Goal: Task Accomplishment & Management: Manage account settings

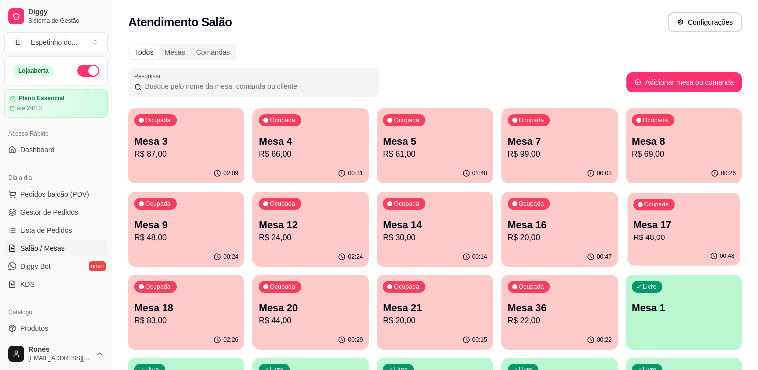
click at [705, 220] on p "Mesa 17" at bounding box center [683, 225] width 101 height 14
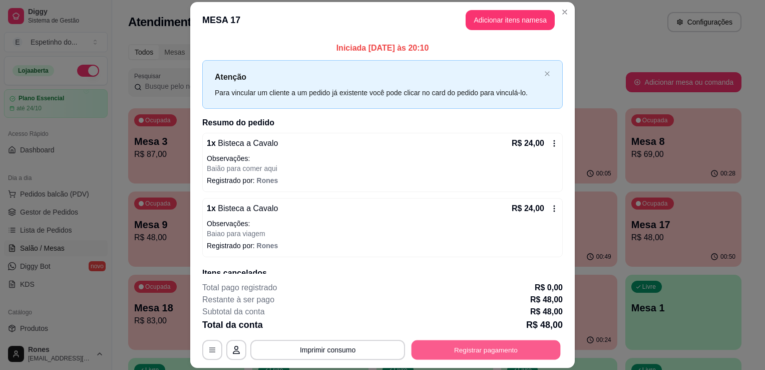
click at [491, 352] on button "Registrar pagamento" at bounding box center [486, 350] width 149 height 20
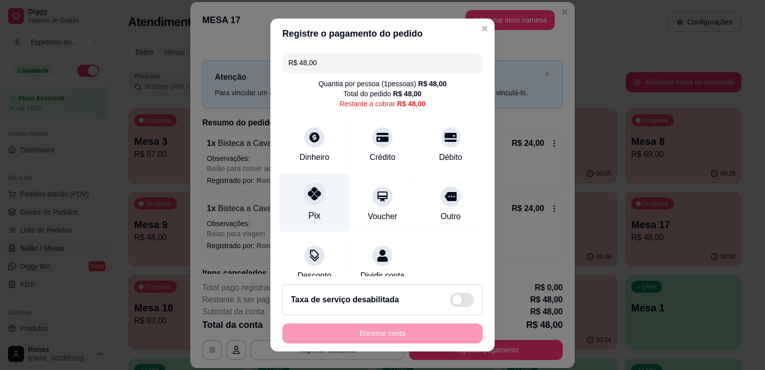
click at [318, 199] on div "Pix" at bounding box center [314, 202] width 71 height 59
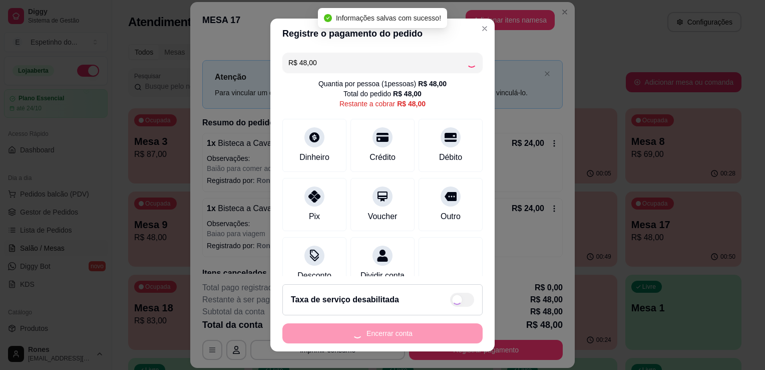
type input "R$ 0,00"
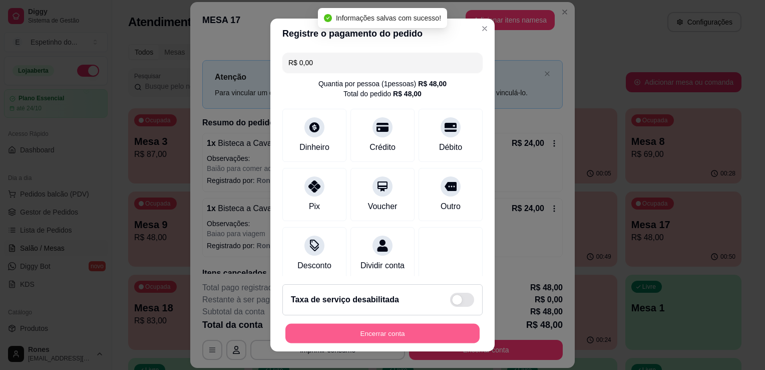
click at [382, 338] on button "Encerrar conta" at bounding box center [382, 334] width 194 height 20
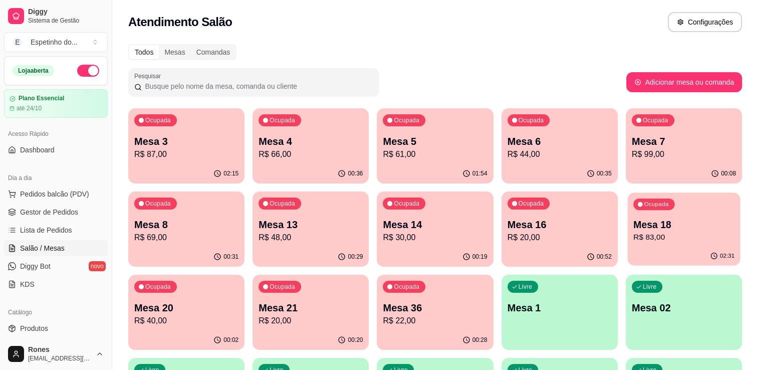
click at [683, 237] on p "R$ 83,00" at bounding box center [683, 237] width 101 height 12
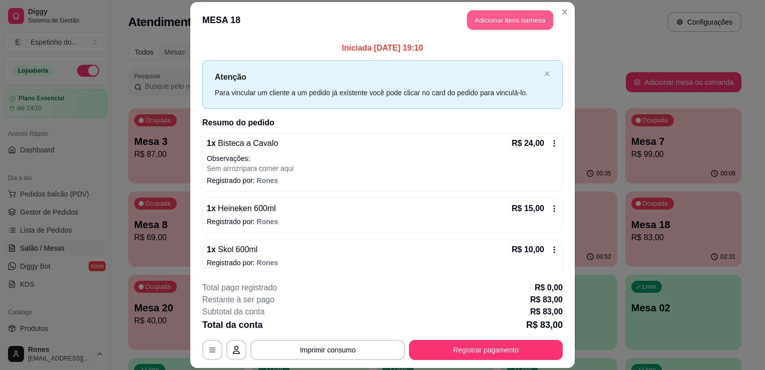
click at [514, 25] on button "Adicionar itens na mesa" at bounding box center [510, 20] width 86 height 20
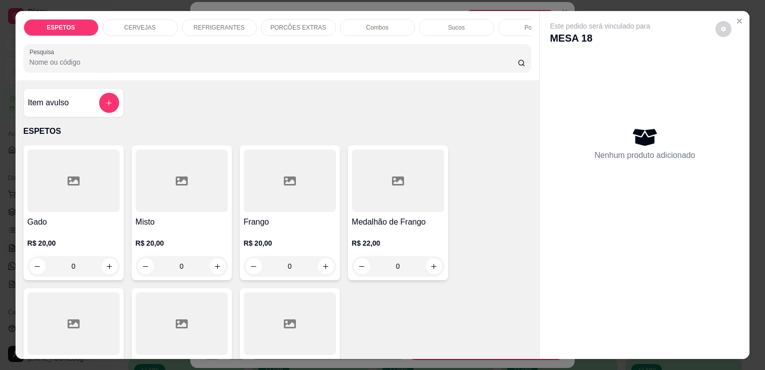
click at [129, 24] on p "CERVEJAS" at bounding box center [140, 28] width 32 height 8
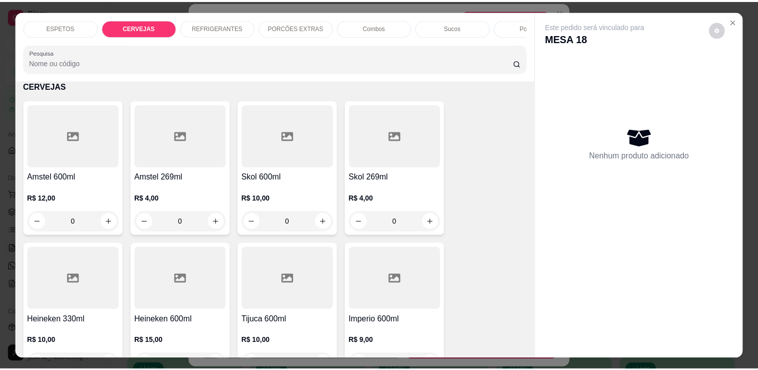
scroll to position [25, 0]
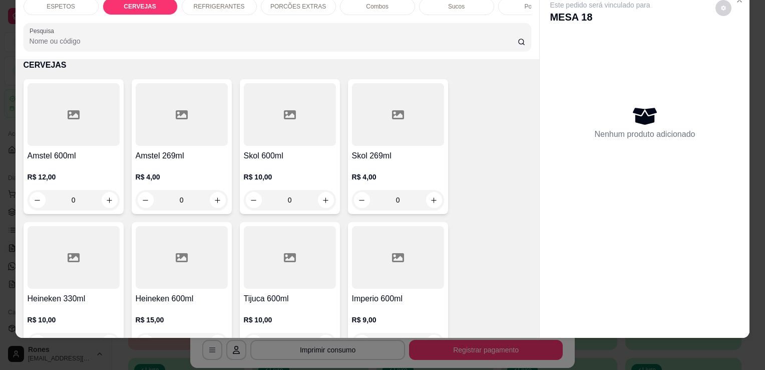
click at [283, 165] on div "R$ 10,00 0" at bounding box center [290, 186] width 92 height 48
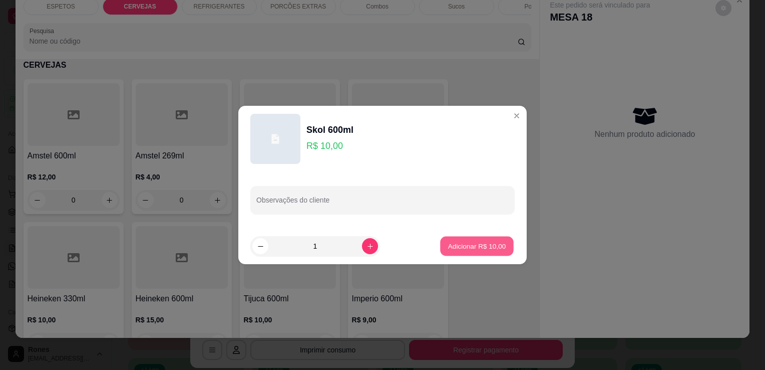
click at [485, 248] on p "Adicionar R$ 10,00" at bounding box center [477, 246] width 58 height 10
type input "1"
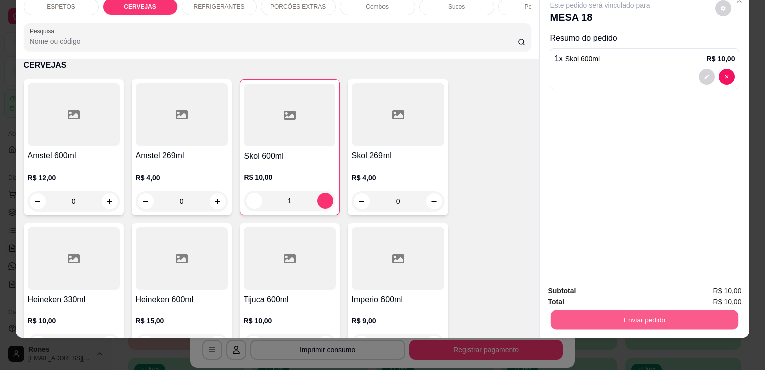
click at [615, 313] on button "Enviar pedido" at bounding box center [645, 320] width 188 height 20
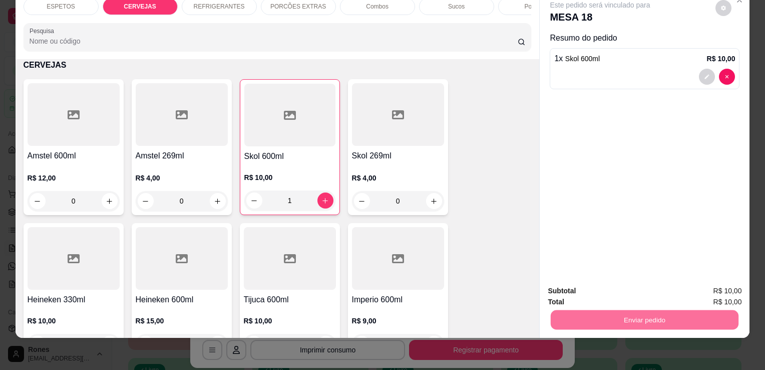
click at [698, 280] on button "Enviar pedido" at bounding box center [715, 287] width 55 height 19
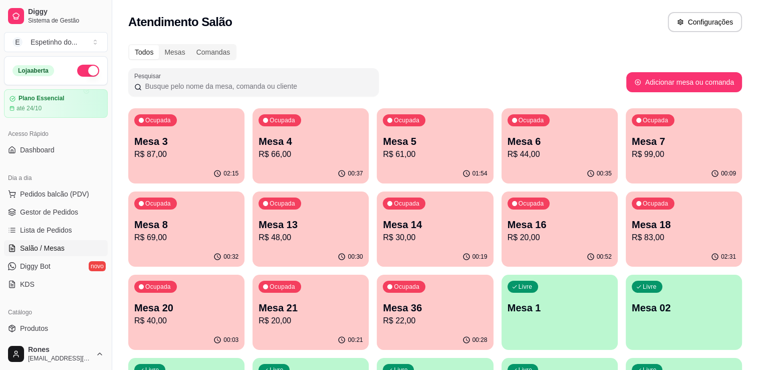
scroll to position [246, 0]
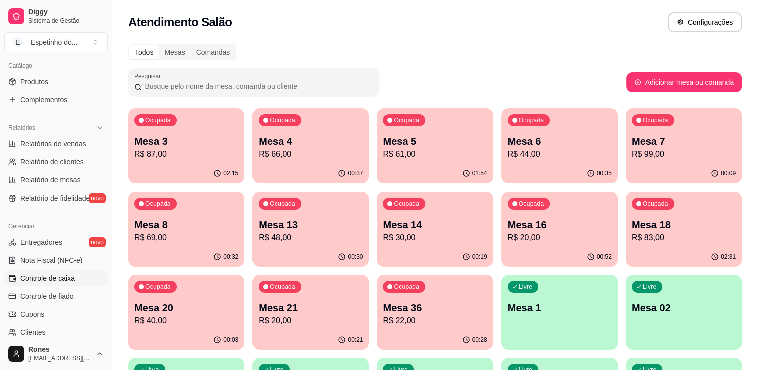
click at [58, 279] on span "Controle de caixa" at bounding box center [47, 278] width 55 height 10
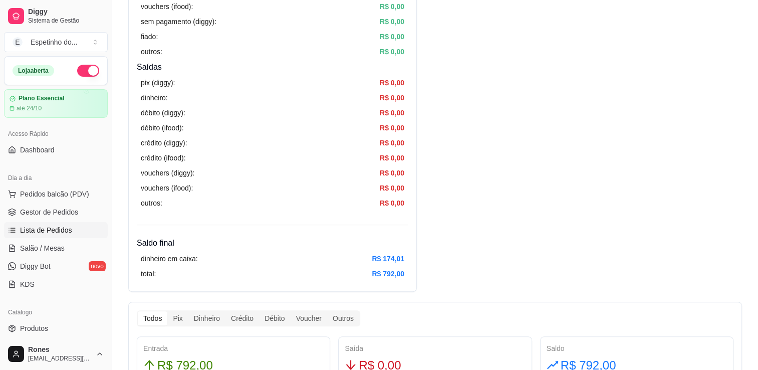
click at [69, 229] on span "Lista de Pedidos" at bounding box center [46, 230] width 52 height 10
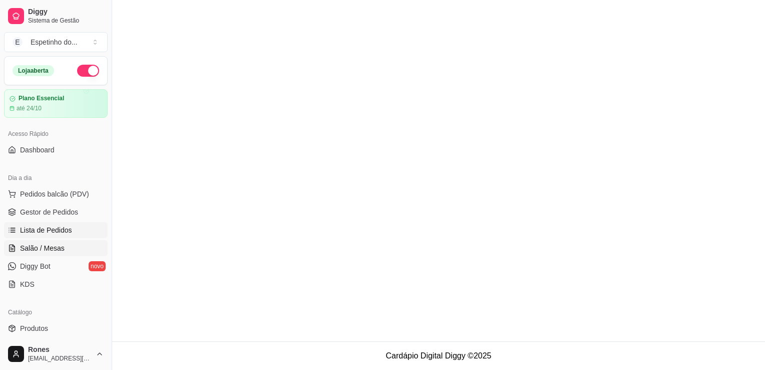
click at [51, 249] on span "Salão / Mesas" at bounding box center [42, 248] width 45 height 10
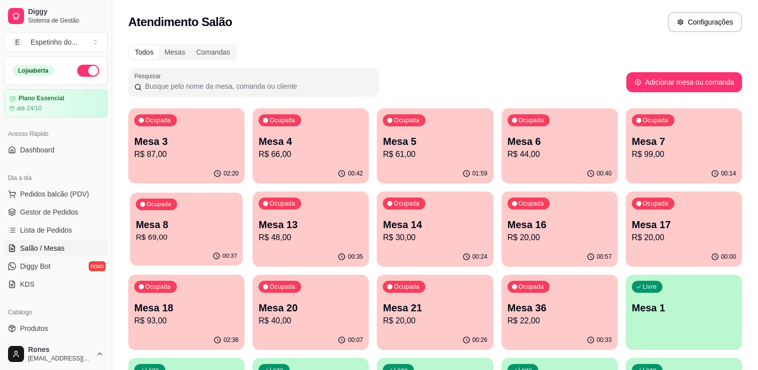
click at [180, 209] on div "Ocupada Mesa 8 R$ 69,00" at bounding box center [186, 219] width 113 height 54
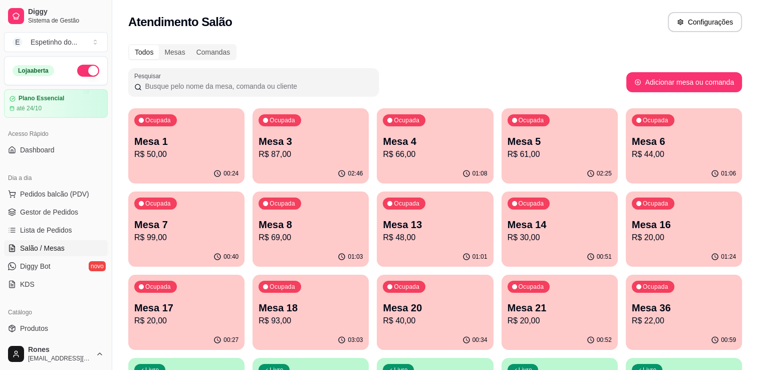
scroll to position [269, 0]
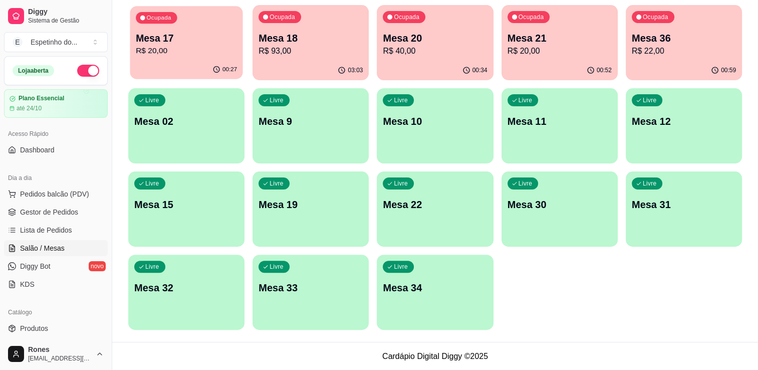
click at [181, 49] on p "R$ 20,00" at bounding box center [186, 51] width 101 height 12
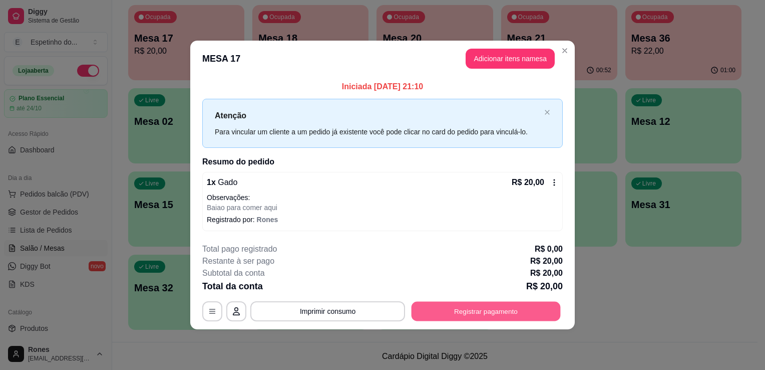
click at [454, 314] on button "Registrar pagamento" at bounding box center [486, 311] width 149 height 20
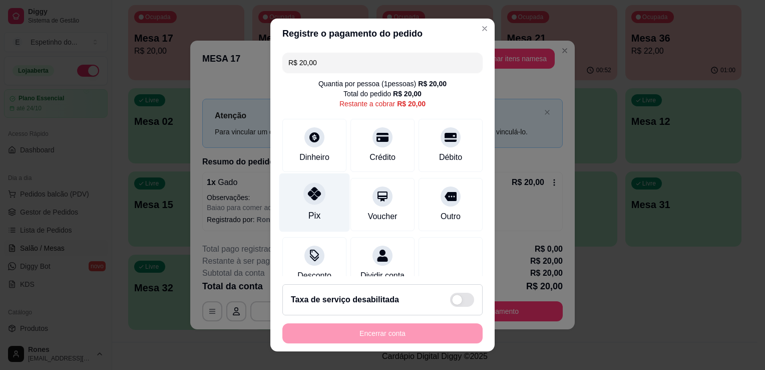
click at [314, 225] on div "Pix" at bounding box center [314, 202] width 71 height 59
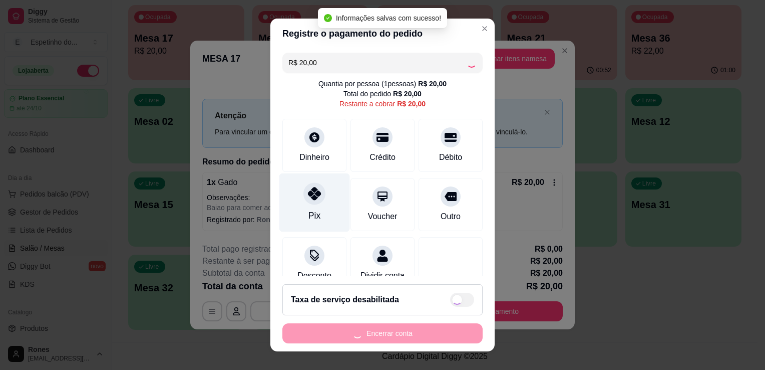
type input "R$ 0,00"
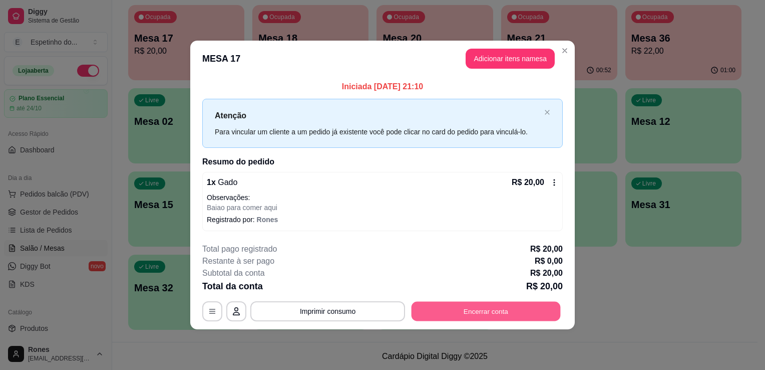
click at [531, 315] on button "Encerrar conta" at bounding box center [486, 311] width 149 height 20
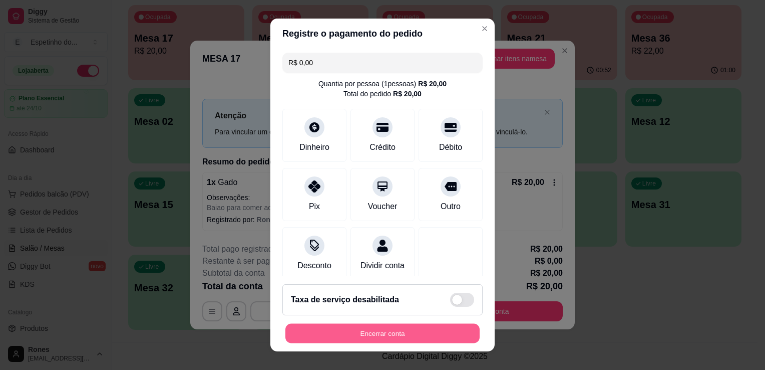
click at [443, 330] on button "Encerrar conta" at bounding box center [382, 334] width 194 height 20
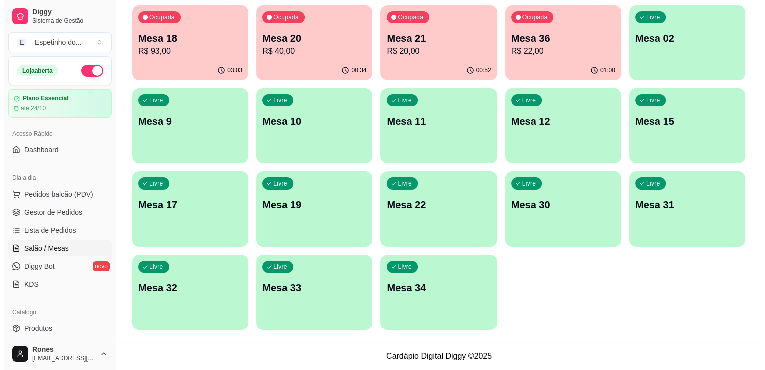
scroll to position [0, 0]
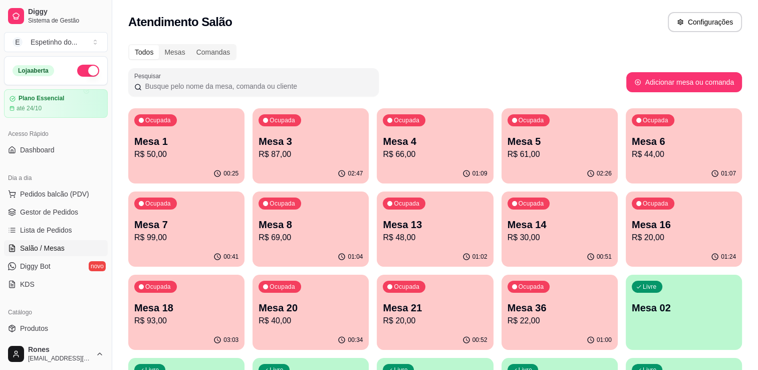
click at [209, 308] on p "Mesa 18" at bounding box center [186, 308] width 104 height 14
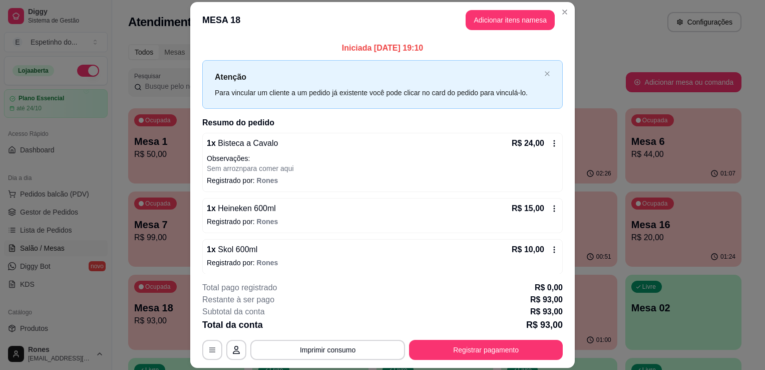
click at [550, 140] on icon at bounding box center [554, 143] width 8 height 8
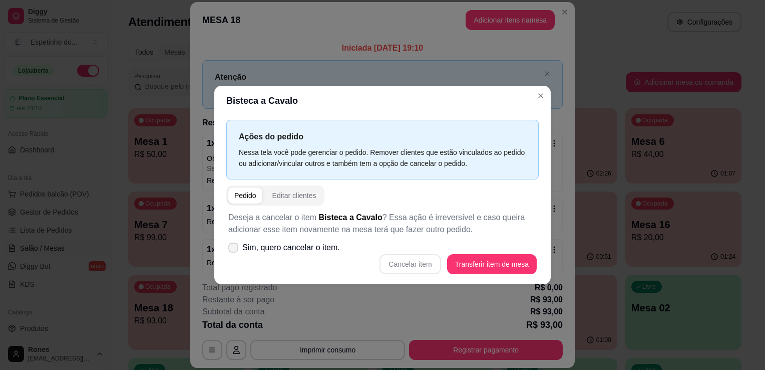
click at [235, 254] on label "Sim, quero cancelar o item." at bounding box center [284, 247] width 120 height 20
click at [234, 254] on input "Sim, quero cancelar o item." at bounding box center [231, 252] width 7 height 7
checkbox input "true"
click at [407, 269] on button "Cancelar item" at bounding box center [411, 264] width 60 height 20
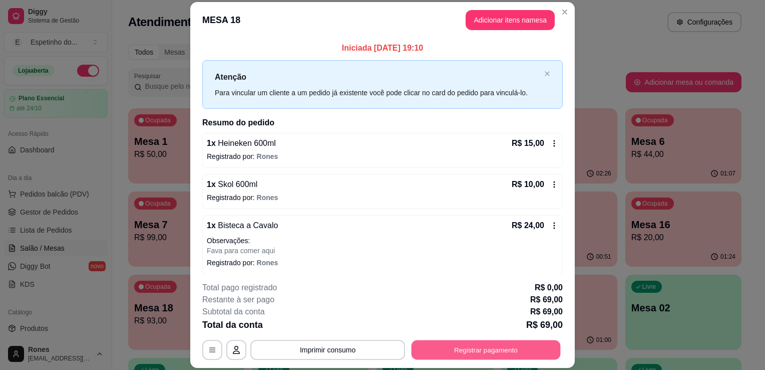
click at [498, 354] on button "Registrar pagamento" at bounding box center [486, 350] width 149 height 20
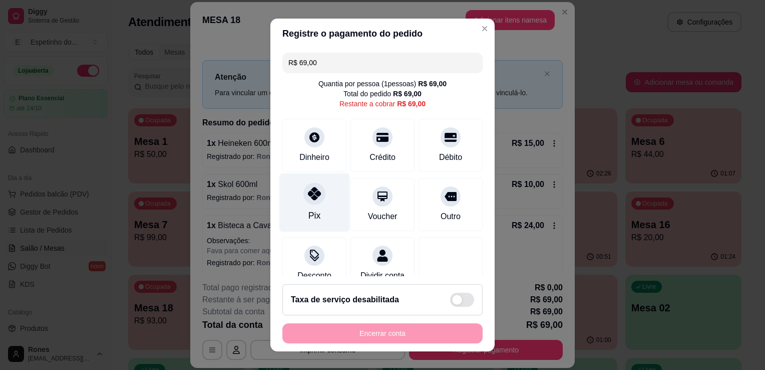
click at [316, 199] on div at bounding box center [315, 193] width 22 height 22
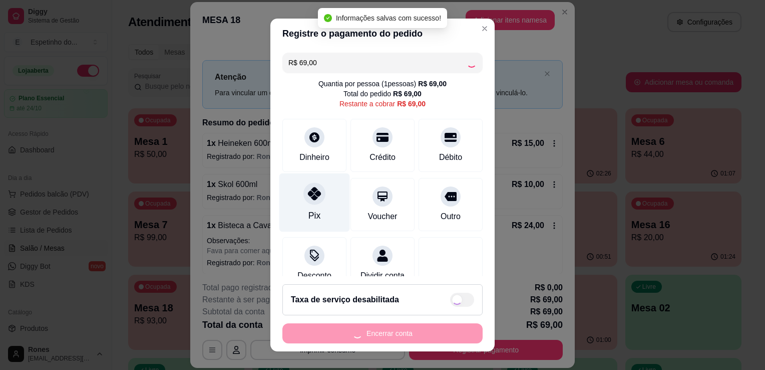
type input "R$ 0,00"
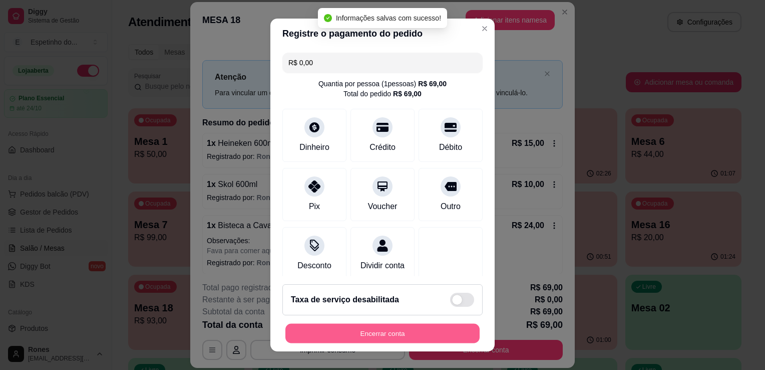
click at [411, 334] on button "Encerrar conta" at bounding box center [382, 334] width 194 height 20
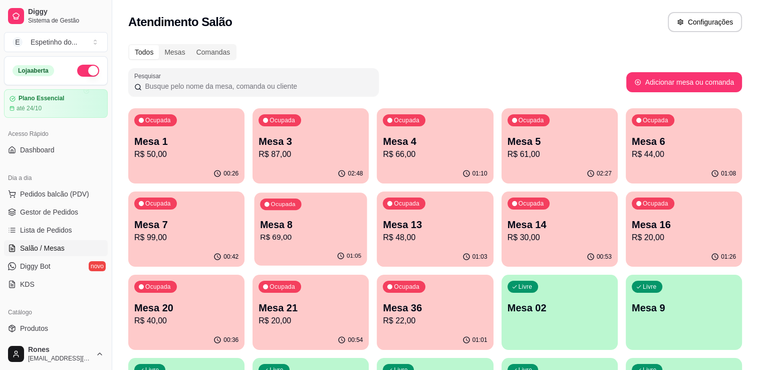
click at [288, 250] on div "01:05" at bounding box center [310, 255] width 113 height 19
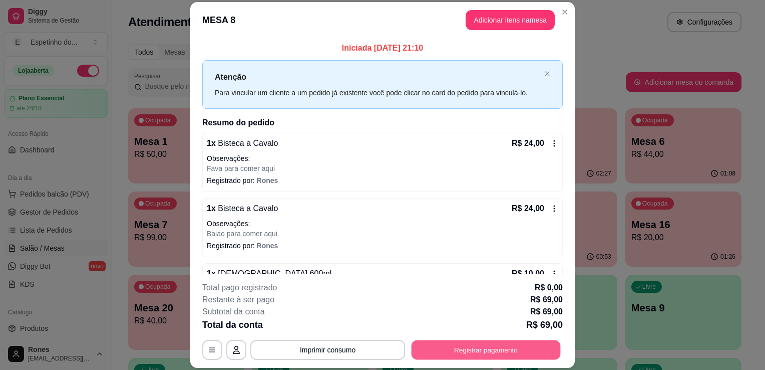
click at [506, 354] on button "Registrar pagamento" at bounding box center [486, 350] width 149 height 20
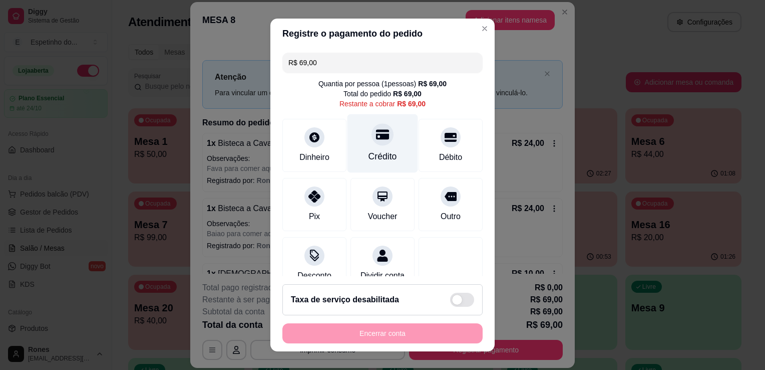
click at [376, 155] on div "Crédito" at bounding box center [383, 156] width 29 height 13
type input "R$ 0,00"
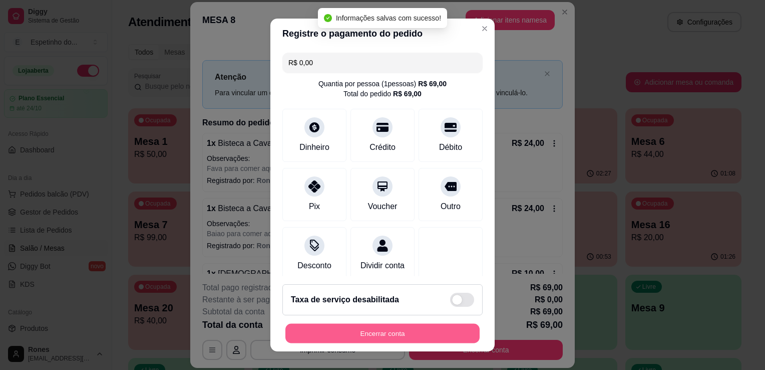
click at [407, 327] on button "Encerrar conta" at bounding box center [382, 334] width 194 height 20
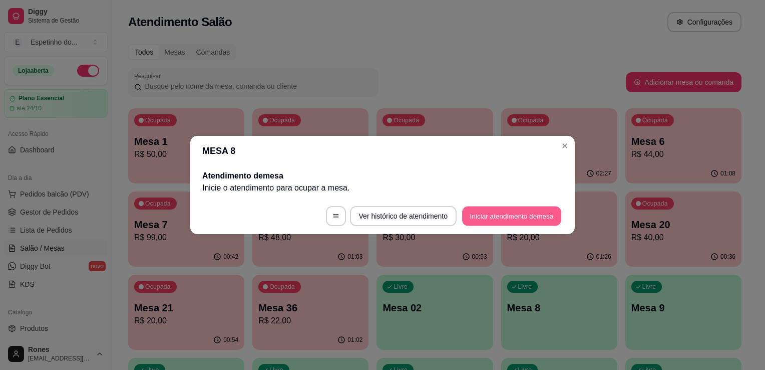
click at [506, 215] on button "Iniciar atendimento de mesa" at bounding box center [511, 216] width 99 height 20
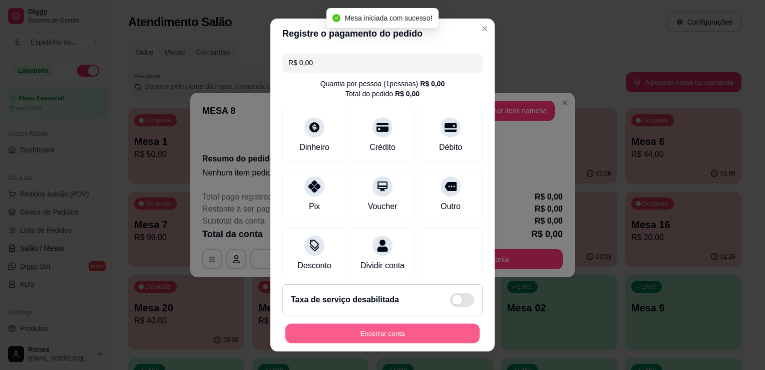
click at [417, 334] on button "Encerrar conta" at bounding box center [382, 334] width 194 height 20
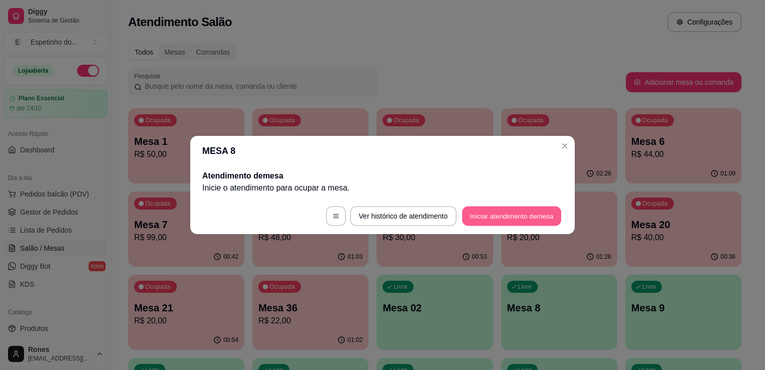
click at [486, 211] on button "Iniciar atendimento de mesa" at bounding box center [511, 216] width 99 height 20
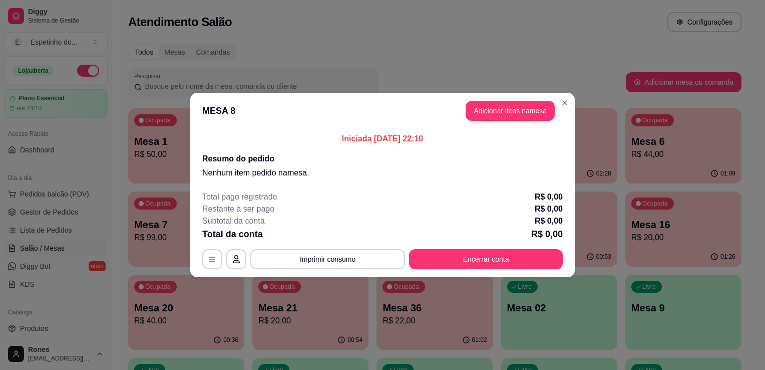
click at [511, 121] on header "MESA 8 Adicionar itens na mesa" at bounding box center [382, 111] width 385 height 36
click at [503, 113] on button "Adicionar itens na mesa" at bounding box center [510, 111] width 86 height 20
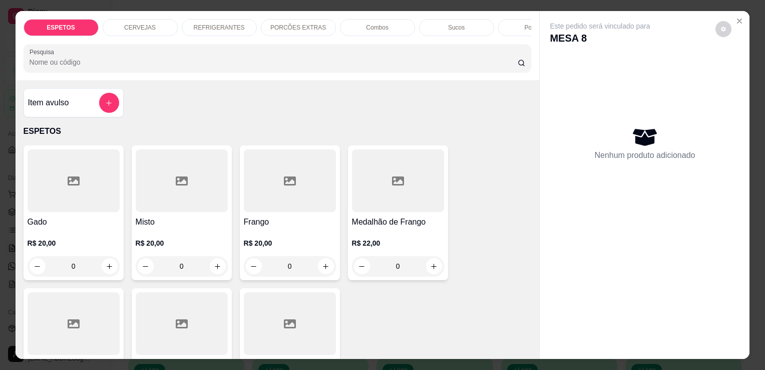
click at [143, 29] on div "CERVEJAS" at bounding box center [140, 27] width 75 height 17
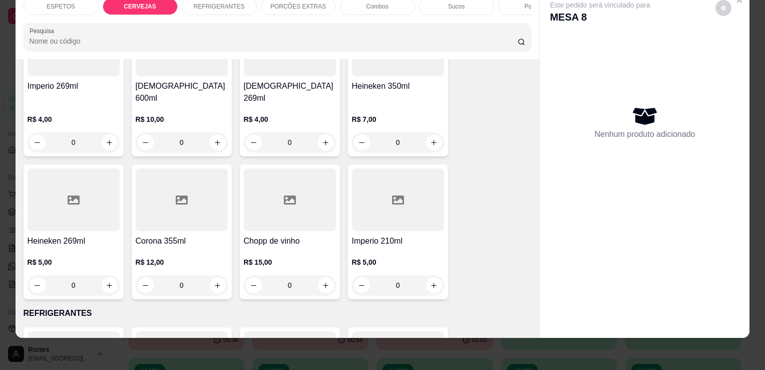
scroll to position [743, 0]
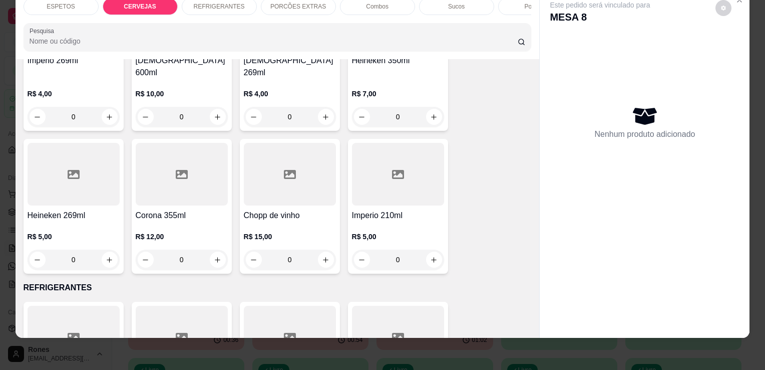
click at [191, 209] on h4 "Corona 355ml" at bounding box center [182, 215] width 92 height 12
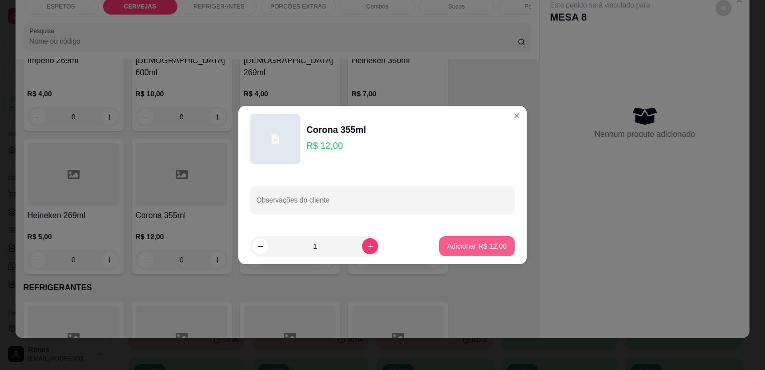
click at [478, 245] on p "Adicionar R$ 12,00" at bounding box center [477, 246] width 60 height 10
type input "1"
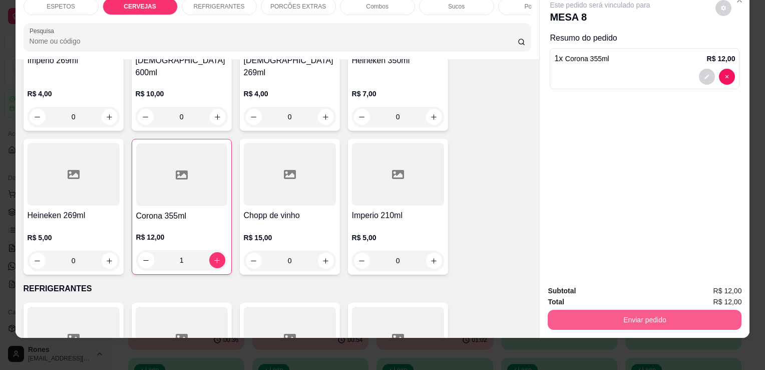
click at [641, 316] on button "Enviar pedido" at bounding box center [645, 320] width 194 height 20
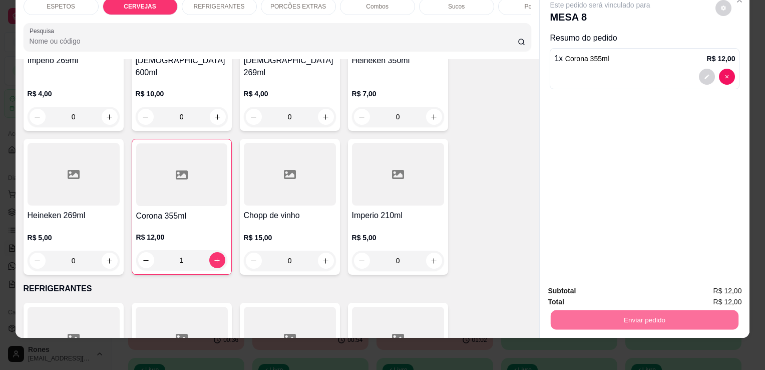
click at [715, 290] on button "Enviar pedido" at bounding box center [715, 287] width 55 height 19
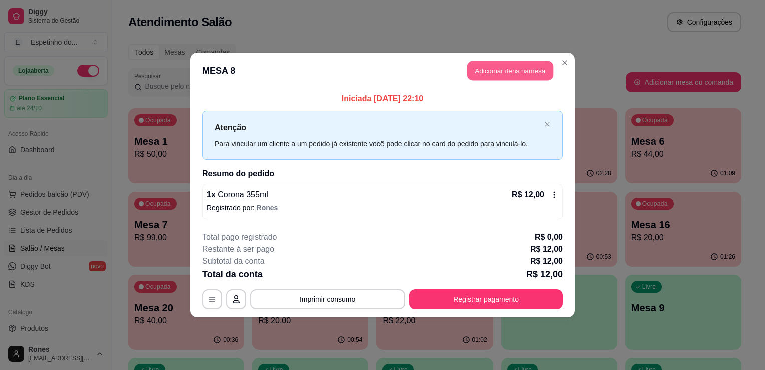
click at [534, 70] on button "Adicionar itens na mesa" at bounding box center [510, 71] width 86 height 20
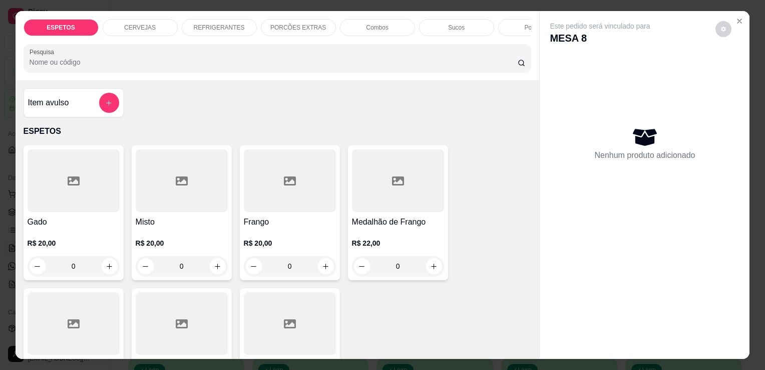
click at [156, 21] on div "CERVEJAS" at bounding box center [140, 27] width 75 height 17
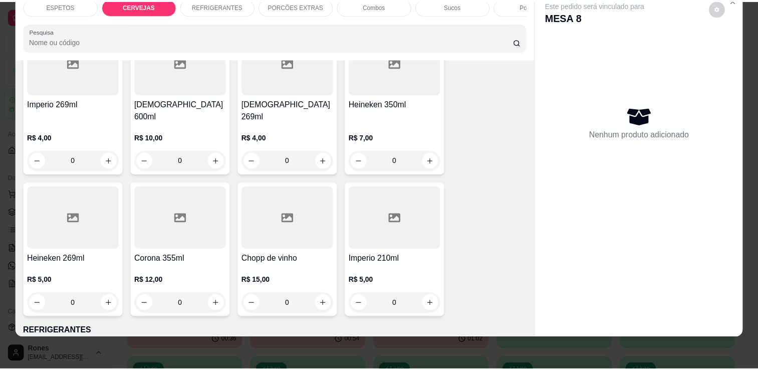
scroll to position [720, 0]
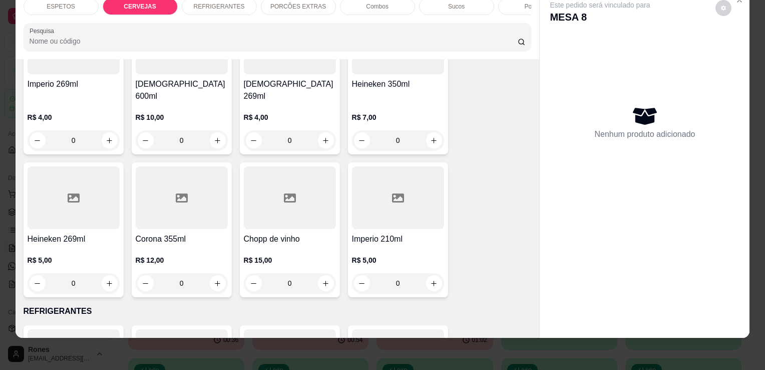
click at [162, 245] on div "R$ 12,00 0" at bounding box center [182, 269] width 92 height 48
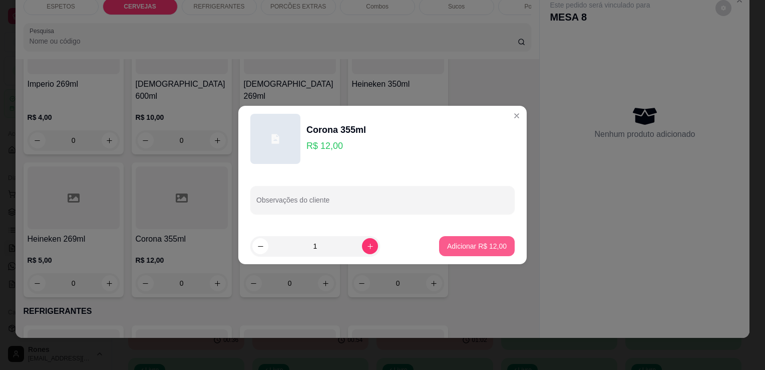
click at [496, 245] on p "Adicionar R$ 12,00" at bounding box center [477, 246] width 60 height 10
type input "1"
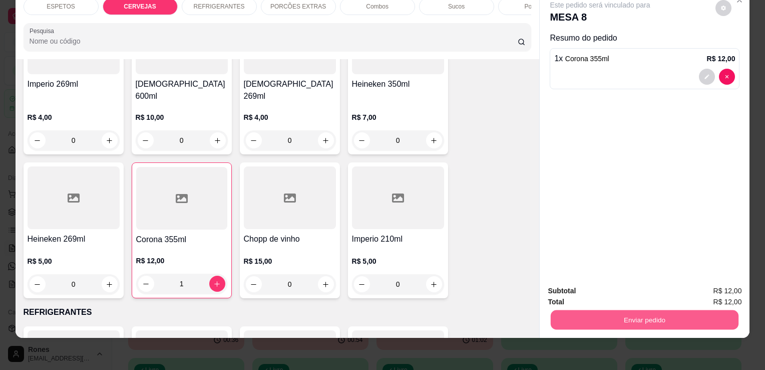
click at [639, 316] on button "Enviar pedido" at bounding box center [645, 320] width 188 height 20
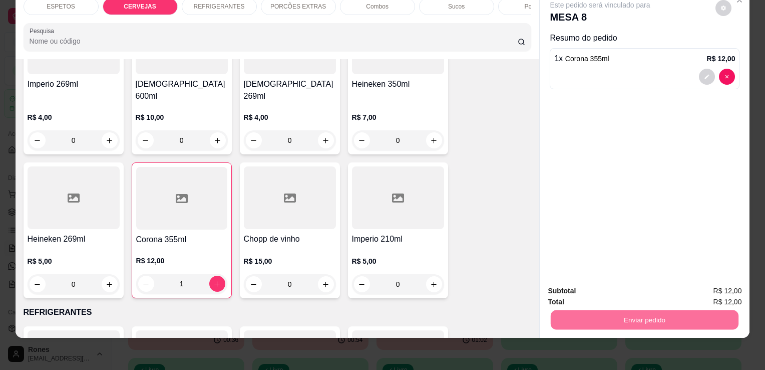
click at [711, 290] on button "Enviar pedido" at bounding box center [715, 287] width 55 height 19
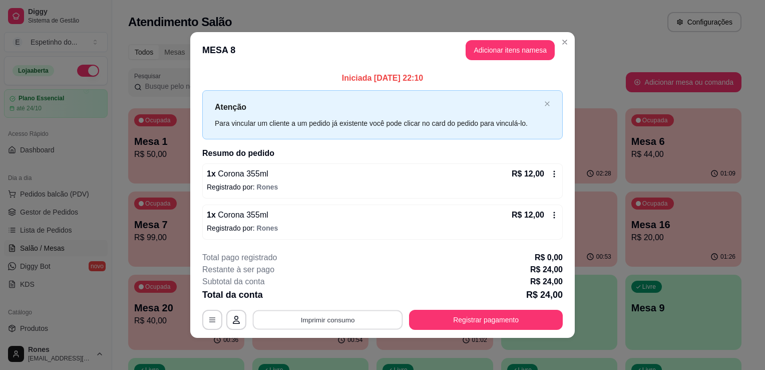
click at [341, 318] on button "Imprimir consumo" at bounding box center [328, 320] width 150 height 20
click at [343, 295] on button "Impressora" at bounding box center [331, 296] width 70 height 16
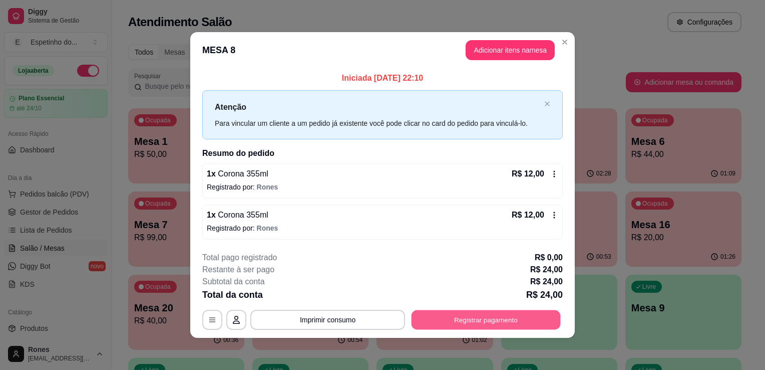
click at [492, 320] on button "Registrar pagamento" at bounding box center [486, 320] width 149 height 20
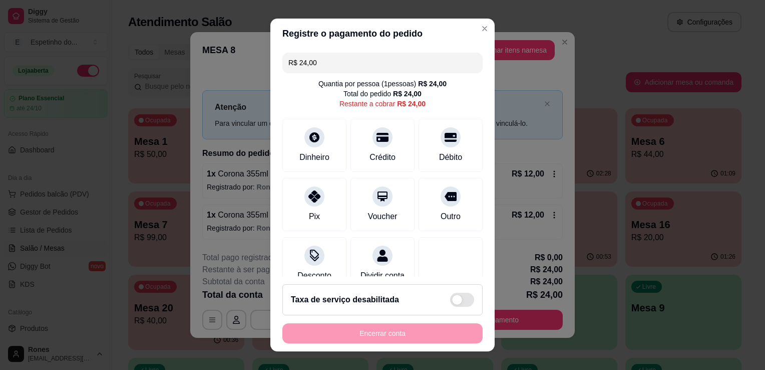
click at [321, 69] on input "R$ 24,00" at bounding box center [383, 63] width 188 height 20
type input "R$ 12,00"
click at [310, 150] on div "Dinheiro" at bounding box center [314, 156] width 33 height 13
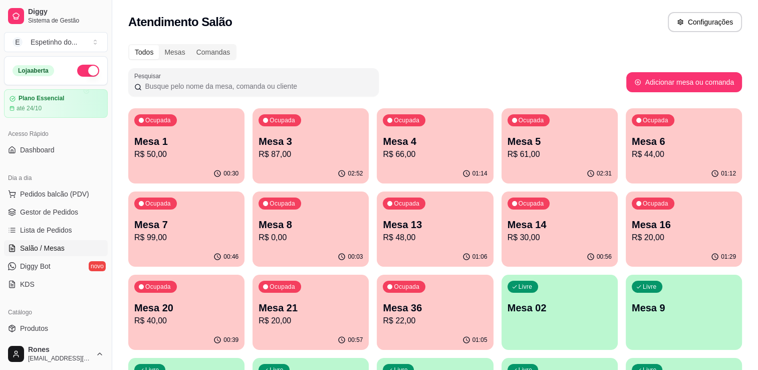
scroll to position [269, 0]
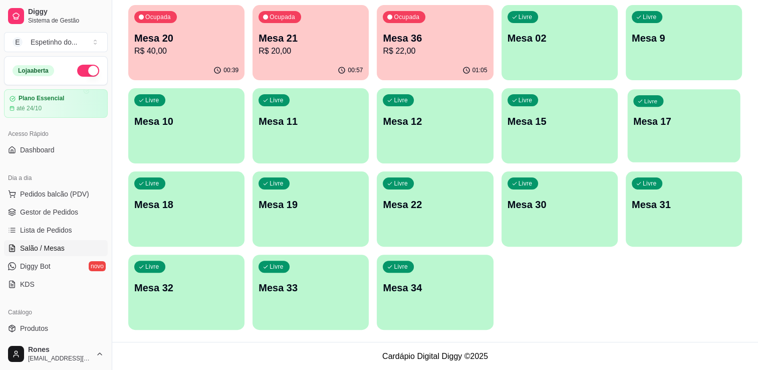
click at [674, 128] on div "Livre Mesa 17" at bounding box center [683, 119] width 113 height 61
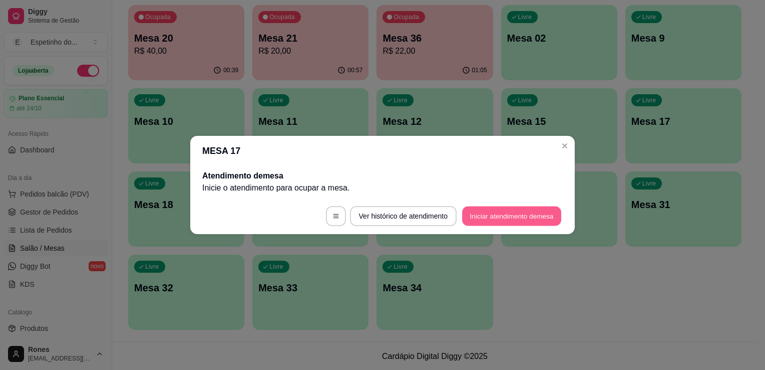
click at [505, 218] on button "Iniciar atendimento de mesa" at bounding box center [511, 216] width 99 height 20
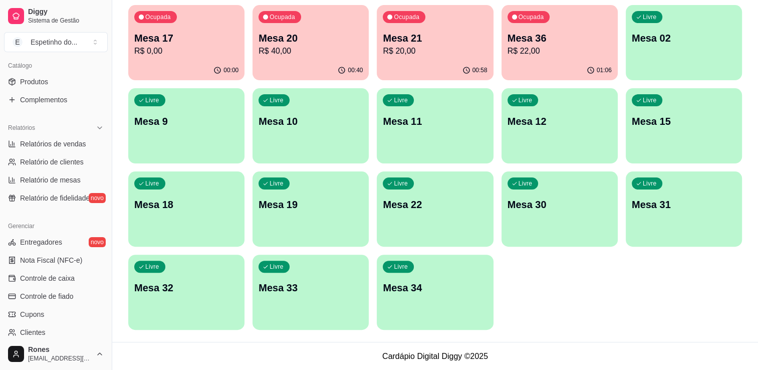
scroll to position [351, 0]
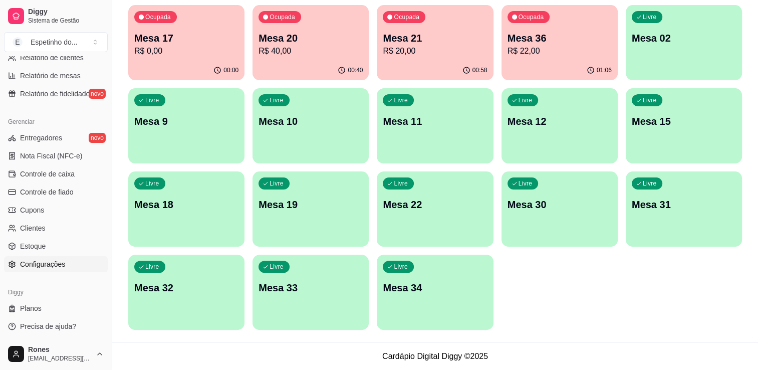
click at [49, 269] on link "Configurações" at bounding box center [56, 264] width 104 height 16
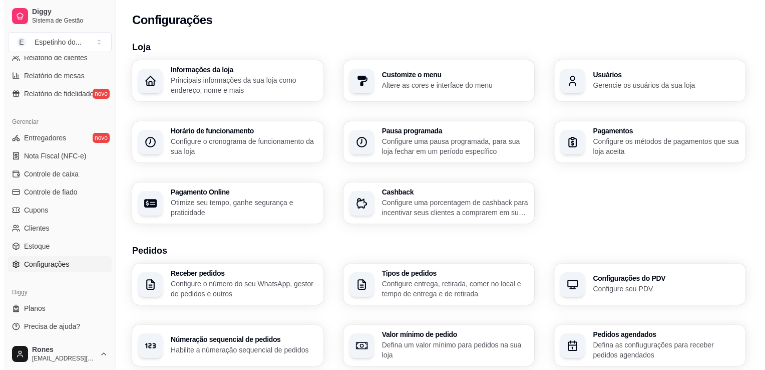
scroll to position [323, 0]
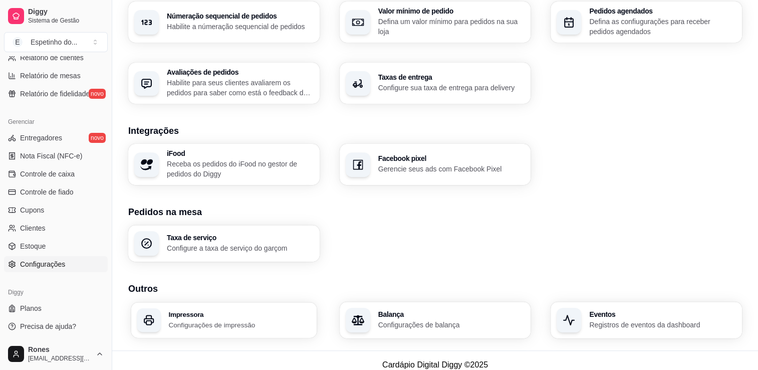
click at [222, 324] on p "Configurações de impressão" at bounding box center [239, 325] width 142 height 10
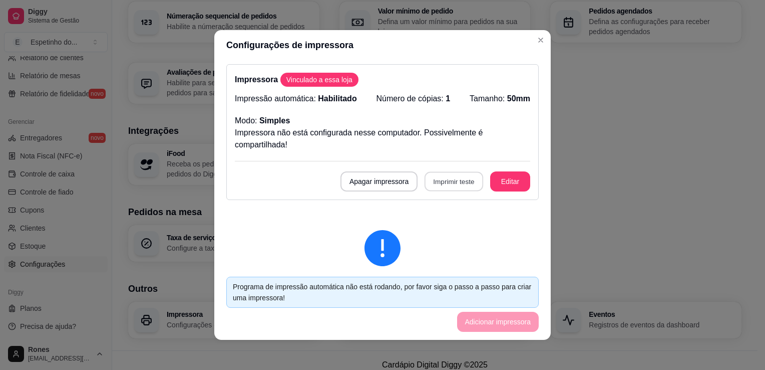
click at [451, 181] on button "Imprimir teste" at bounding box center [454, 182] width 59 height 20
click at [442, 184] on button "Imprimir teste" at bounding box center [454, 182] width 59 height 20
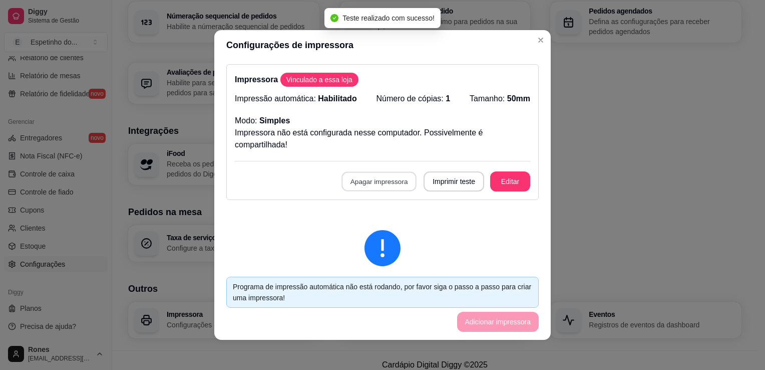
click at [363, 183] on button "Apagar impressora" at bounding box center [379, 182] width 75 height 20
click at [385, 255] on button "Confirmar" at bounding box center [379, 253] width 36 height 15
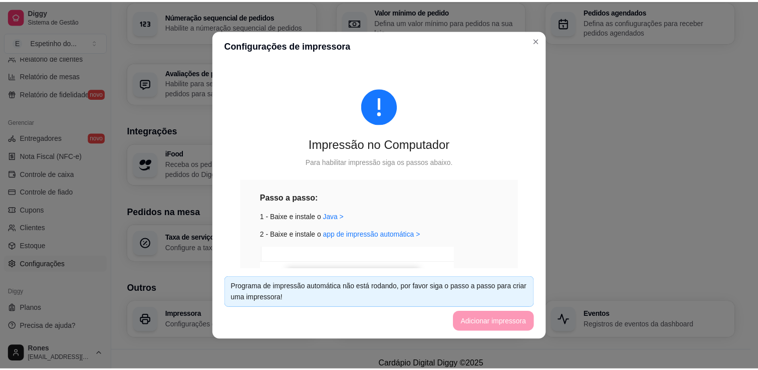
scroll to position [182, 0]
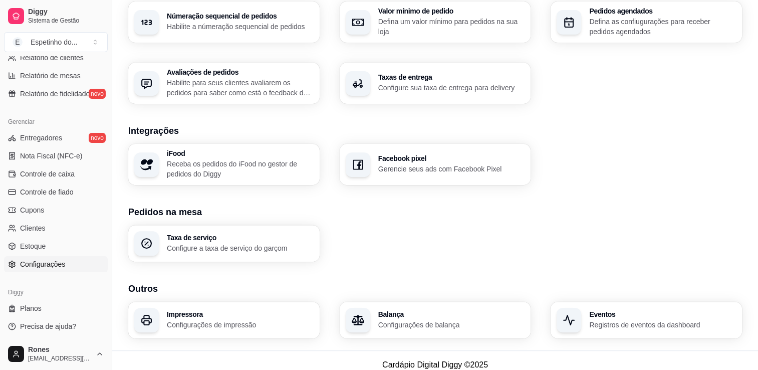
click at [210, 320] on p "Configurações de impressão" at bounding box center [240, 325] width 147 height 10
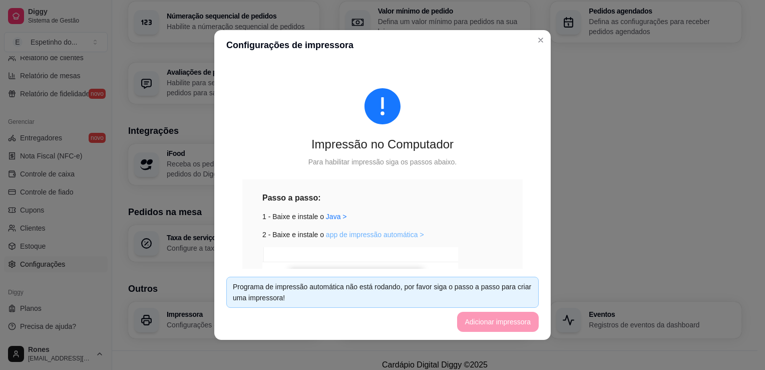
click at [340, 236] on link "app de impressão automática >" at bounding box center [375, 234] width 98 height 8
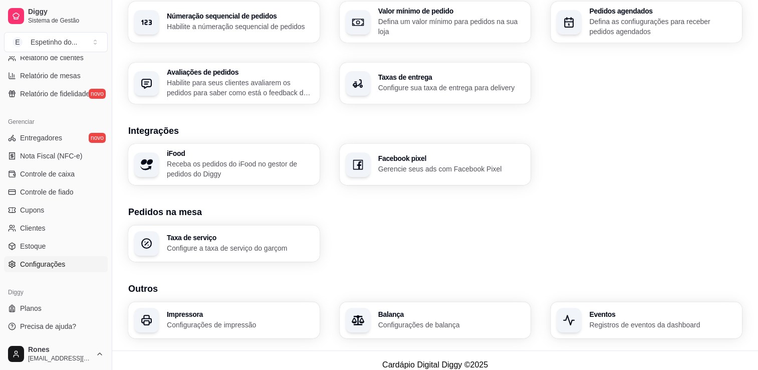
scroll to position [0, 0]
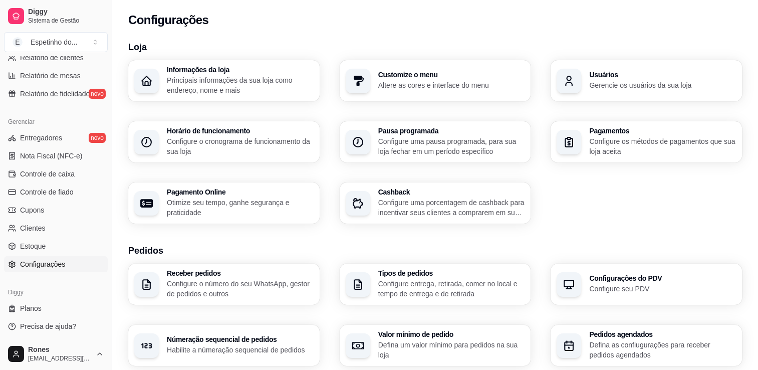
click at [104, 73] on div "Relatórios Relatórios de vendas Relatório de clientes Relatório de mesas Relató…" at bounding box center [56, 59] width 112 height 94
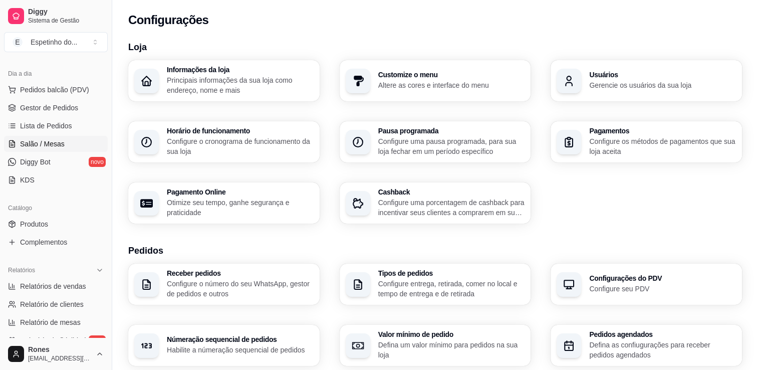
click at [47, 145] on span "Salão / Mesas" at bounding box center [42, 144] width 45 height 10
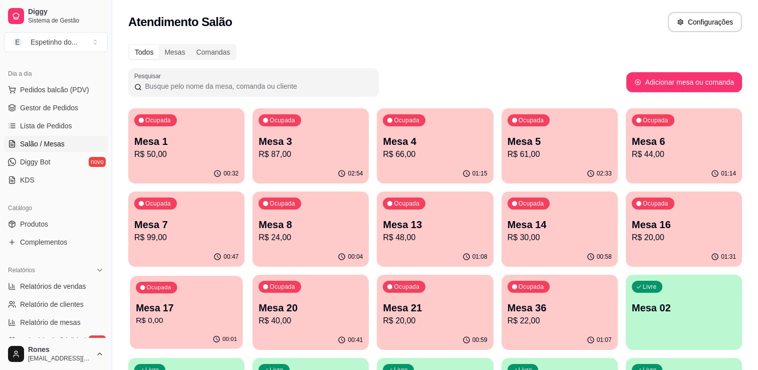
click at [214, 321] on p "R$ 0,00" at bounding box center [186, 321] width 101 height 12
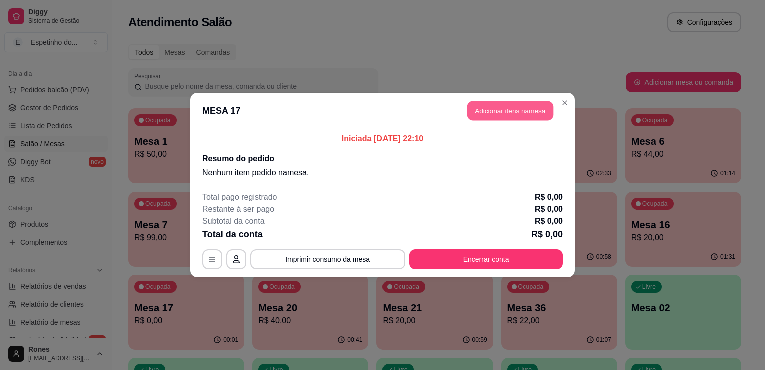
click at [534, 112] on button "Adicionar itens na mesa" at bounding box center [510, 111] width 86 height 20
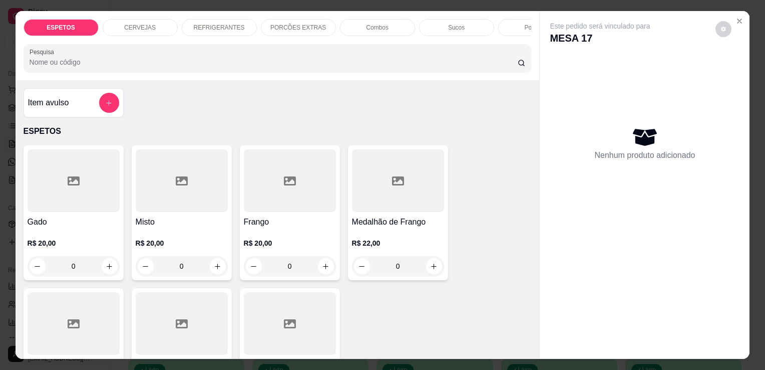
click at [193, 322] on div at bounding box center [182, 323] width 92 height 63
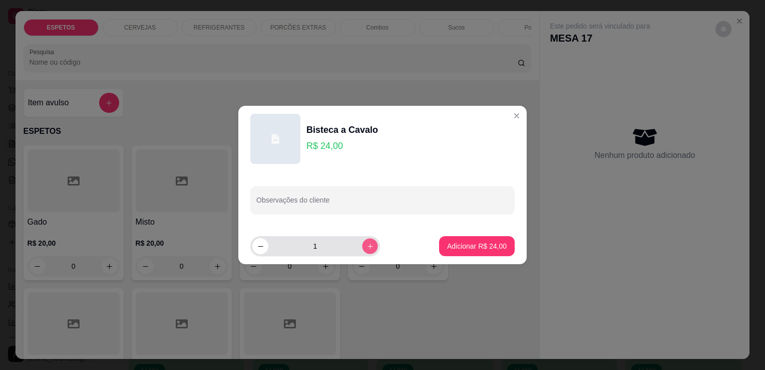
click at [367, 248] on icon "increase-product-quantity" at bounding box center [371, 246] width 8 height 8
type input "2"
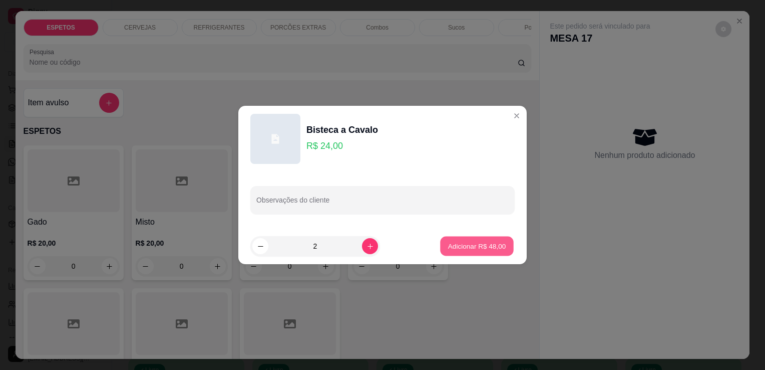
click at [451, 243] on p "Adicionar R$ 48,00" at bounding box center [477, 246] width 58 height 10
type input "2"
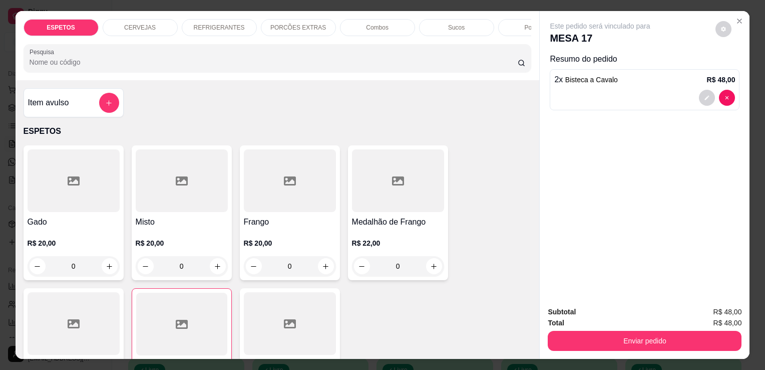
click at [286, 224] on h4 "Frango" at bounding box center [290, 222] width 92 height 12
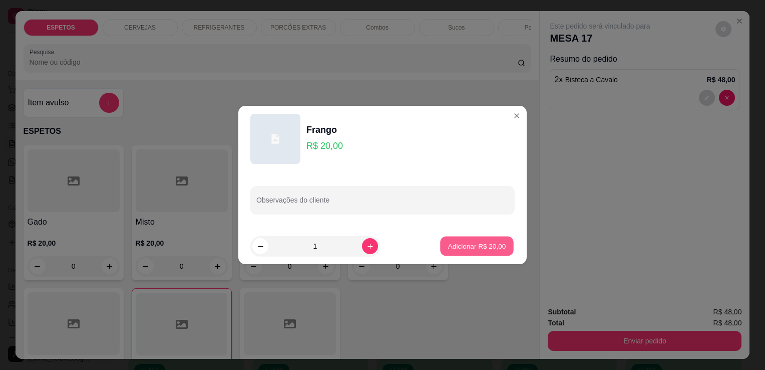
click at [491, 245] on p "Adicionar R$ 20,00" at bounding box center [477, 246] width 58 height 10
type input "1"
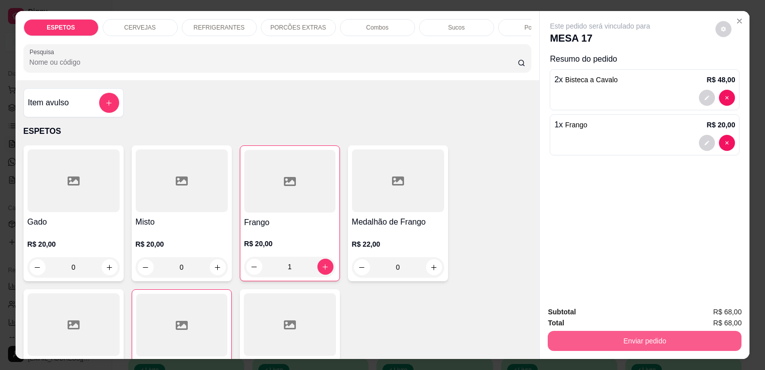
click at [654, 339] on button "Enviar pedido" at bounding box center [645, 341] width 194 height 20
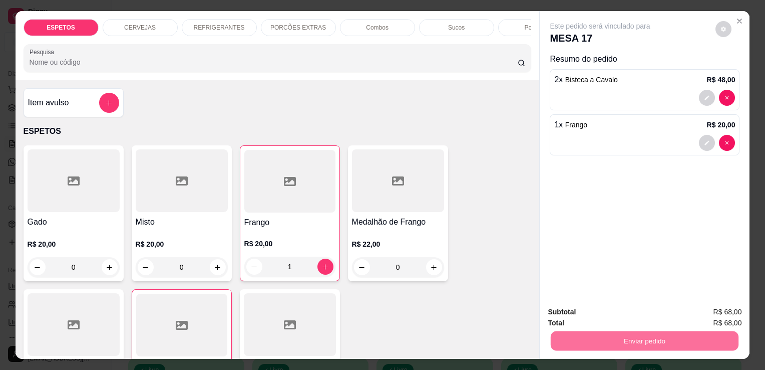
click at [709, 313] on button "Enviar pedido" at bounding box center [715, 312] width 55 height 19
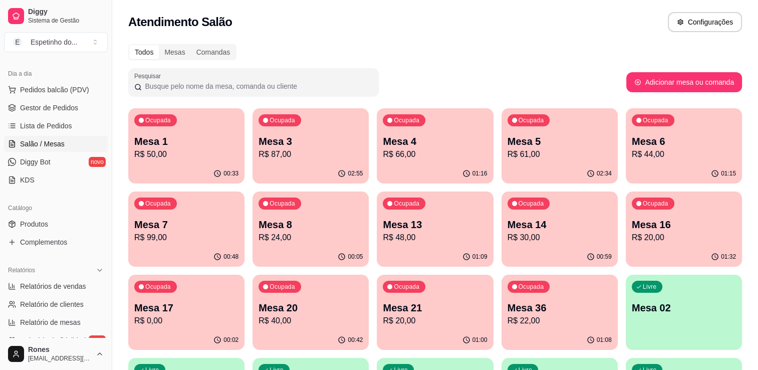
scroll to position [269, 0]
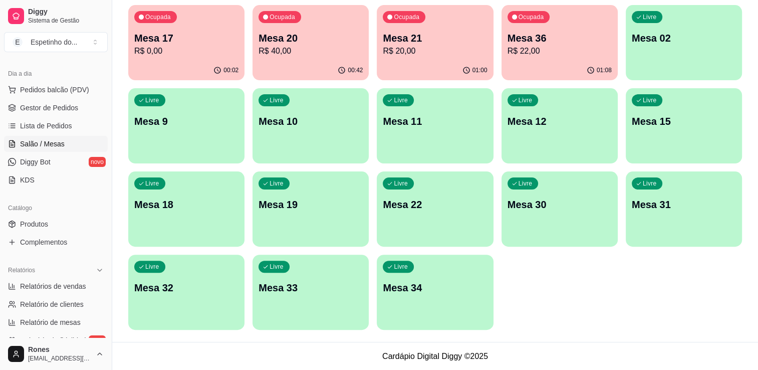
click at [305, 144] on div "Livre Mesa 10" at bounding box center [310, 119] width 116 height 63
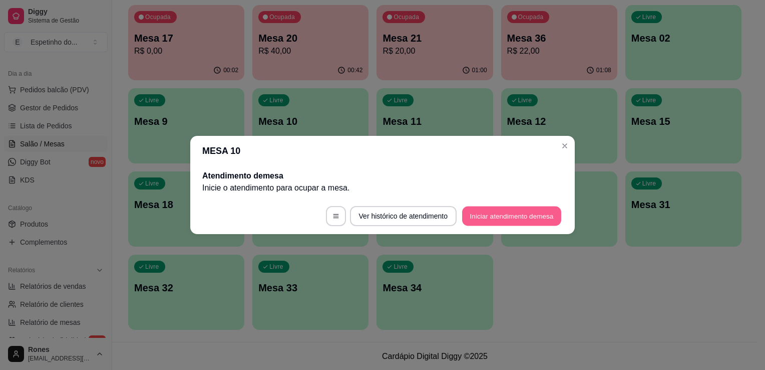
click at [518, 210] on button "Iniciar atendimento de mesa" at bounding box center [511, 216] width 99 height 20
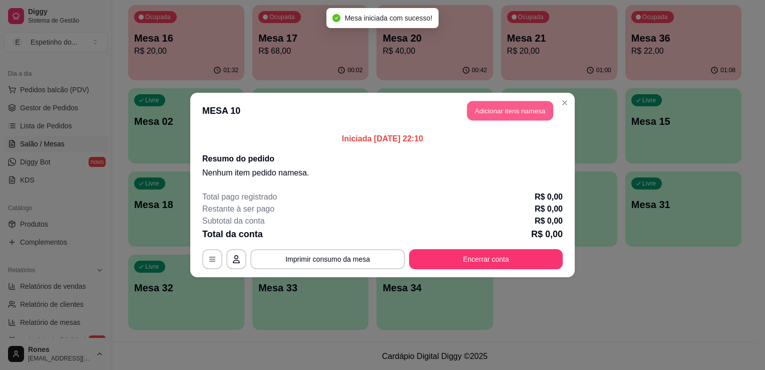
click at [513, 117] on button "Adicionar itens na mesa" at bounding box center [510, 111] width 86 height 20
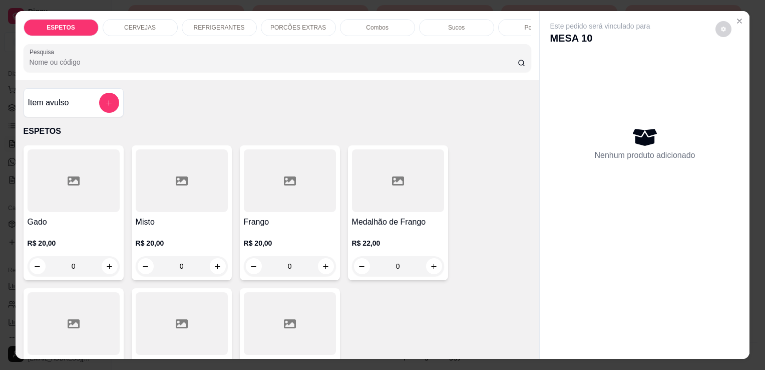
click at [197, 339] on div at bounding box center [182, 323] width 92 height 63
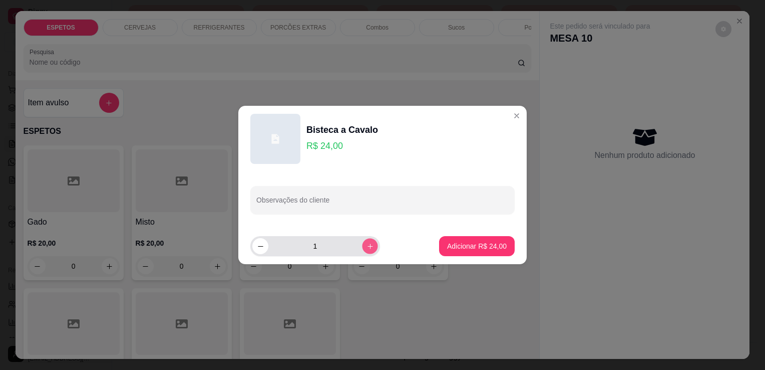
click at [362, 241] on button "increase-product-quantity" at bounding box center [370, 246] width 16 height 16
click at [260, 249] on icon "decrease-product-quantity" at bounding box center [261, 246] width 8 height 8
type input "3"
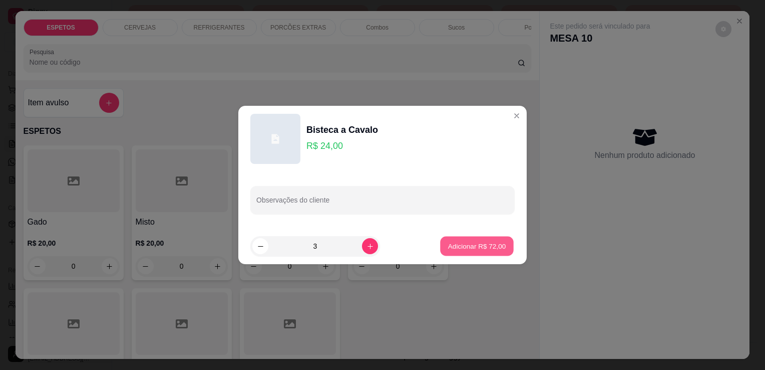
click at [501, 243] on button "Adicionar R$ 72,00" at bounding box center [477, 246] width 74 height 20
type input "3"
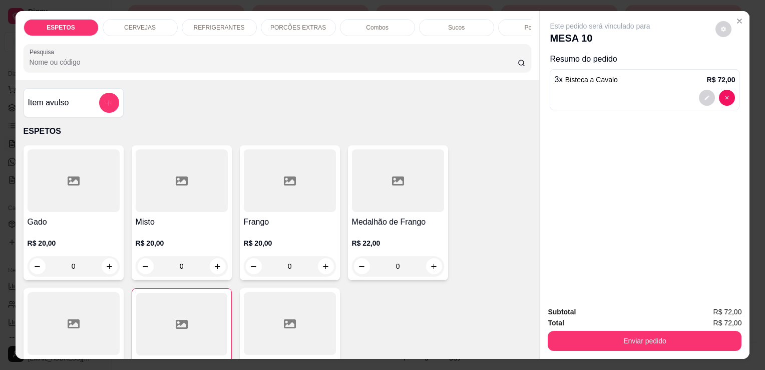
click at [80, 217] on div "Gado R$ 20,00 0" at bounding box center [74, 212] width 100 height 135
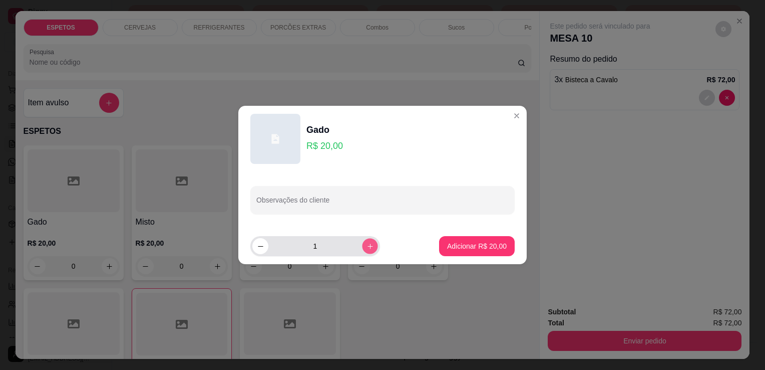
click at [367, 247] on icon "increase-product-quantity" at bounding box center [371, 246] width 8 height 8
type input "3"
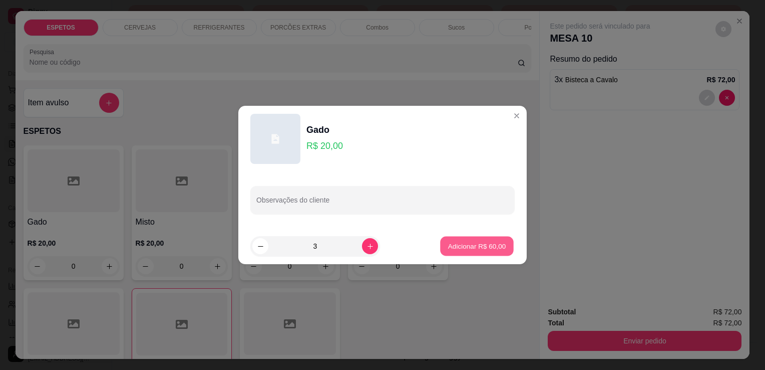
click at [468, 244] on p "Adicionar R$ 60,00" at bounding box center [477, 246] width 58 height 10
type input "3"
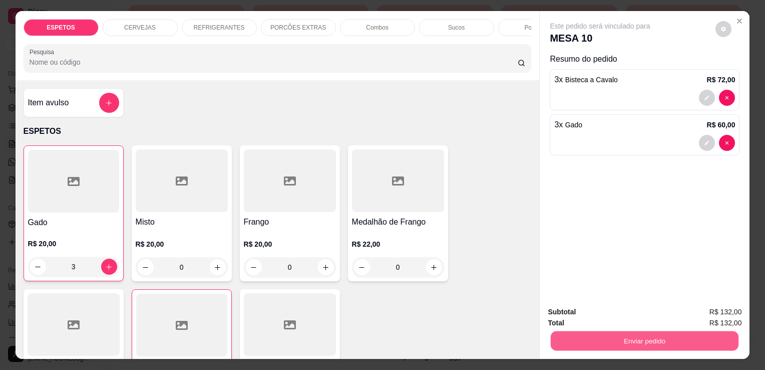
click at [637, 339] on button "Enviar pedido" at bounding box center [645, 341] width 188 height 20
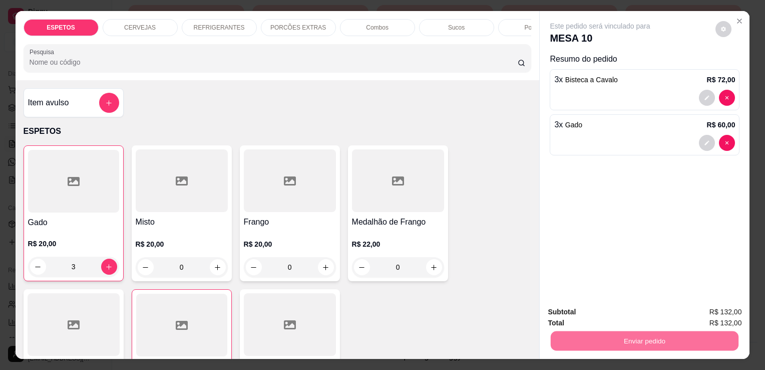
click at [725, 312] on button "Enviar pedido" at bounding box center [716, 312] width 57 height 19
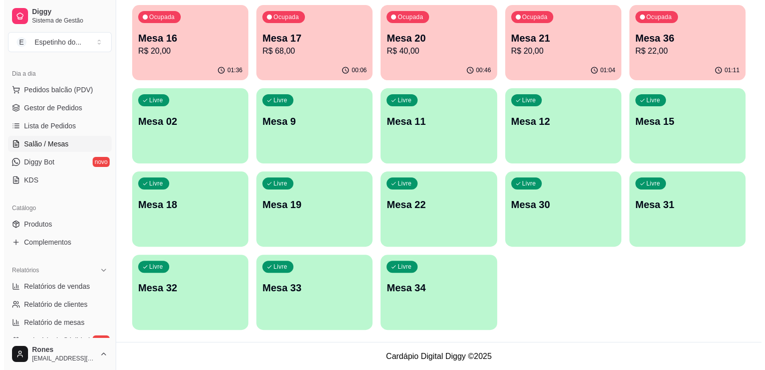
scroll to position [0, 0]
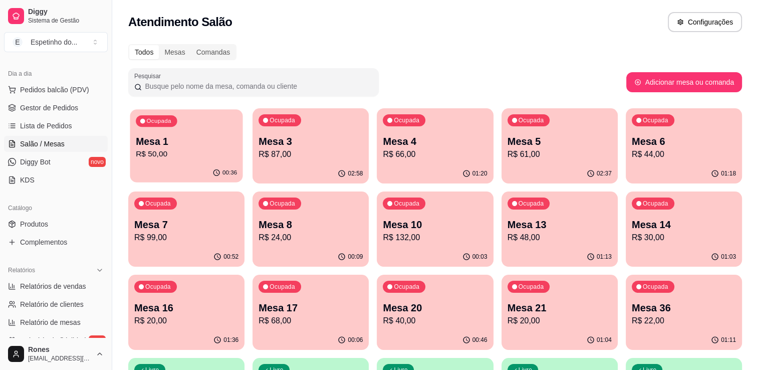
click at [176, 149] on p "R$ 50,00" at bounding box center [186, 154] width 101 height 12
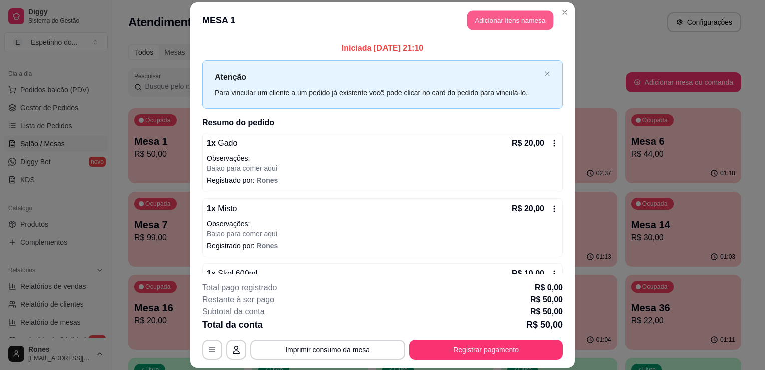
click at [511, 21] on button "Adicionar itens na mesa" at bounding box center [510, 20] width 86 height 20
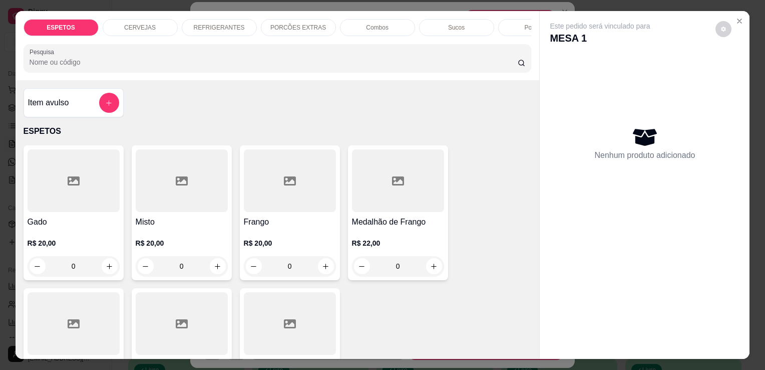
click at [150, 22] on div "CERVEJAS" at bounding box center [140, 27] width 75 height 17
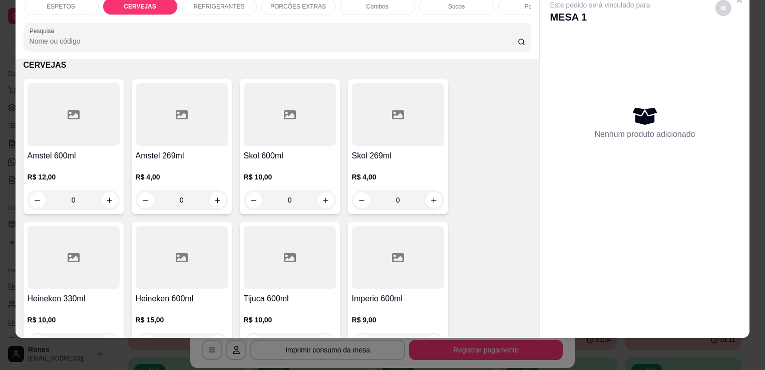
click at [283, 155] on h4 "Skol 600ml" at bounding box center [290, 156] width 92 height 12
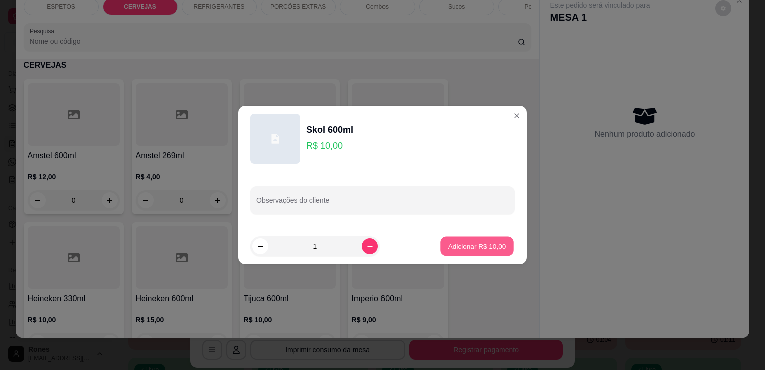
click at [448, 249] on p "Adicionar R$ 10,00" at bounding box center [477, 246] width 58 height 10
type input "1"
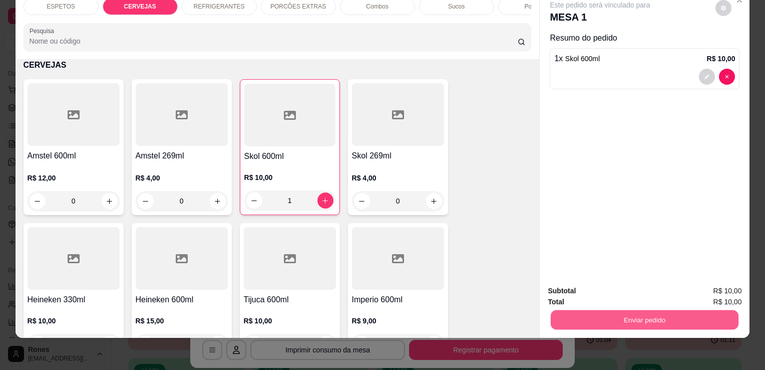
click at [635, 316] on button "Enviar pedido" at bounding box center [645, 320] width 188 height 20
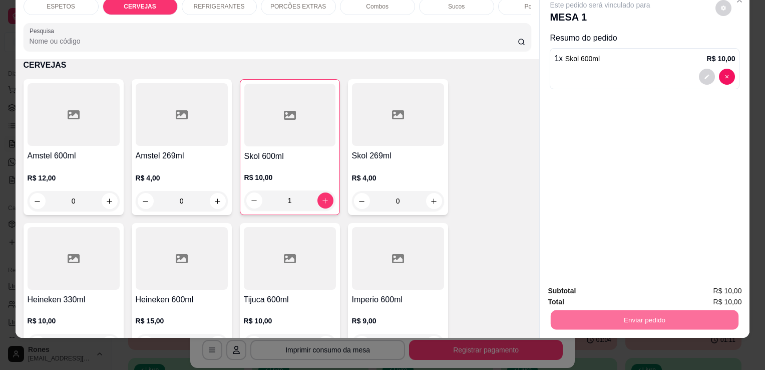
click at [721, 286] on button "Enviar pedido" at bounding box center [715, 287] width 55 height 19
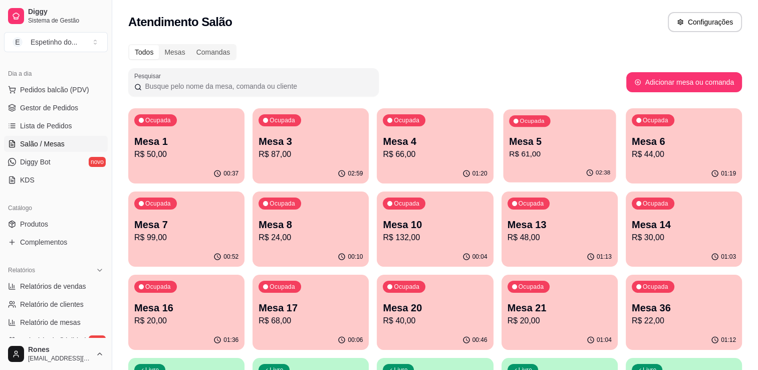
click at [589, 148] on p "R$ 61,00" at bounding box center [559, 154] width 101 height 12
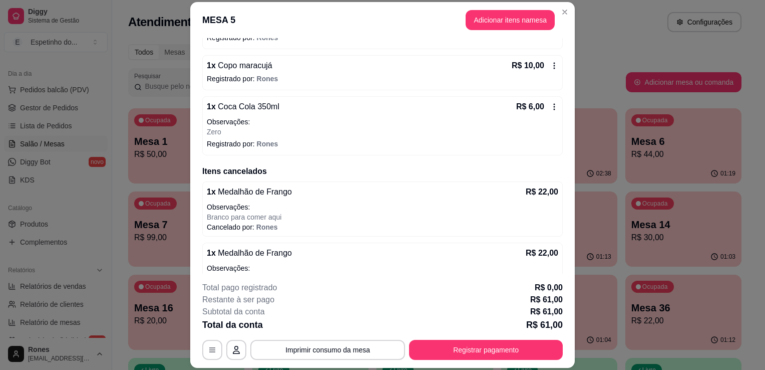
scroll to position [240, 0]
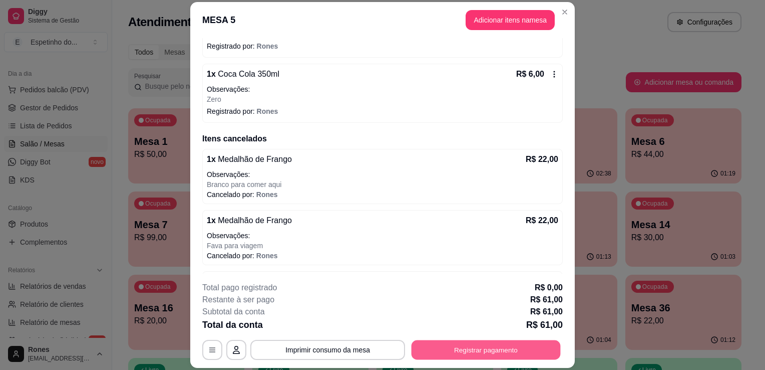
click at [514, 356] on button "Registrar pagamento" at bounding box center [486, 350] width 149 height 20
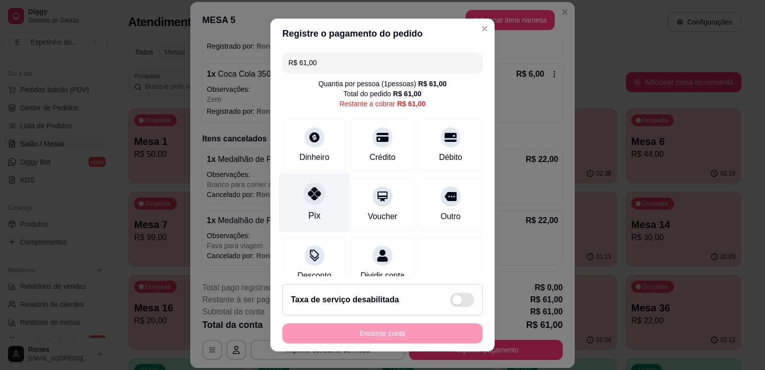
click at [319, 199] on div "Pix" at bounding box center [314, 202] width 71 height 59
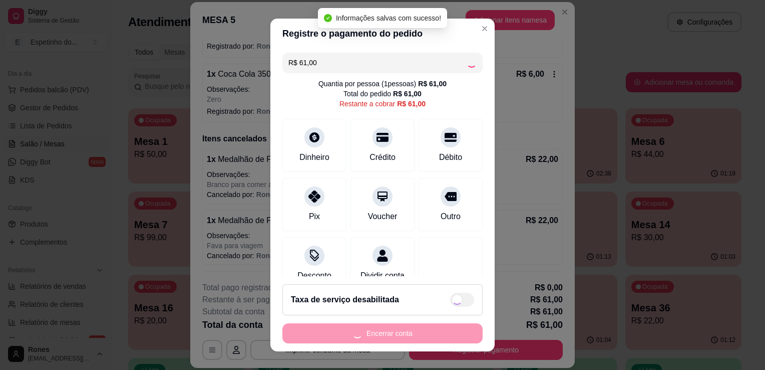
type input "R$ 0,00"
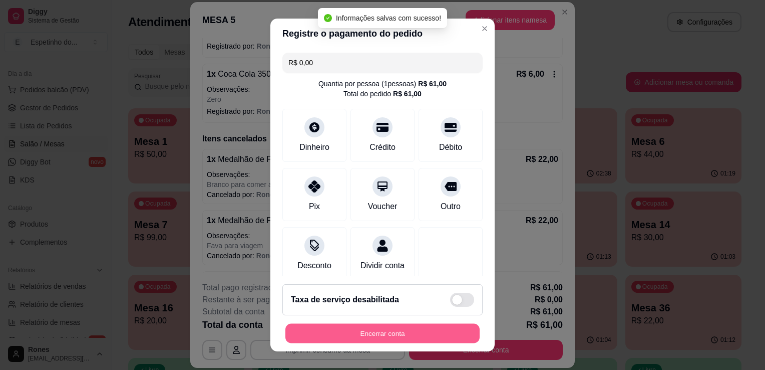
click at [424, 333] on button "Encerrar conta" at bounding box center [382, 334] width 194 height 20
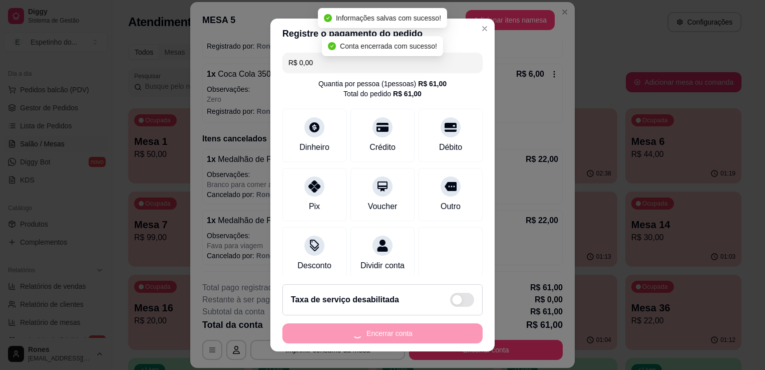
scroll to position [0, 0]
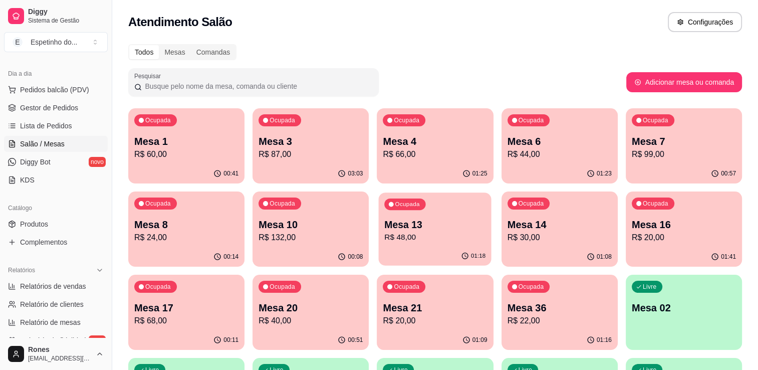
click at [448, 237] on p "R$ 48,00" at bounding box center [435, 237] width 101 height 12
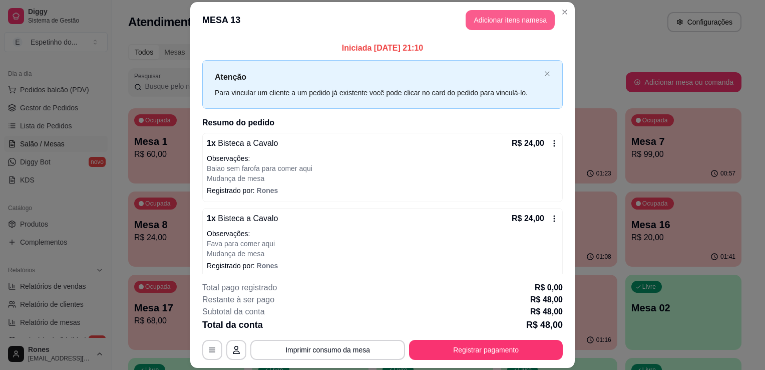
click at [524, 23] on button "Adicionar itens na mesa" at bounding box center [510, 20] width 89 height 20
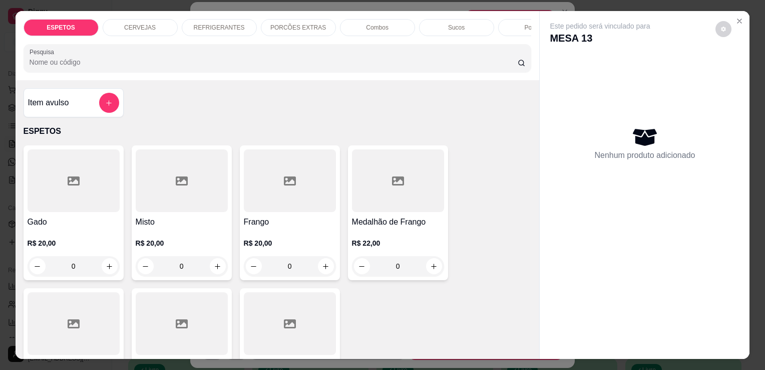
click at [201, 24] on p "REFRIGERANTES" at bounding box center [219, 28] width 51 height 8
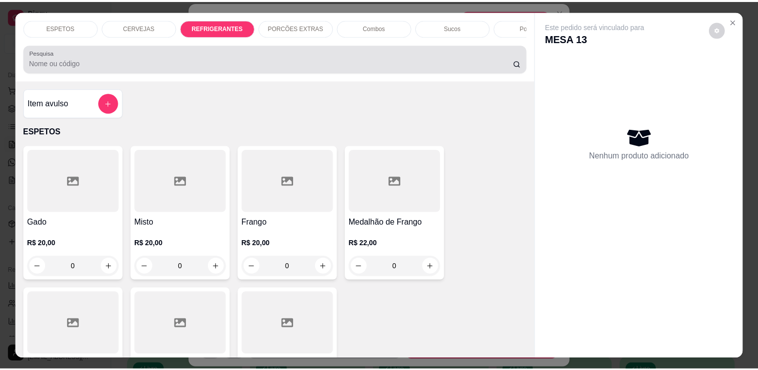
scroll to position [25, 0]
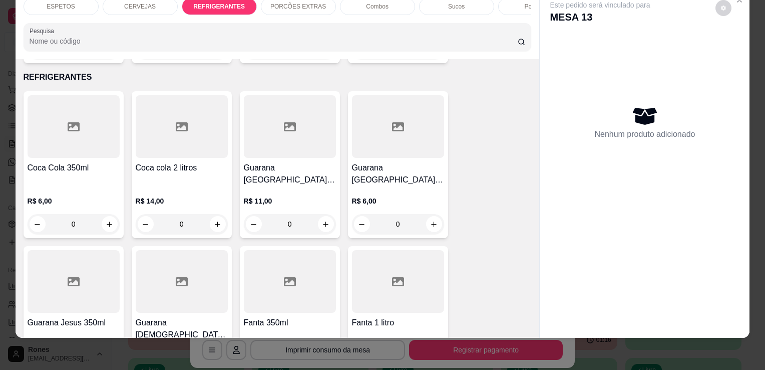
click at [187, 271] on div at bounding box center [182, 281] width 92 height 63
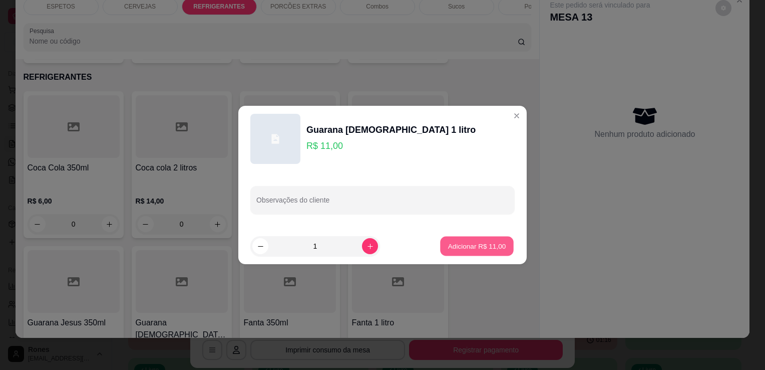
click at [486, 249] on p "Adicionar R$ 11,00" at bounding box center [477, 246] width 58 height 10
type input "1"
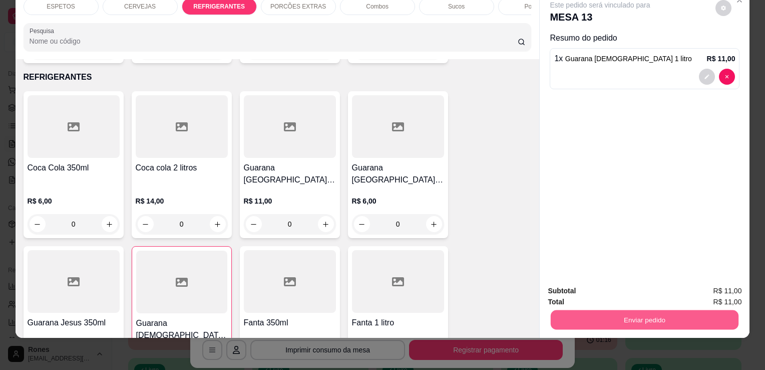
click at [647, 310] on button "Enviar pedido" at bounding box center [645, 320] width 188 height 20
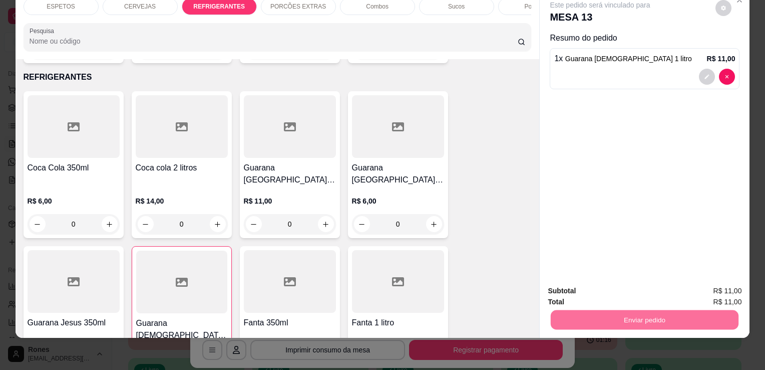
click at [726, 283] on button "Enviar pedido" at bounding box center [716, 287] width 57 height 19
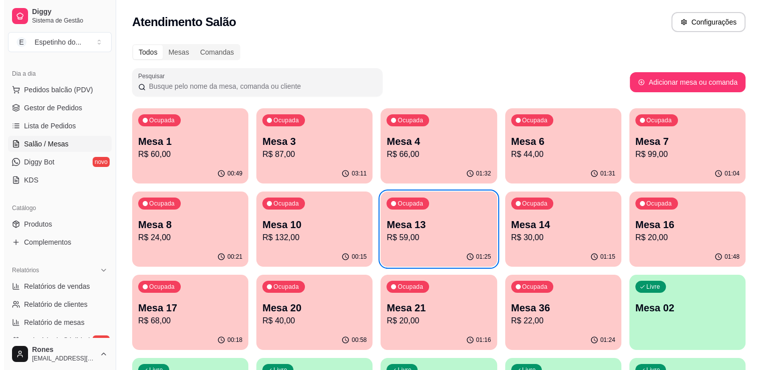
scroll to position [269, 0]
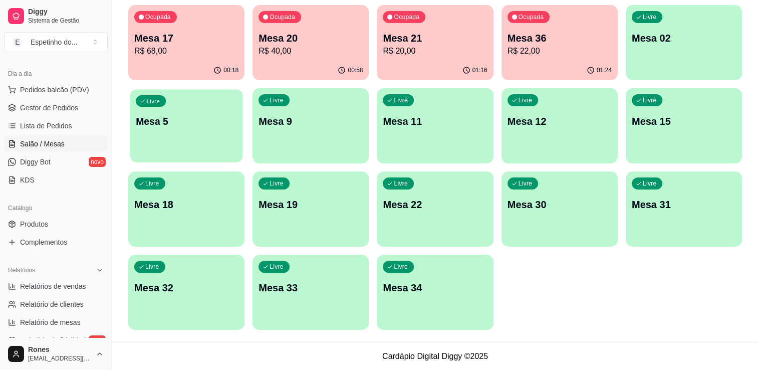
click at [196, 135] on div "Livre Mesa 5" at bounding box center [186, 119] width 113 height 61
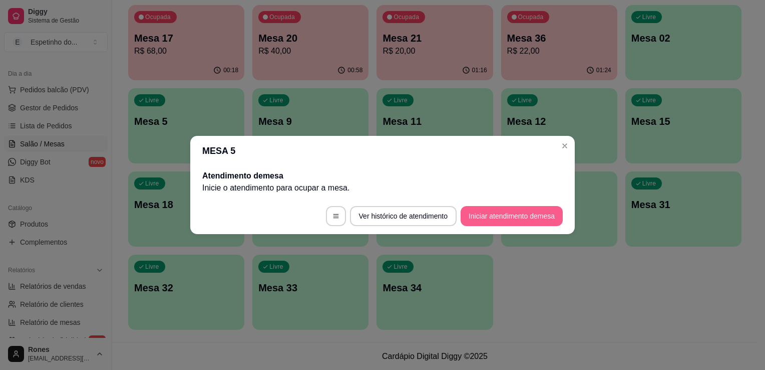
click at [497, 213] on button "Iniciar atendimento de mesa" at bounding box center [512, 216] width 102 height 20
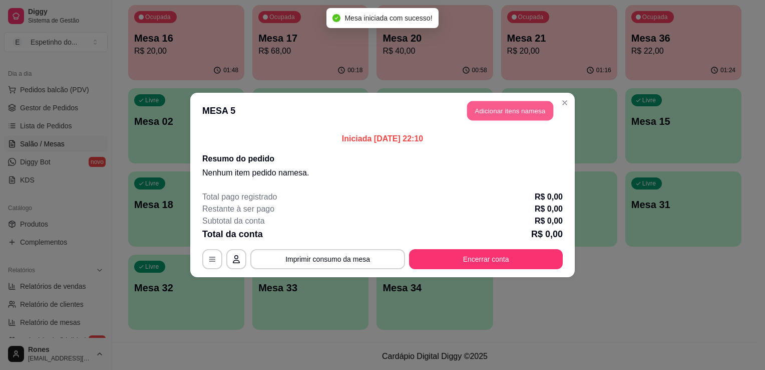
click at [545, 107] on button "Adicionar itens na mesa" at bounding box center [510, 111] width 86 height 20
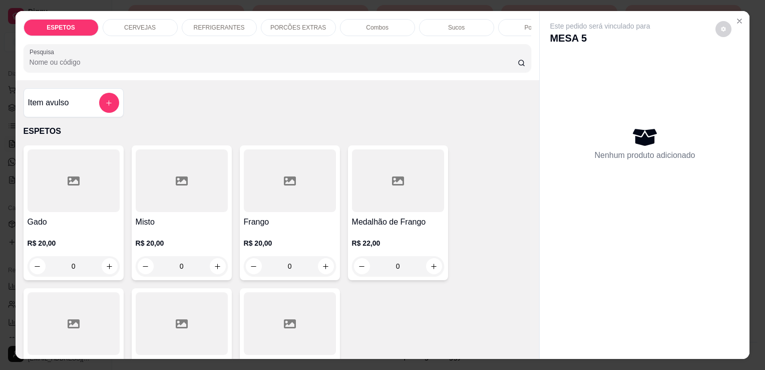
click at [80, 228] on h4 "Gado" at bounding box center [74, 222] width 92 height 12
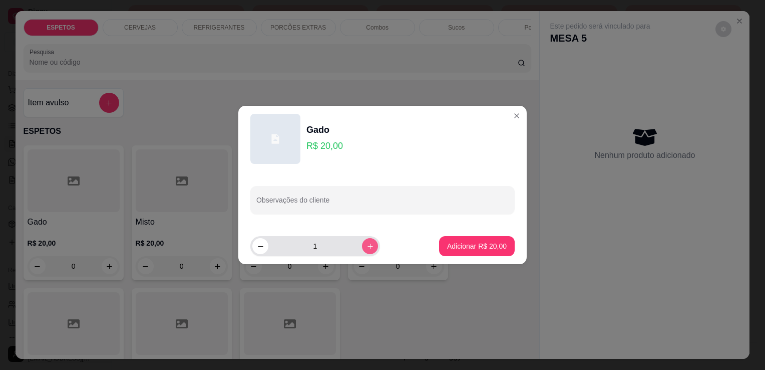
click at [367, 249] on icon "increase-product-quantity" at bounding box center [371, 246] width 8 height 8
type input "3"
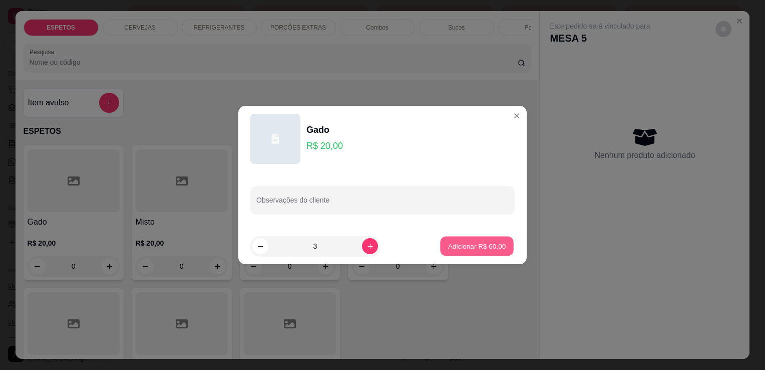
click at [463, 249] on p "Adicionar R$ 60,00" at bounding box center [477, 246] width 58 height 10
type input "3"
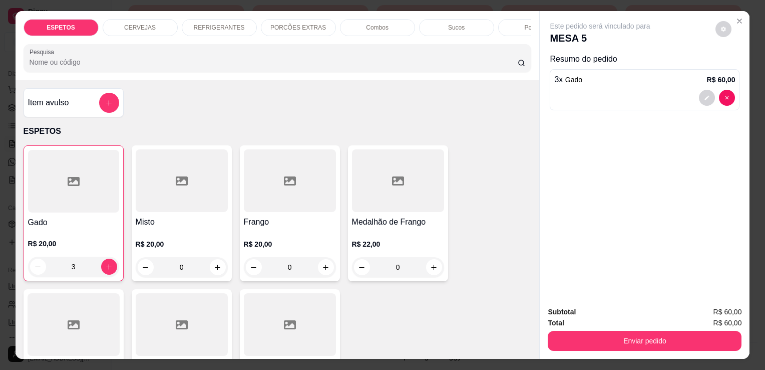
click at [181, 323] on icon at bounding box center [182, 325] width 12 height 12
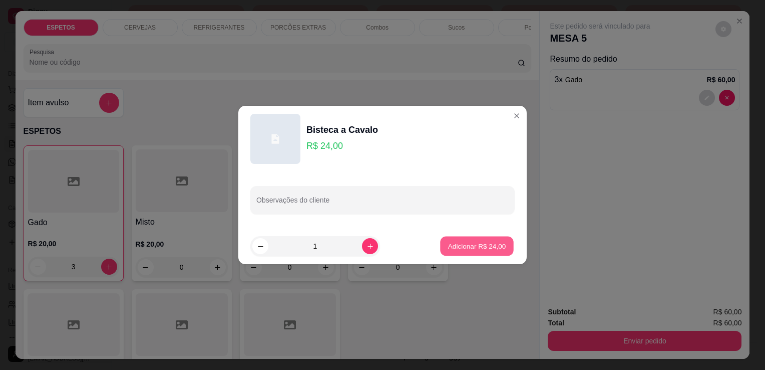
click at [492, 243] on p "Adicionar R$ 24,00" at bounding box center [477, 246] width 58 height 10
type input "1"
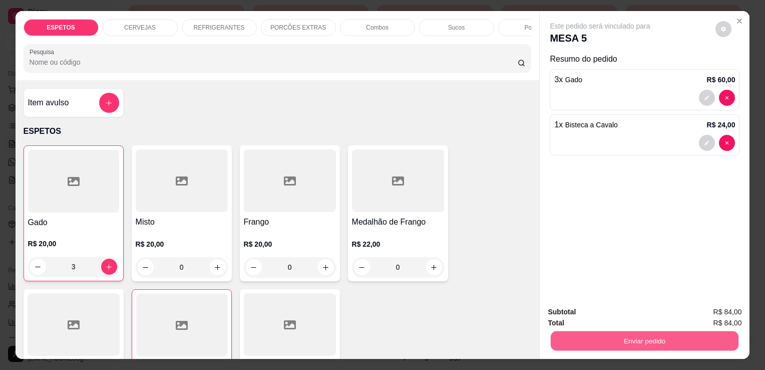
click at [634, 341] on button "Enviar pedido" at bounding box center [645, 341] width 188 height 20
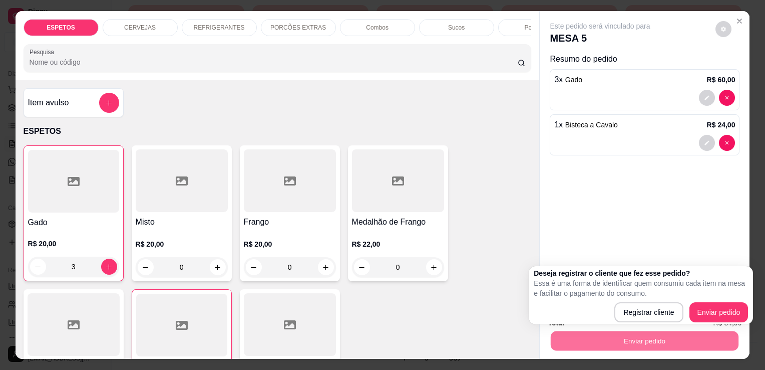
click at [434, 119] on div "Item avulso ESPETOS Gado R$ 20,00 3 Misto R$ 20,00 0 Frango R$ 20,00 0 Medalhão…" at bounding box center [278, 219] width 524 height 278
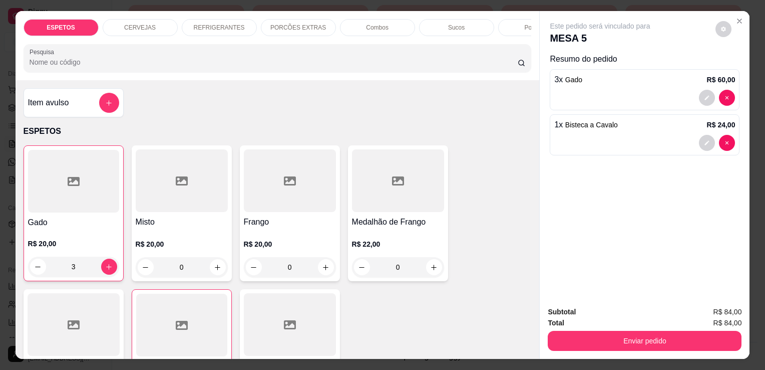
click at [194, 24] on p "REFRIGERANTES" at bounding box center [219, 28] width 51 height 8
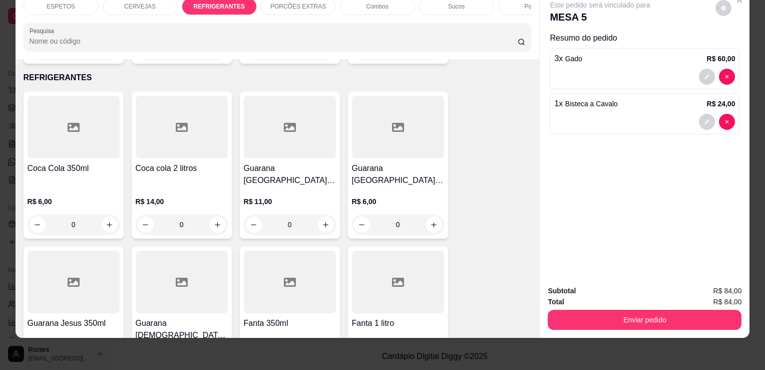
click at [368, 269] on div at bounding box center [398, 281] width 92 height 63
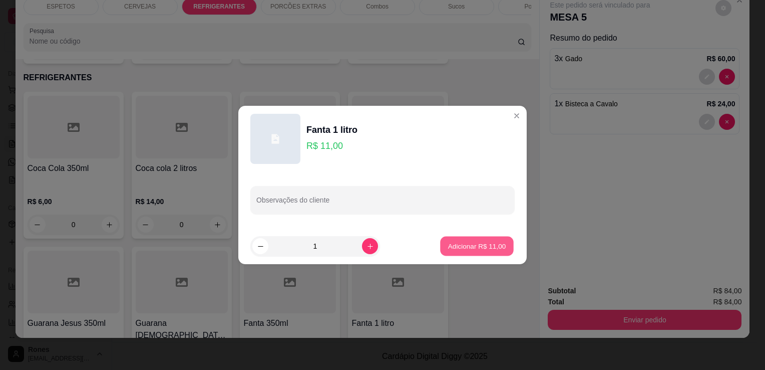
click at [463, 247] on p "Adicionar R$ 11,00" at bounding box center [477, 246] width 58 height 10
type input "1"
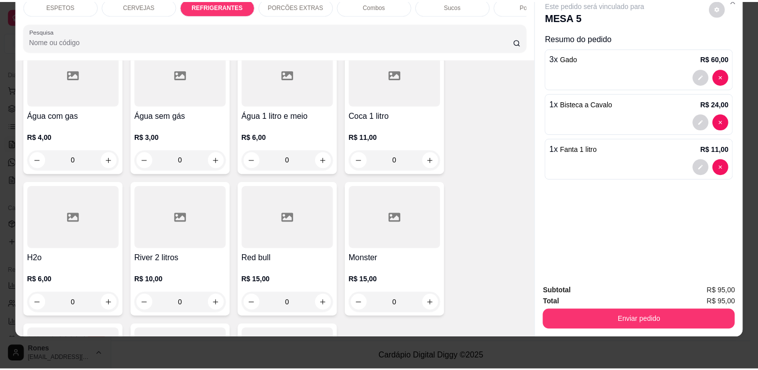
scroll to position [1275, 0]
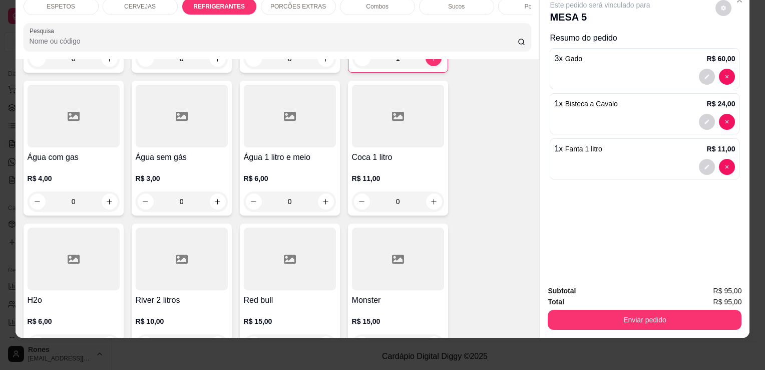
click at [190, 163] on div "R$ 3,00 0" at bounding box center [182, 187] width 92 height 48
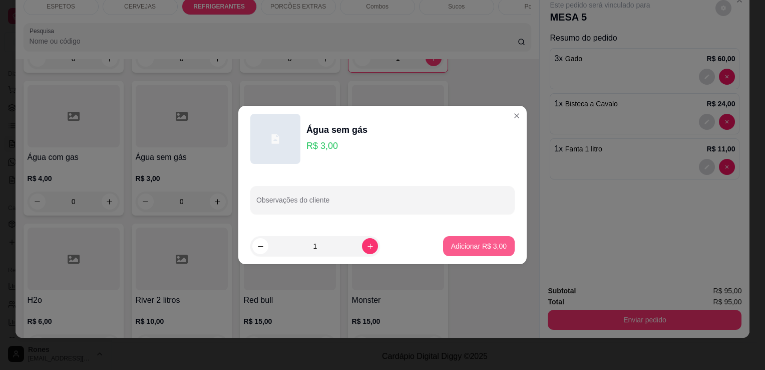
click at [487, 249] on p "Adicionar R$ 3,00" at bounding box center [479, 246] width 56 height 10
type input "1"
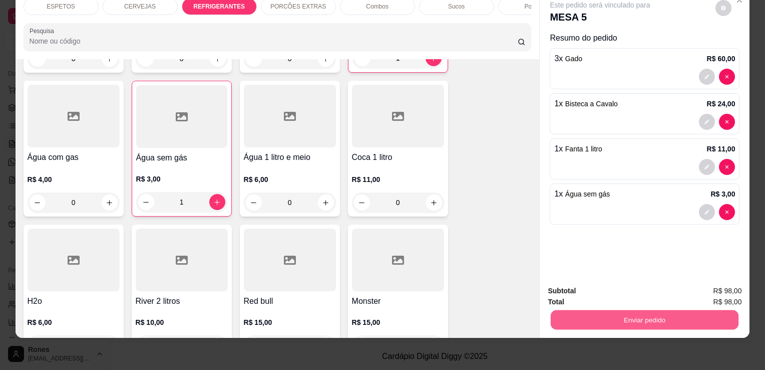
click at [631, 312] on button "Enviar pedido" at bounding box center [645, 320] width 188 height 20
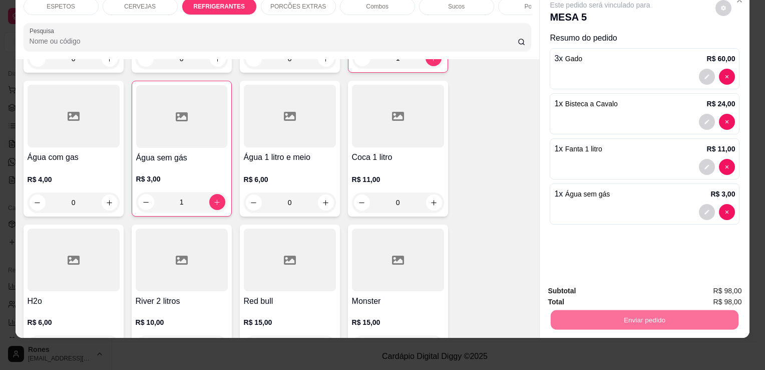
click at [711, 290] on button "Enviar pedido" at bounding box center [715, 287] width 55 height 19
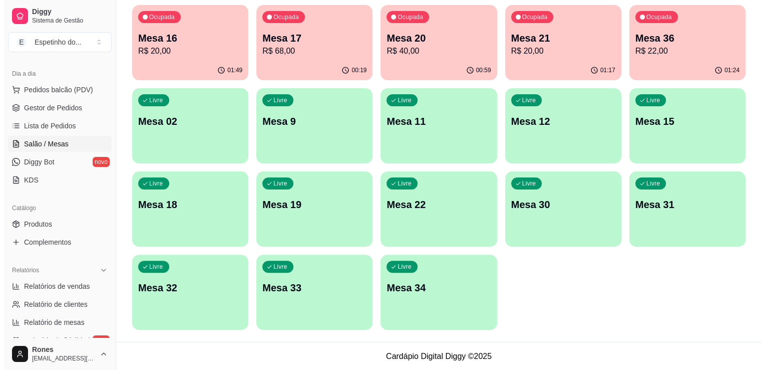
scroll to position [0, 0]
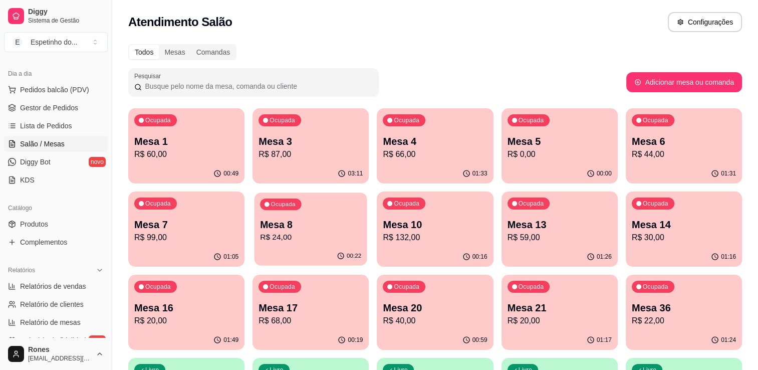
click at [301, 233] on p "R$ 24,00" at bounding box center [310, 237] width 101 height 12
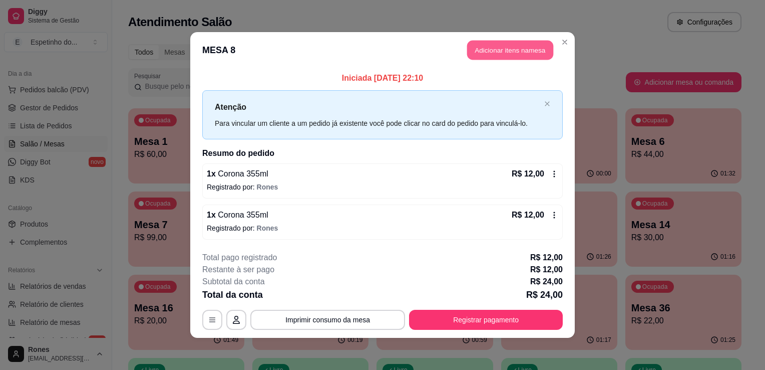
click at [494, 55] on button "Adicionar itens na mesa" at bounding box center [510, 51] width 86 height 20
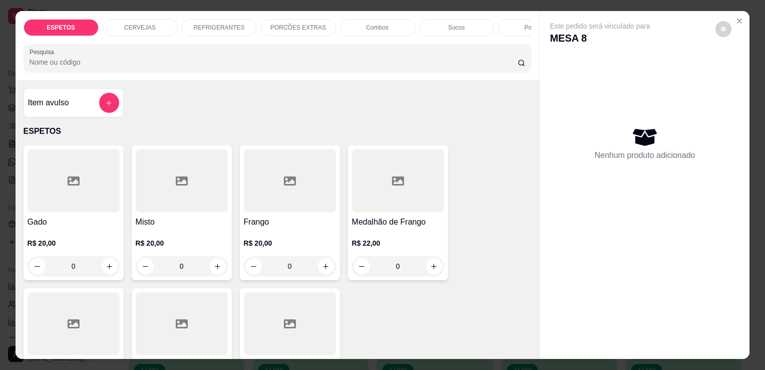
click at [84, 234] on div "R$ 20,00 0" at bounding box center [74, 252] width 92 height 48
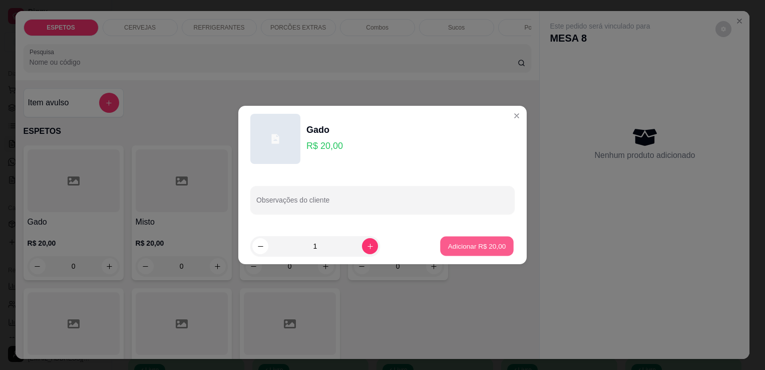
click at [471, 248] on p "Adicionar R$ 20,00" at bounding box center [477, 246] width 58 height 10
type input "1"
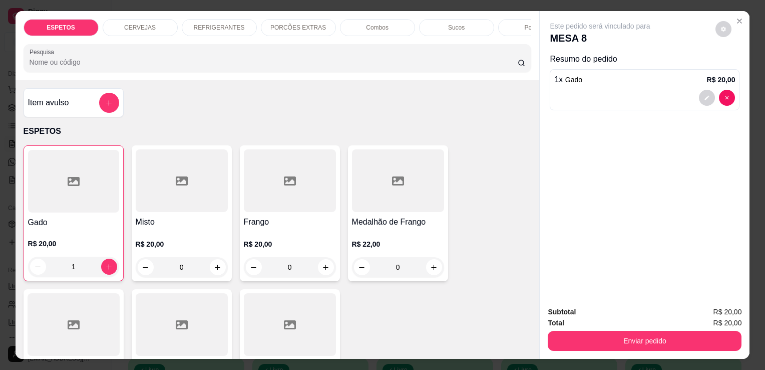
click at [275, 202] on div at bounding box center [290, 180] width 92 height 63
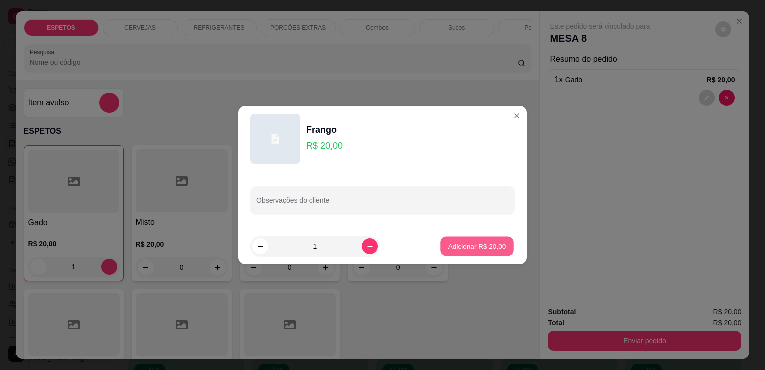
click at [474, 245] on p "Adicionar R$ 20,00" at bounding box center [477, 246] width 58 height 10
type input "1"
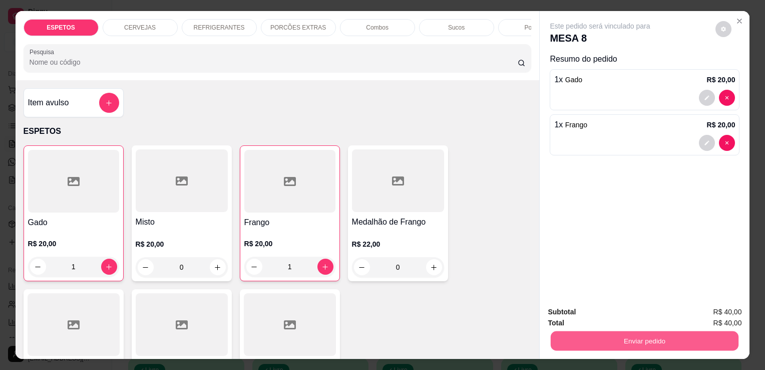
click at [638, 334] on button "Enviar pedido" at bounding box center [645, 341] width 188 height 20
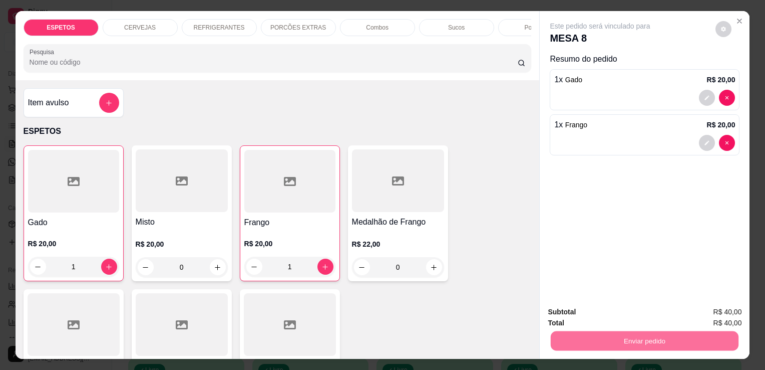
click at [730, 309] on button "Enviar pedido" at bounding box center [715, 312] width 55 height 19
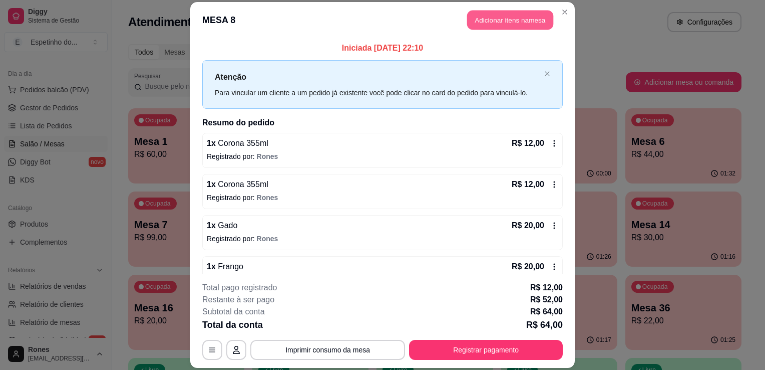
click at [506, 15] on button "Adicionar itens na mesa" at bounding box center [510, 20] width 86 height 20
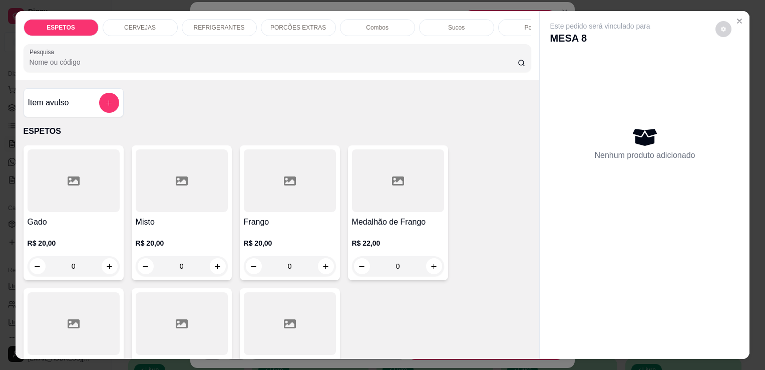
click at [133, 29] on div "CERVEJAS" at bounding box center [140, 27] width 75 height 17
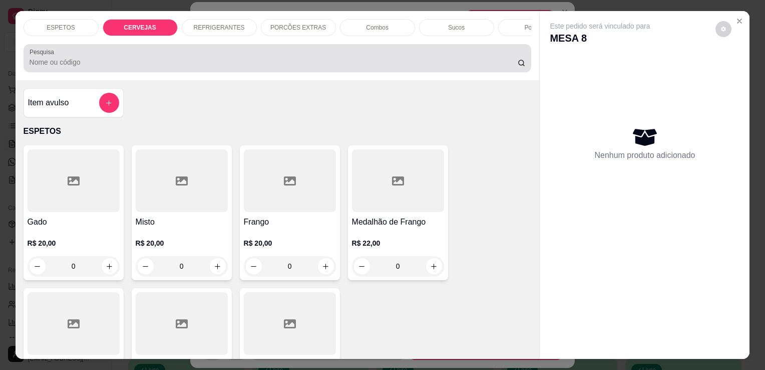
scroll to position [25, 0]
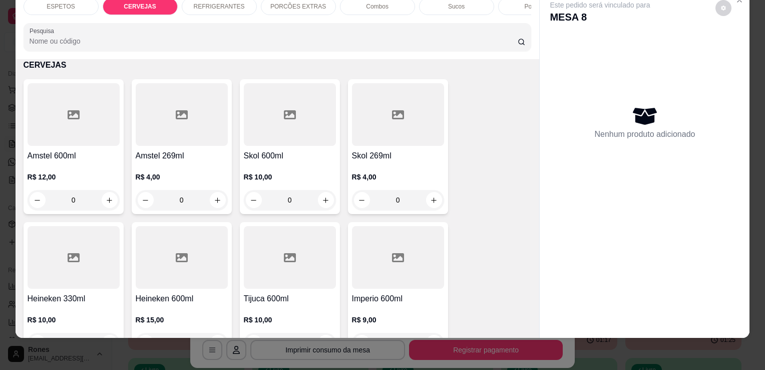
click at [397, 162] on div "R$ 4,00 0" at bounding box center [398, 186] width 92 height 48
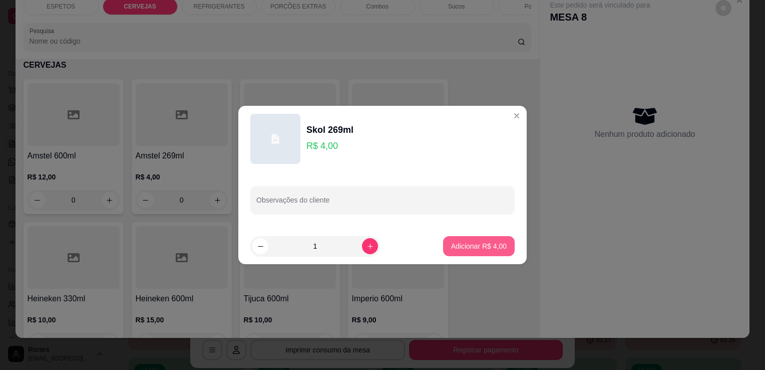
click at [478, 242] on p "Adicionar R$ 4,00" at bounding box center [479, 246] width 56 height 10
type input "1"
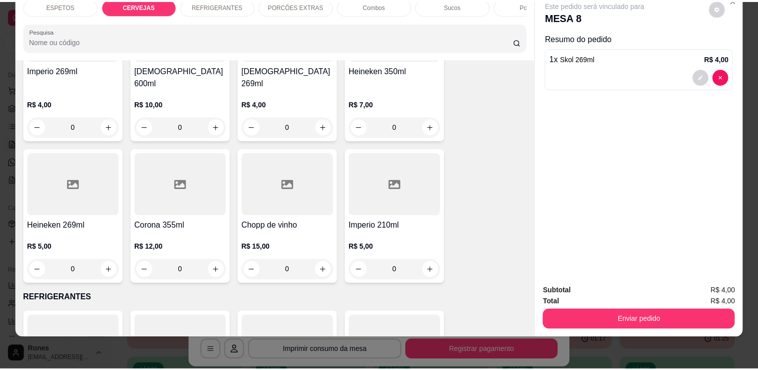
scroll to position [743, 0]
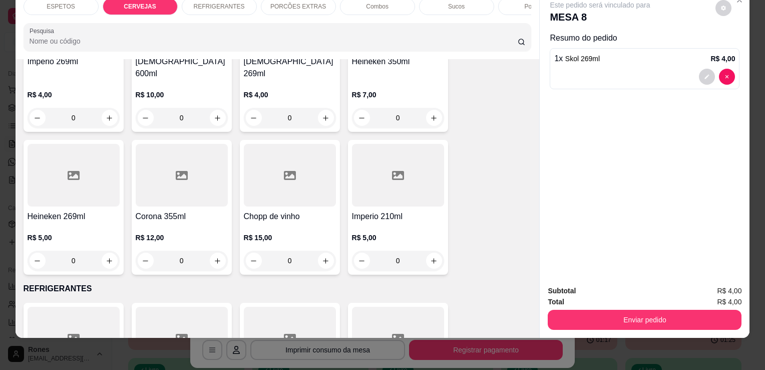
click at [181, 187] on div at bounding box center [182, 175] width 92 height 63
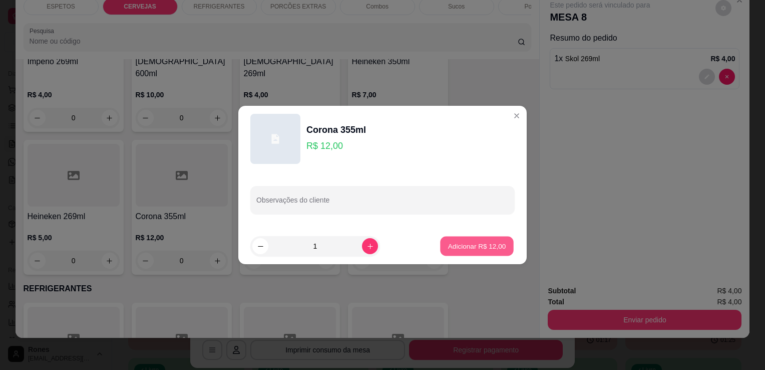
click at [451, 249] on p "Adicionar R$ 12,00" at bounding box center [477, 246] width 58 height 10
type input "1"
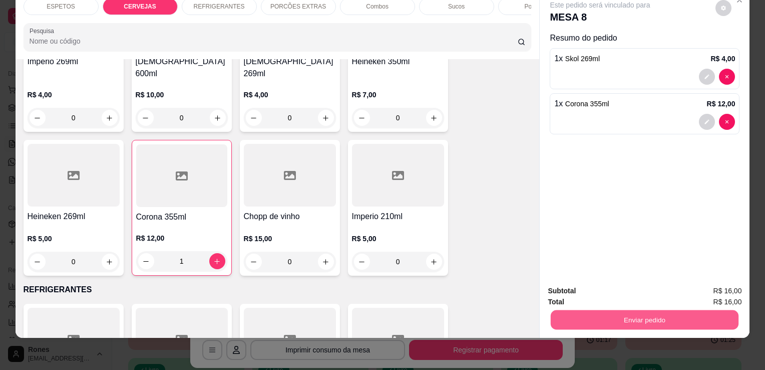
click at [648, 316] on button "Enviar pedido" at bounding box center [645, 320] width 188 height 20
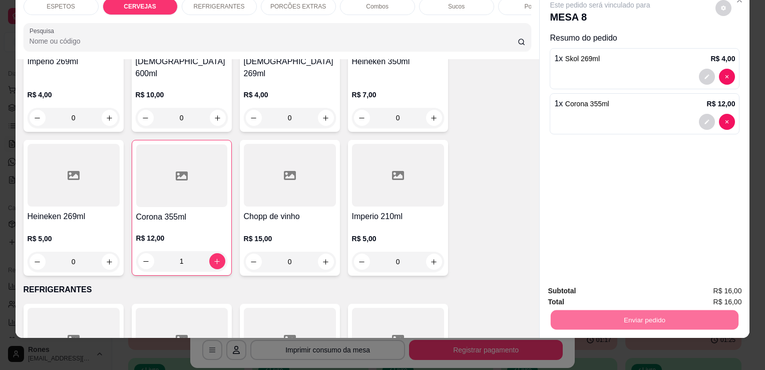
click at [699, 292] on button "Enviar pedido" at bounding box center [716, 287] width 57 height 19
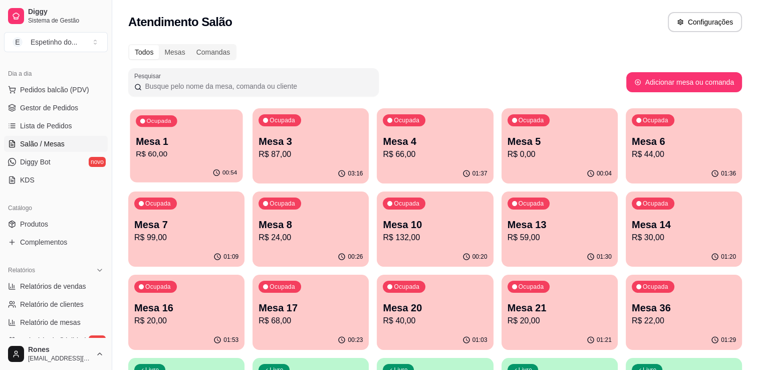
click at [172, 135] on p "Mesa 1" at bounding box center [186, 142] width 101 height 14
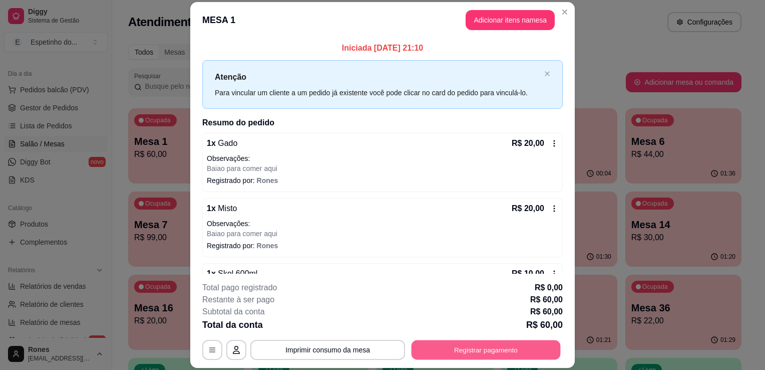
click at [464, 348] on button "Registrar pagamento" at bounding box center [486, 350] width 149 height 20
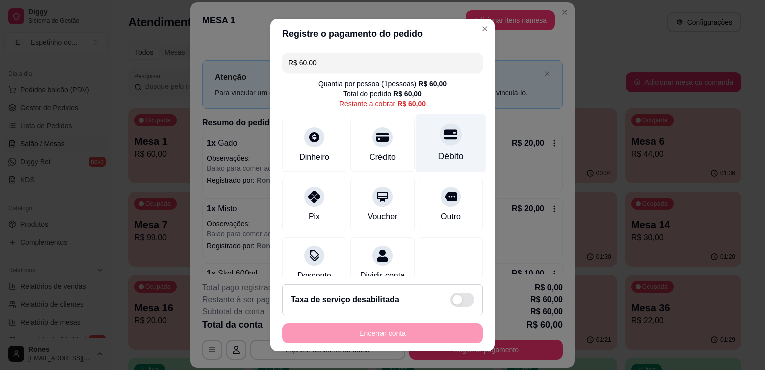
click at [447, 160] on div "Débito" at bounding box center [451, 156] width 26 height 13
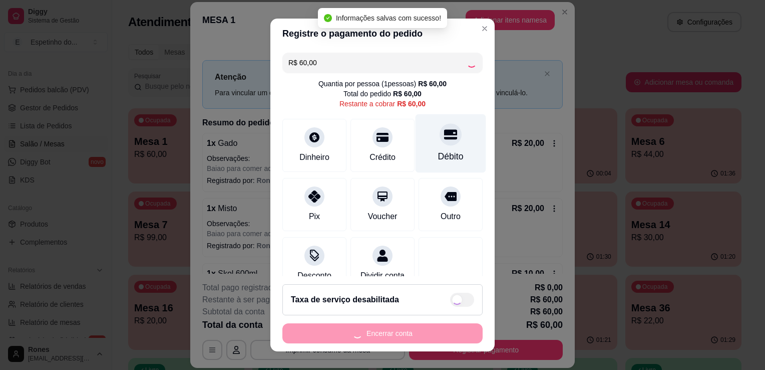
type input "R$ 0,00"
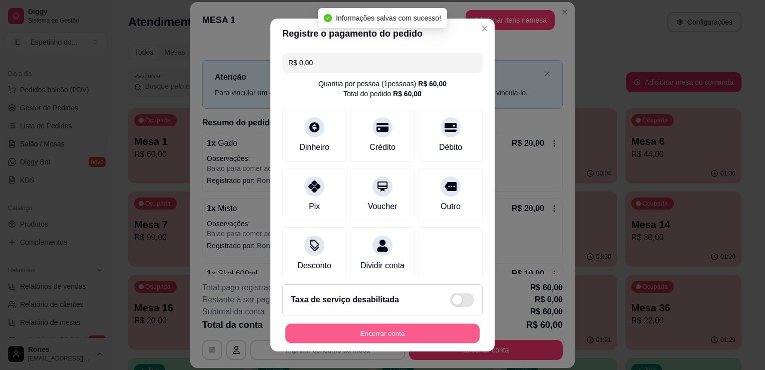
click at [415, 331] on button "Encerrar conta" at bounding box center [382, 334] width 194 height 20
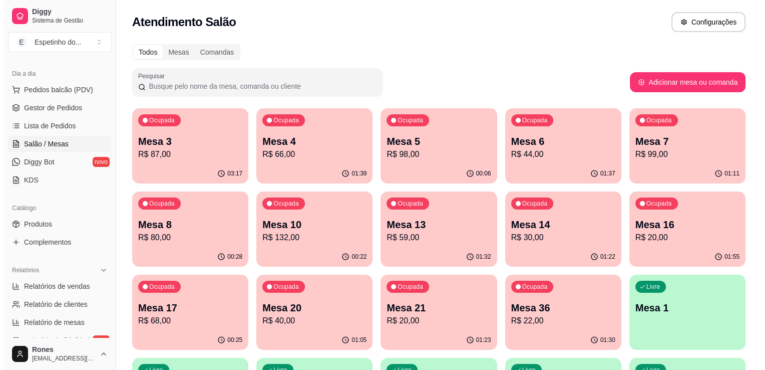
scroll to position [269, 0]
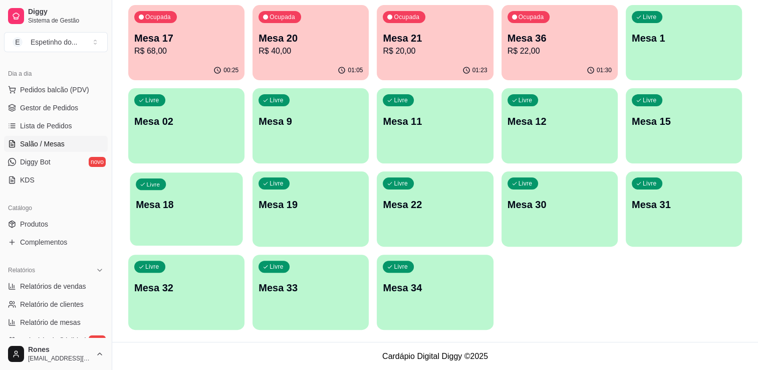
click at [200, 209] on p "Mesa 18" at bounding box center [186, 205] width 101 height 14
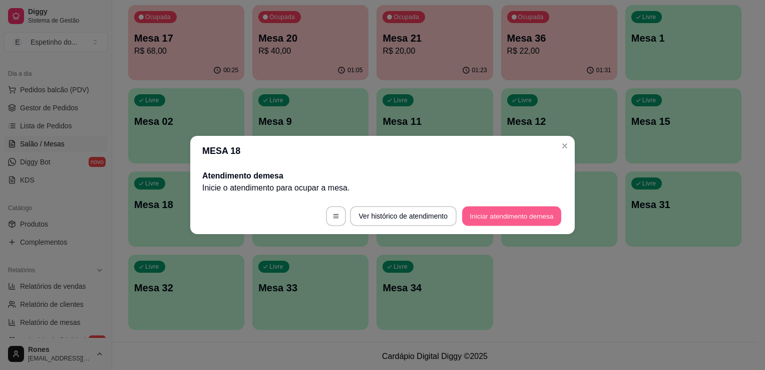
click at [531, 220] on button "Iniciar atendimento de mesa" at bounding box center [511, 216] width 99 height 20
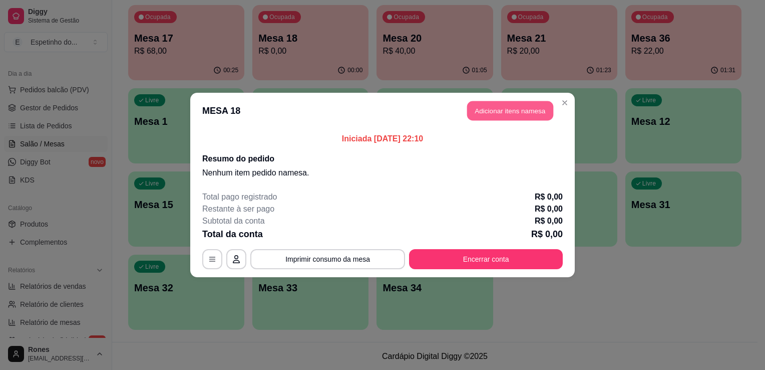
click at [481, 109] on button "Adicionar itens na mesa" at bounding box center [510, 111] width 86 height 20
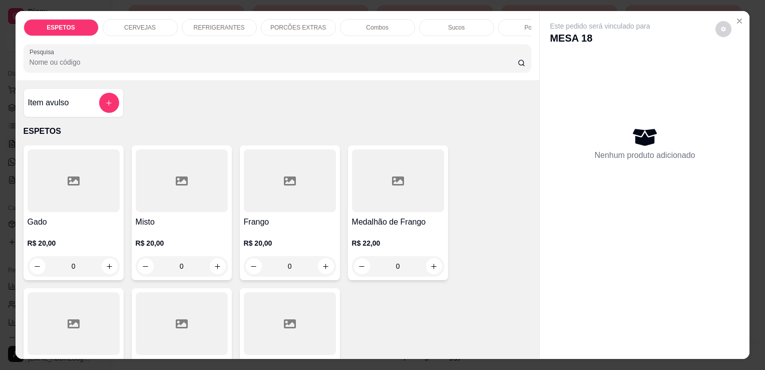
click at [150, 26] on div "CERVEJAS" at bounding box center [140, 27] width 75 height 17
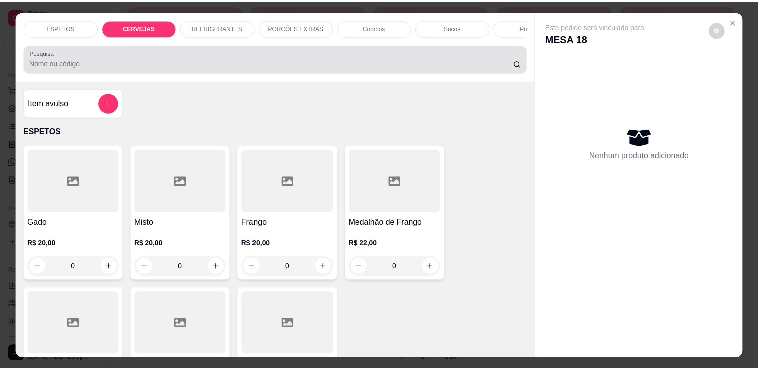
scroll to position [25, 0]
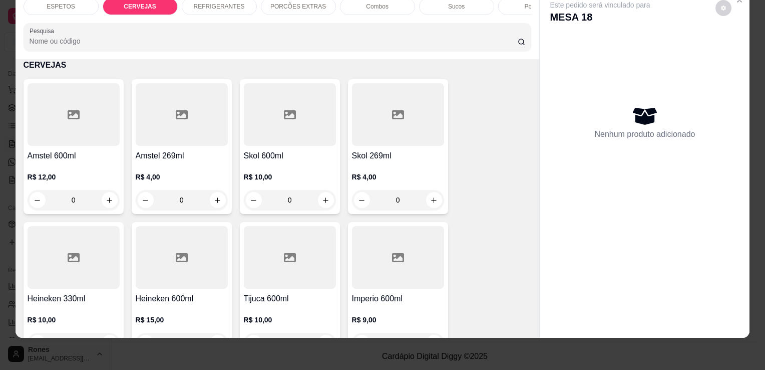
click at [284, 159] on h4 "Skol 600ml" at bounding box center [290, 156] width 92 height 12
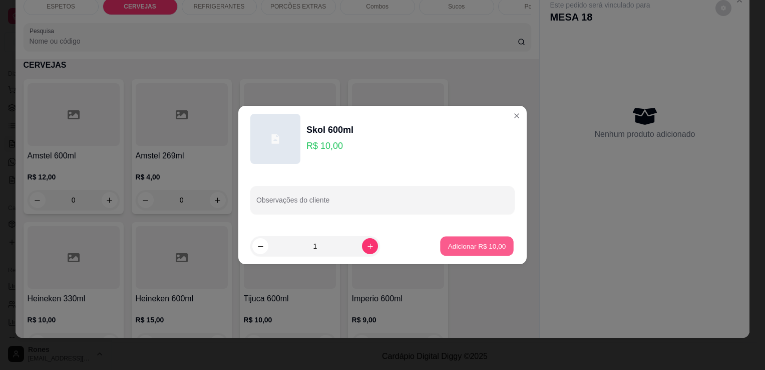
click at [484, 248] on p "Adicionar R$ 10,00" at bounding box center [477, 246] width 58 height 10
type input "1"
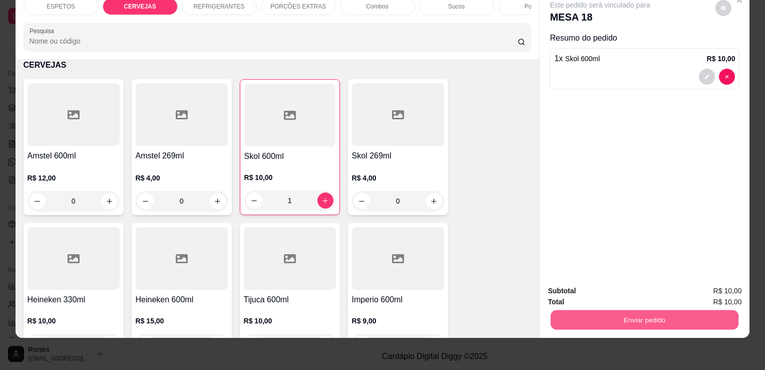
click at [601, 311] on button "Enviar pedido" at bounding box center [645, 320] width 188 height 20
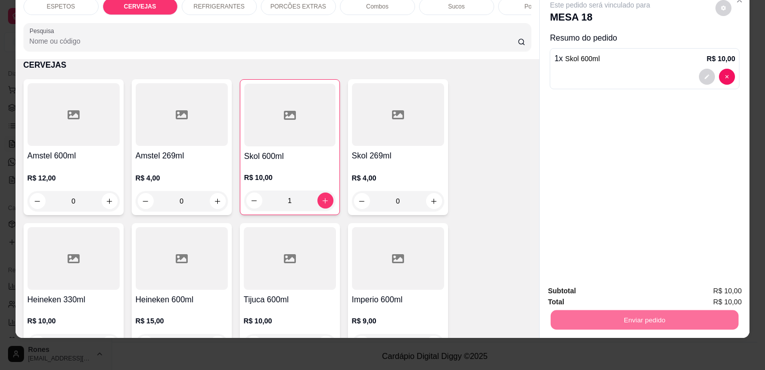
click at [716, 287] on button "Enviar pedido" at bounding box center [715, 287] width 55 height 19
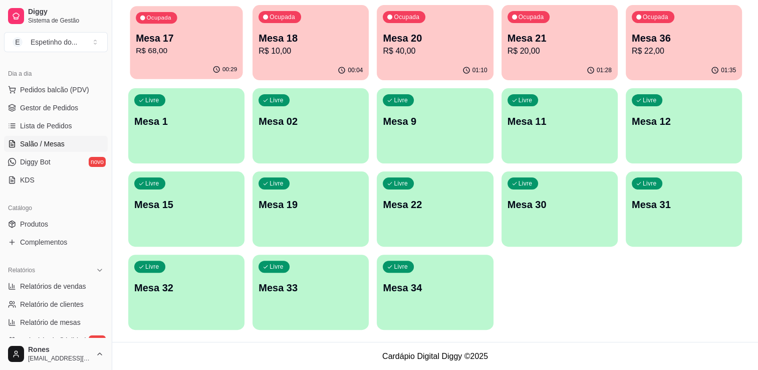
click at [191, 53] on p "R$ 68,00" at bounding box center [186, 51] width 101 height 12
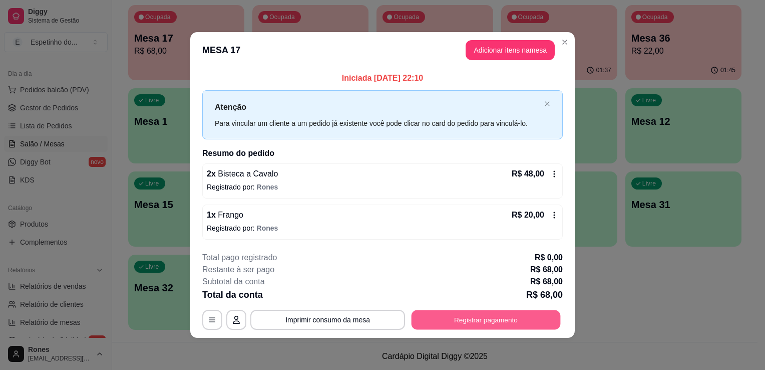
click at [487, 315] on button "Registrar pagamento" at bounding box center [486, 320] width 149 height 20
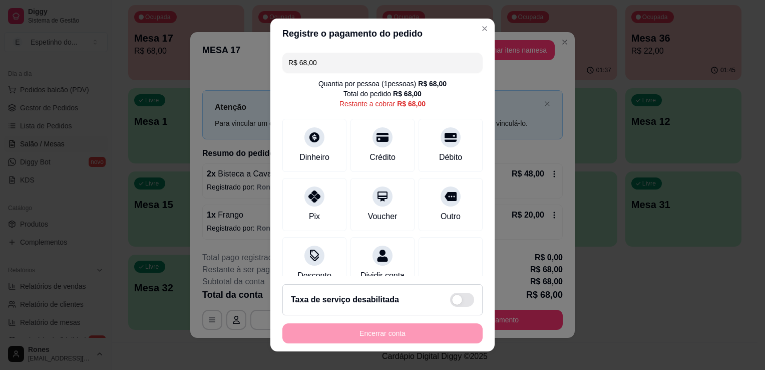
click at [346, 68] on input "R$ 68,00" at bounding box center [383, 63] width 188 height 20
click at [438, 154] on div "Débito" at bounding box center [451, 156] width 26 height 13
click at [321, 205] on div "Pix" at bounding box center [314, 202] width 71 height 59
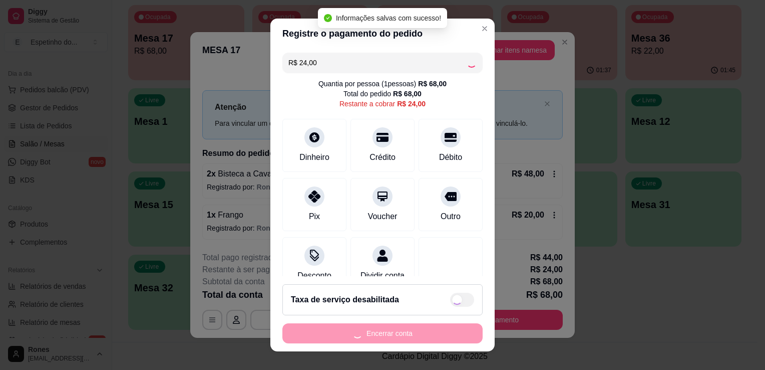
type input "R$ 0,00"
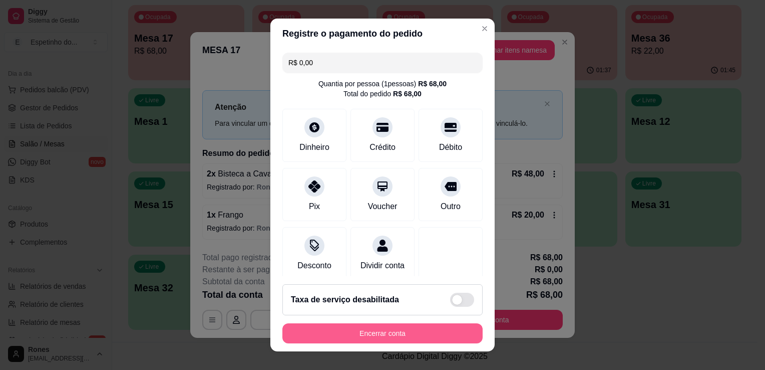
click at [409, 334] on button "Encerrar conta" at bounding box center [382, 333] width 200 height 20
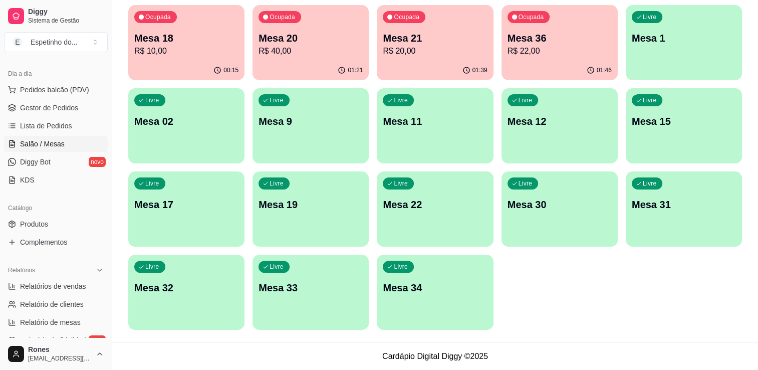
click at [587, 51] on p "R$ 22,00" at bounding box center [559, 51] width 104 height 12
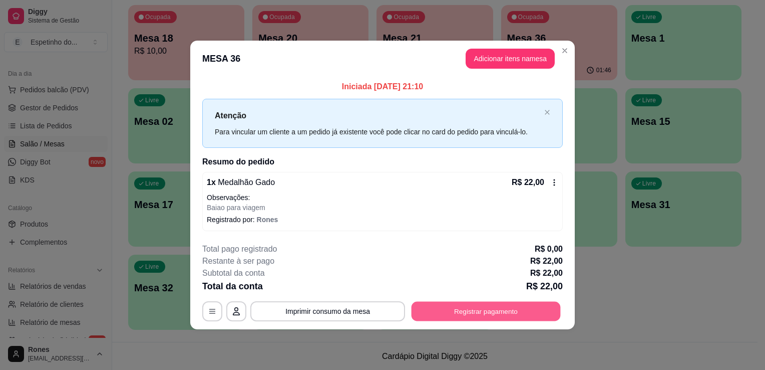
click at [477, 307] on button "Registrar pagamento" at bounding box center [486, 311] width 149 height 20
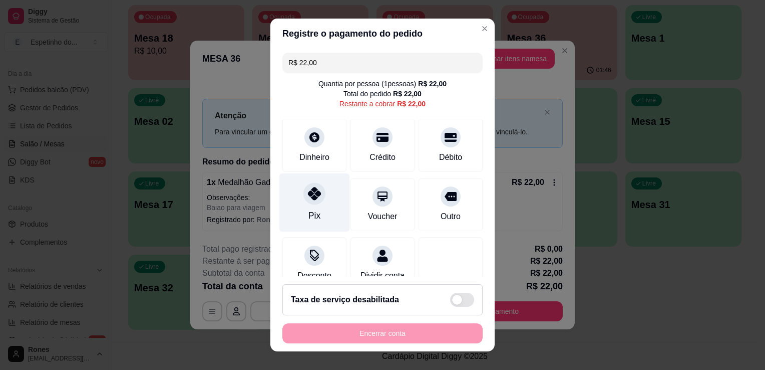
click at [317, 207] on div "Pix" at bounding box center [314, 202] width 71 height 59
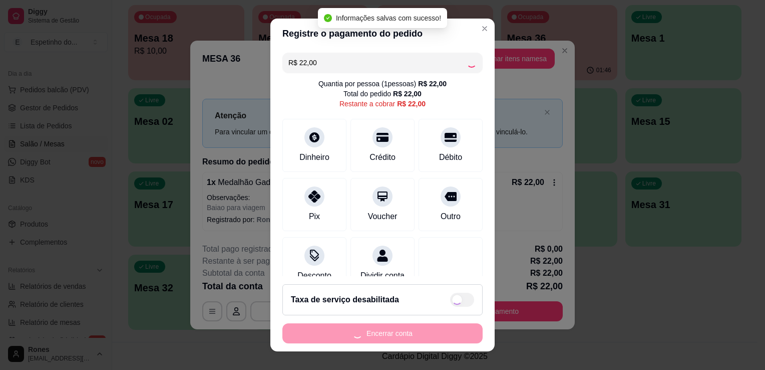
type input "R$ 0,00"
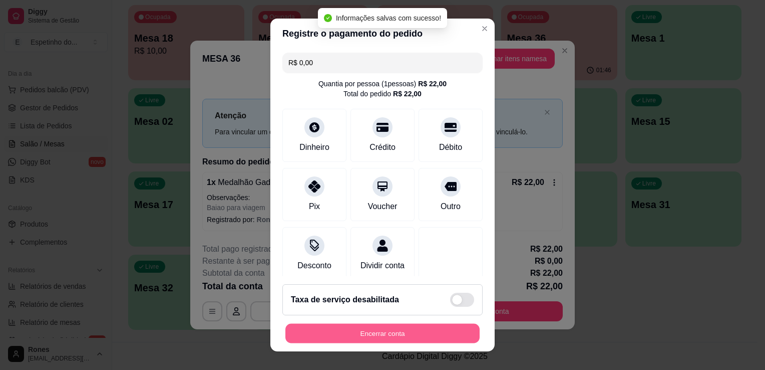
click at [427, 335] on button "Encerrar conta" at bounding box center [382, 334] width 194 height 20
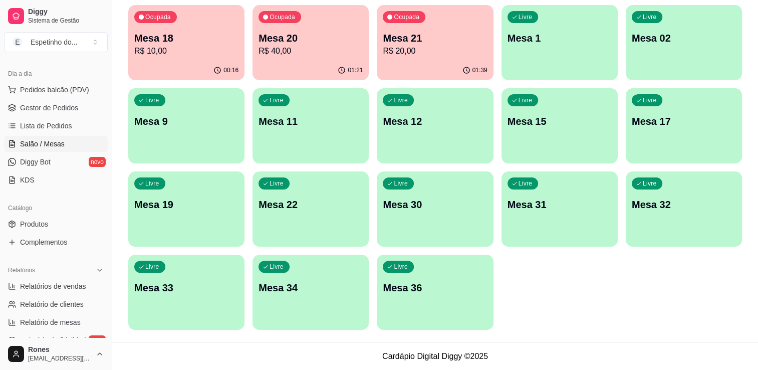
click at [421, 37] on p "Mesa 21" at bounding box center [435, 38] width 104 height 14
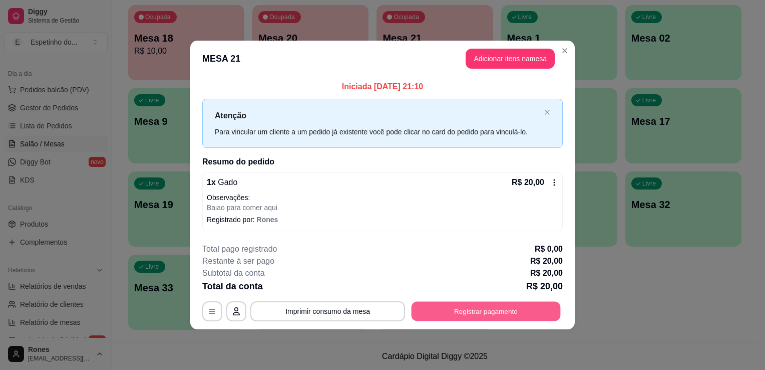
click at [439, 306] on button "Registrar pagamento" at bounding box center [486, 311] width 149 height 20
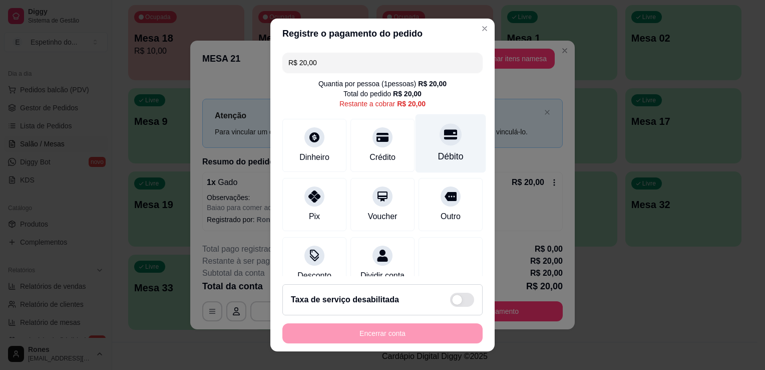
click at [444, 144] on div "Débito" at bounding box center [451, 143] width 71 height 59
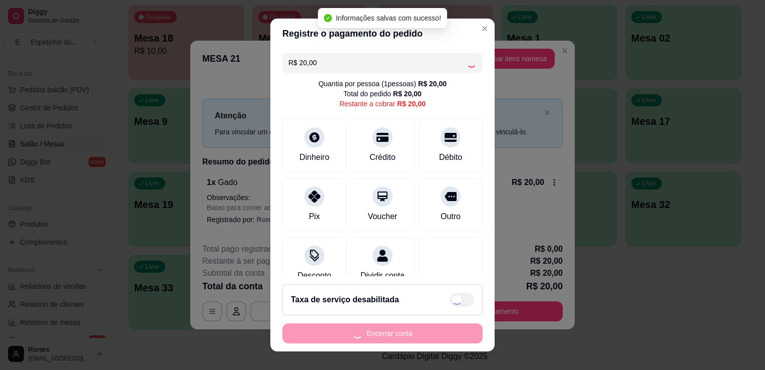
type input "R$ 0,00"
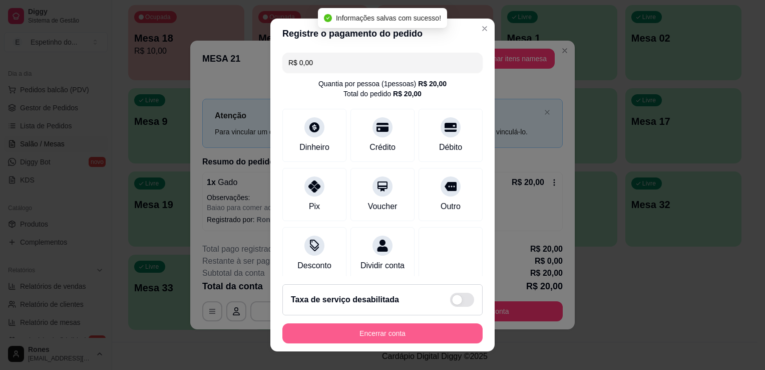
click at [395, 330] on button "Encerrar conta" at bounding box center [382, 333] width 200 height 20
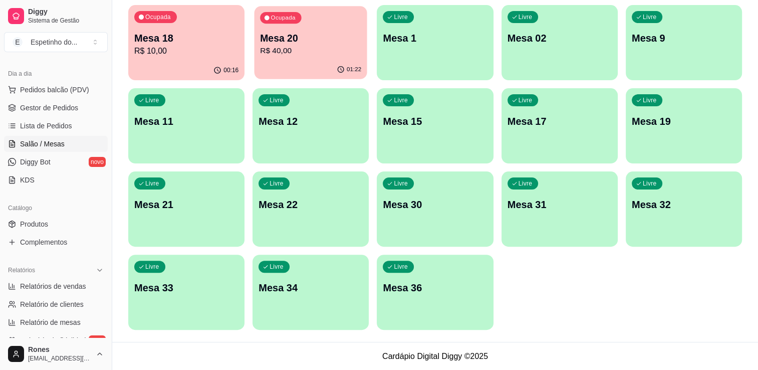
click at [337, 44] on p "Mesa 20" at bounding box center [310, 39] width 101 height 14
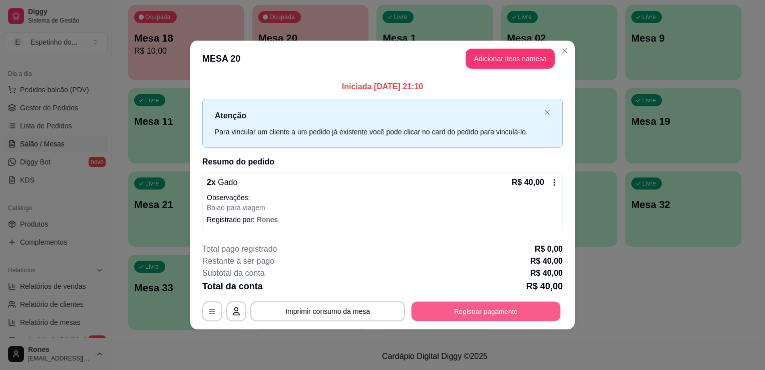
click at [445, 310] on button "Registrar pagamento" at bounding box center [486, 311] width 149 height 20
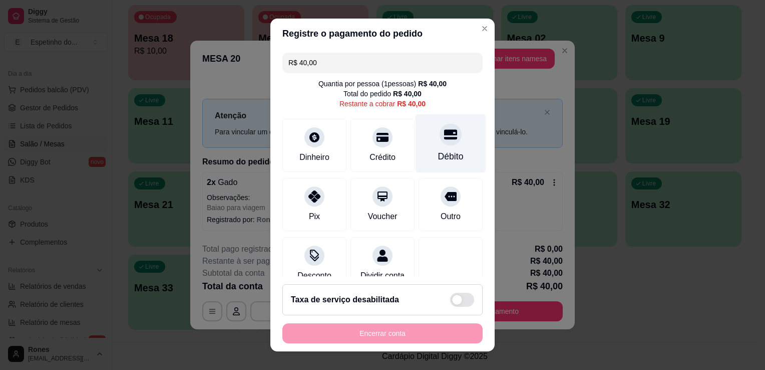
click at [453, 159] on div "Débito" at bounding box center [451, 143] width 71 height 59
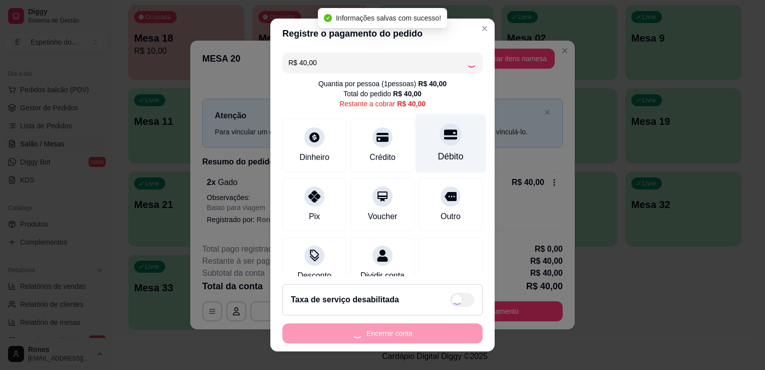
type input "R$ 0,00"
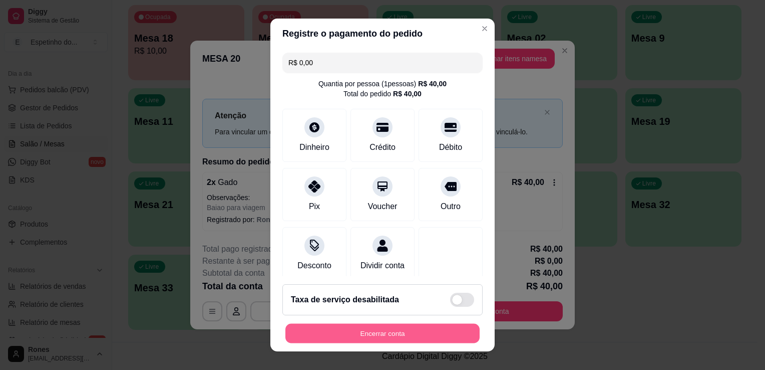
click at [354, 339] on button "Encerrar conta" at bounding box center [382, 334] width 194 height 20
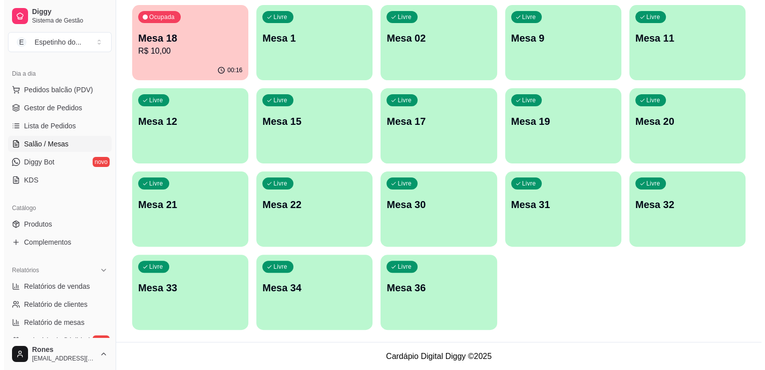
scroll to position [0, 0]
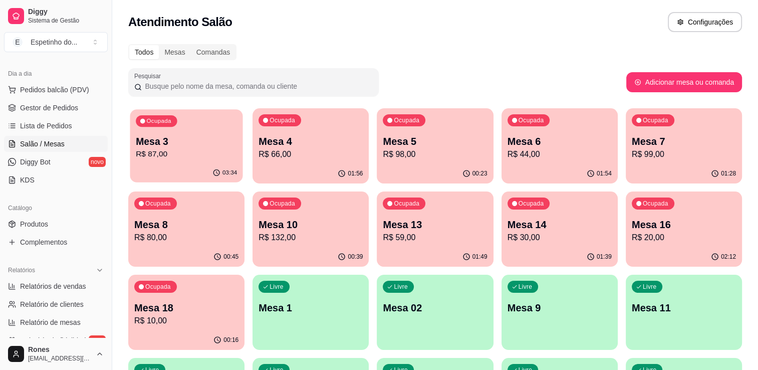
click at [153, 159] on p "R$ 87,00" at bounding box center [186, 154] width 101 height 12
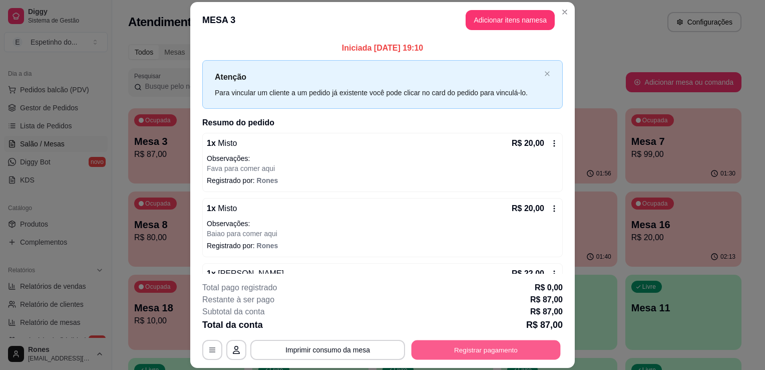
click at [508, 350] on button "Registrar pagamento" at bounding box center [486, 350] width 149 height 20
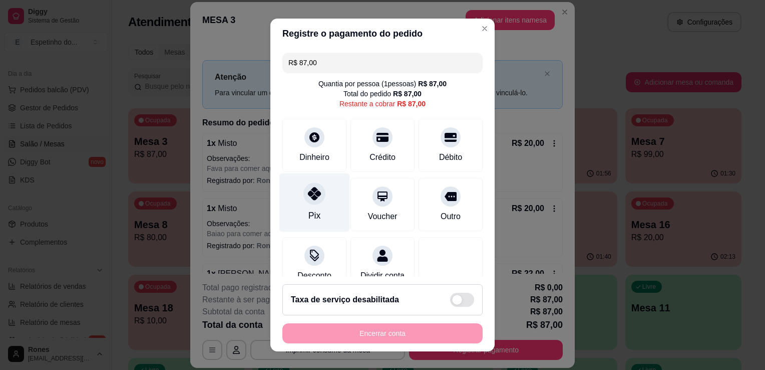
click at [309, 209] on div "Pix" at bounding box center [315, 215] width 12 height 13
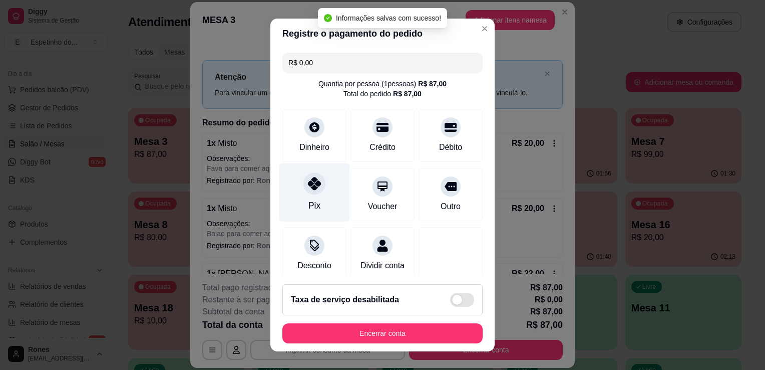
type input "R$ 0,00"
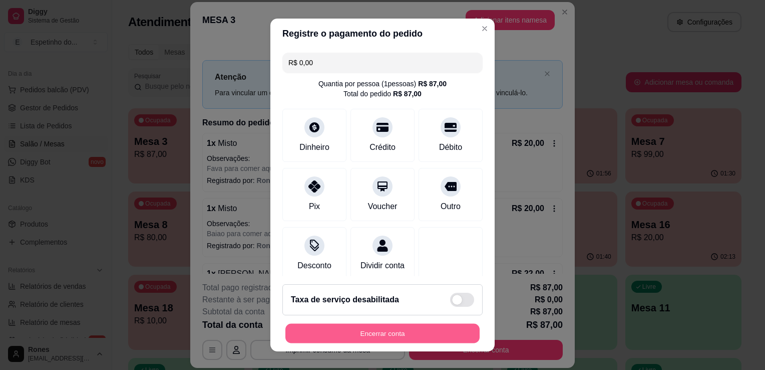
click at [405, 333] on button "Encerrar conta" at bounding box center [382, 334] width 194 height 20
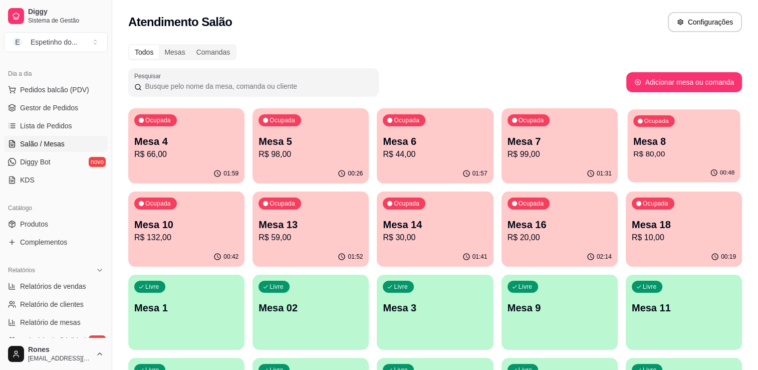
click at [676, 143] on p "Mesa 8" at bounding box center [683, 142] width 101 height 14
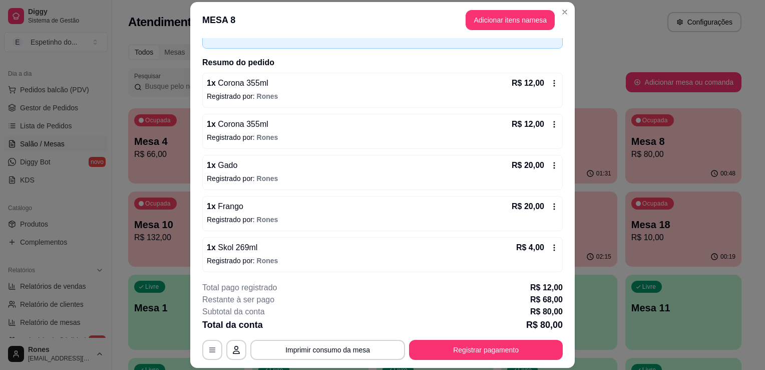
scroll to position [102, 0]
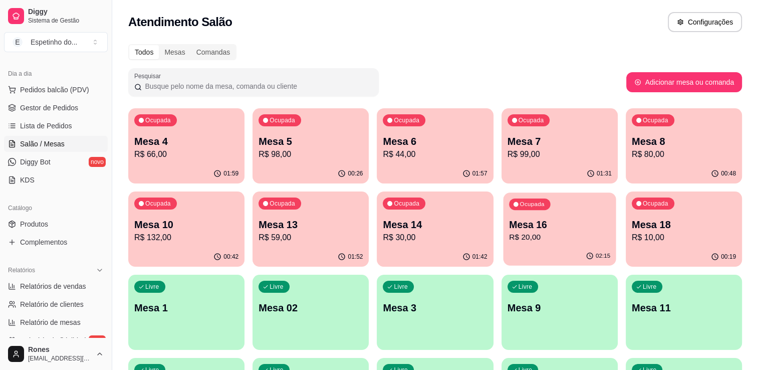
click at [555, 224] on p "Mesa 16" at bounding box center [559, 225] width 101 height 14
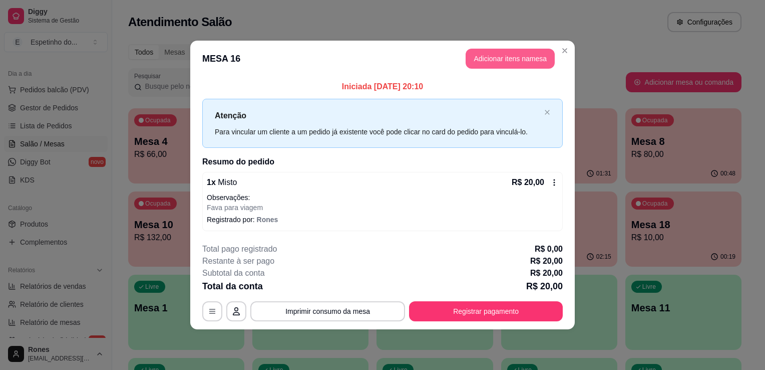
click at [485, 56] on button "Adicionar itens na mesa" at bounding box center [510, 59] width 89 height 20
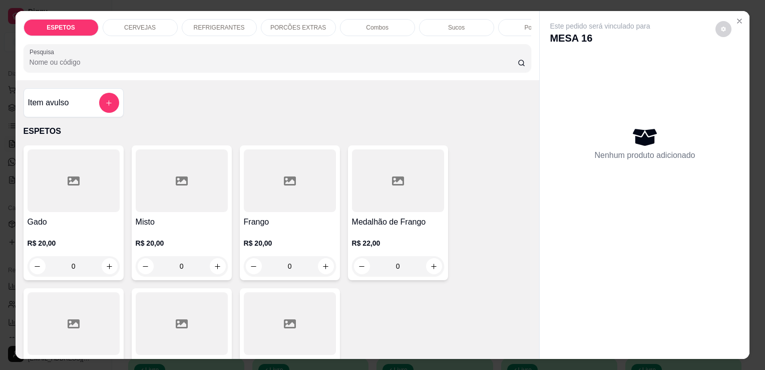
click at [202, 24] on p "REFRIGERANTES" at bounding box center [219, 28] width 51 height 8
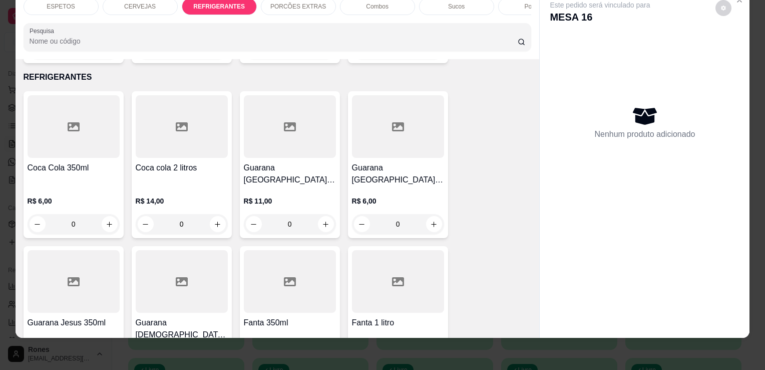
click at [70, 162] on h4 "Coca Cola 350ml" at bounding box center [74, 168] width 92 height 12
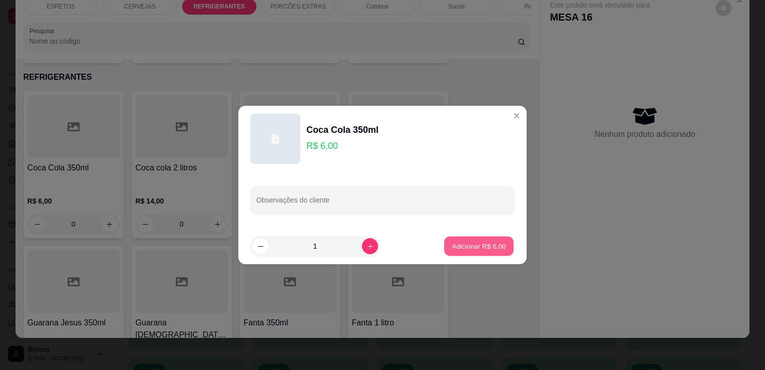
click at [452, 246] on p "Adicionar R$ 6,00" at bounding box center [479, 246] width 54 height 10
type input "1"
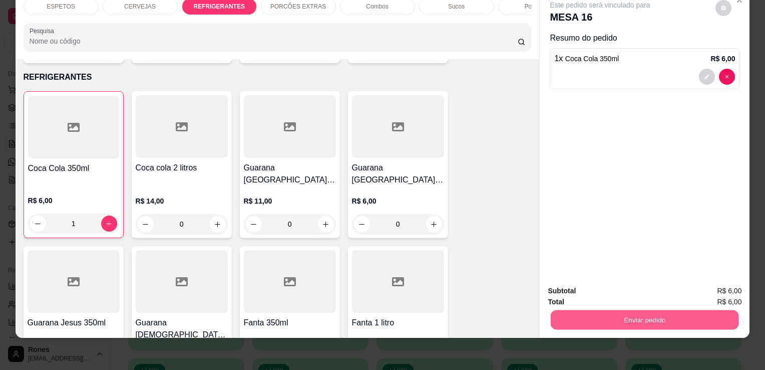
click at [623, 314] on button "Enviar pedido" at bounding box center [645, 320] width 188 height 20
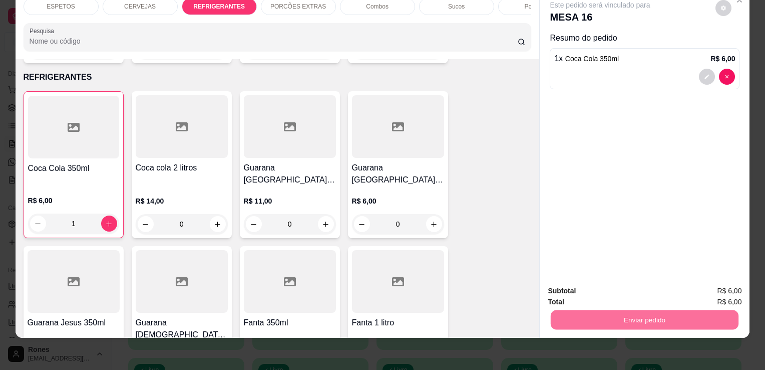
click at [719, 283] on button "Enviar pedido" at bounding box center [715, 287] width 55 height 19
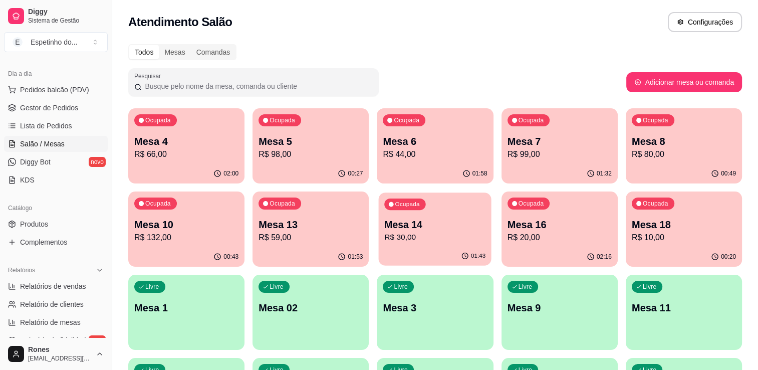
click at [447, 236] on p "R$ 30,00" at bounding box center [435, 237] width 101 height 12
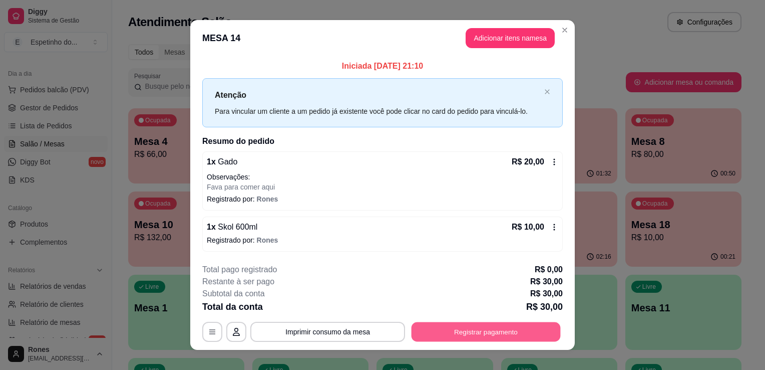
click at [464, 329] on button "Registrar pagamento" at bounding box center [486, 332] width 149 height 20
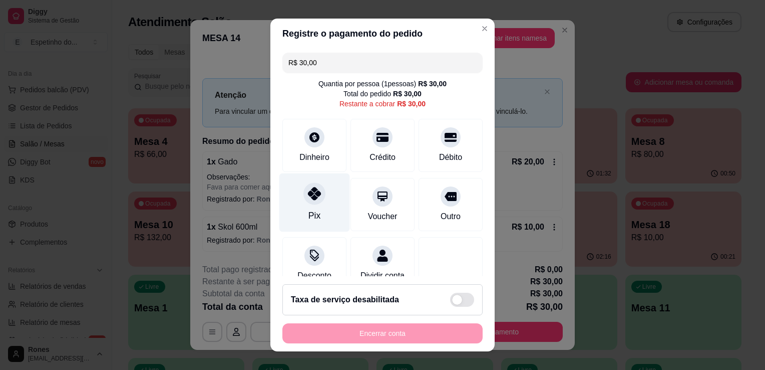
click at [308, 197] on icon at bounding box center [314, 193] width 13 height 13
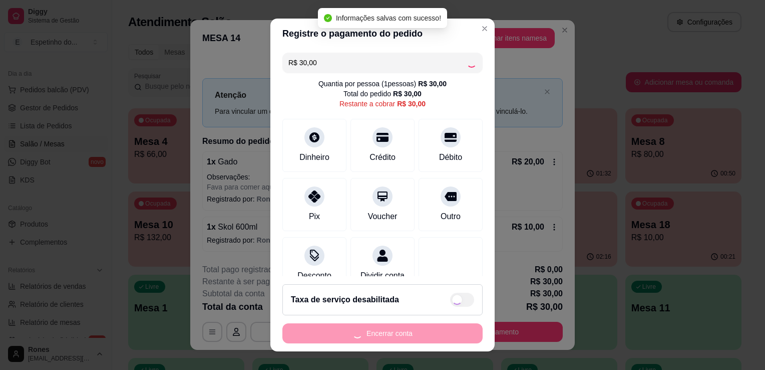
type input "R$ 0,00"
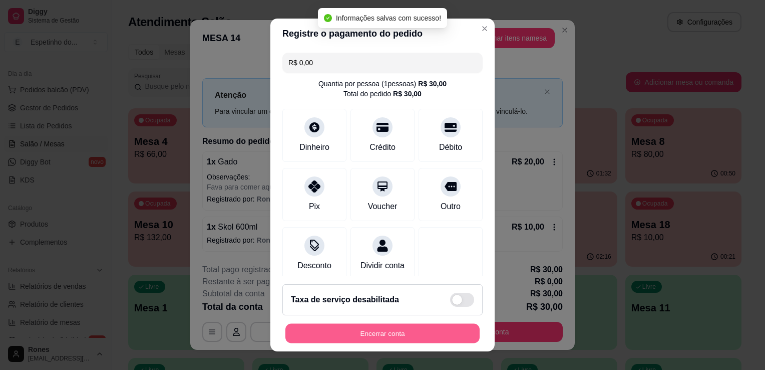
click at [372, 337] on button "Encerrar conta" at bounding box center [382, 334] width 194 height 20
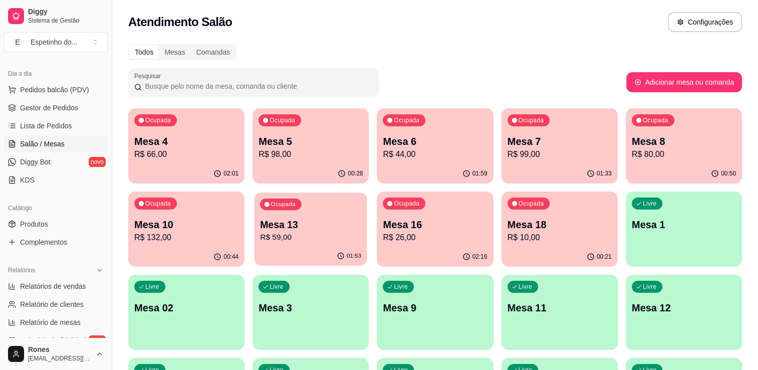
click at [323, 239] on p "R$ 59,00" at bounding box center [310, 237] width 101 height 12
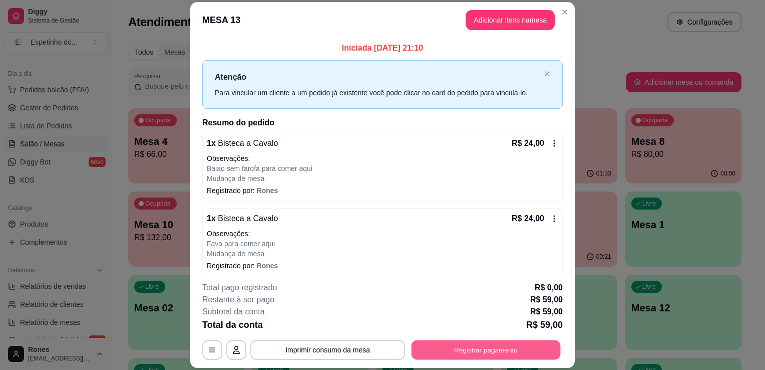
click at [497, 346] on button "Registrar pagamento" at bounding box center [486, 350] width 149 height 20
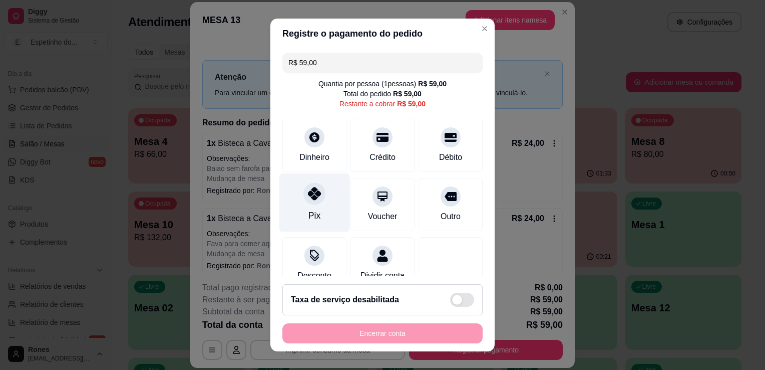
click at [314, 212] on div "Pix" at bounding box center [315, 215] width 12 height 13
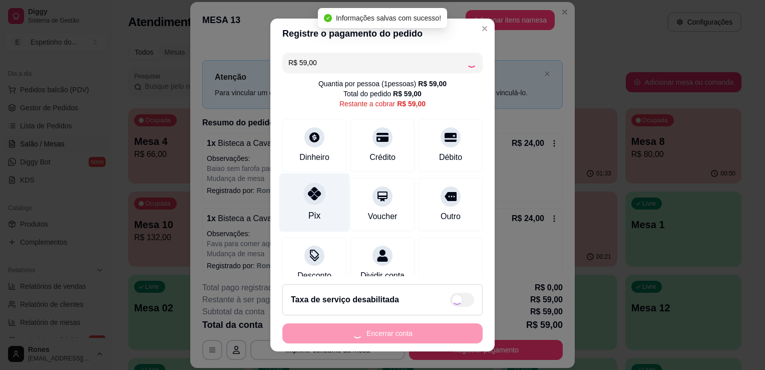
type input "R$ 0,00"
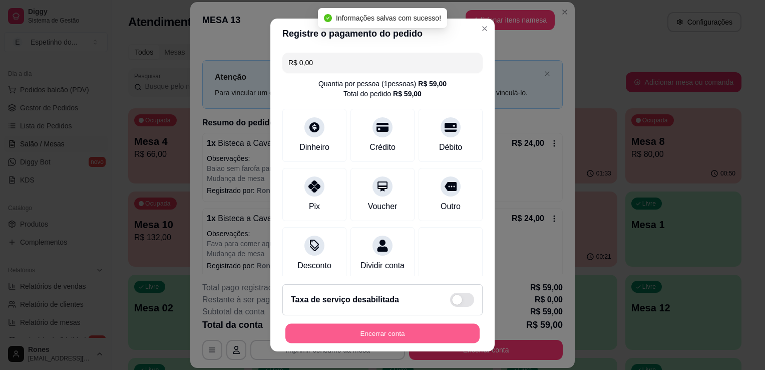
click at [425, 338] on button "Encerrar conta" at bounding box center [382, 334] width 194 height 20
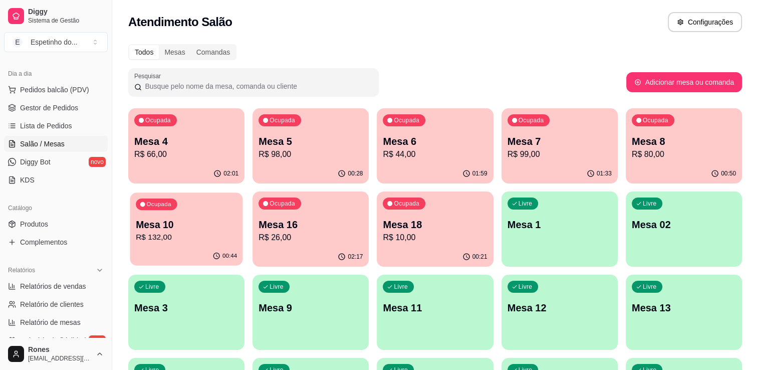
click at [214, 240] on p "R$ 132,00" at bounding box center [186, 237] width 101 height 12
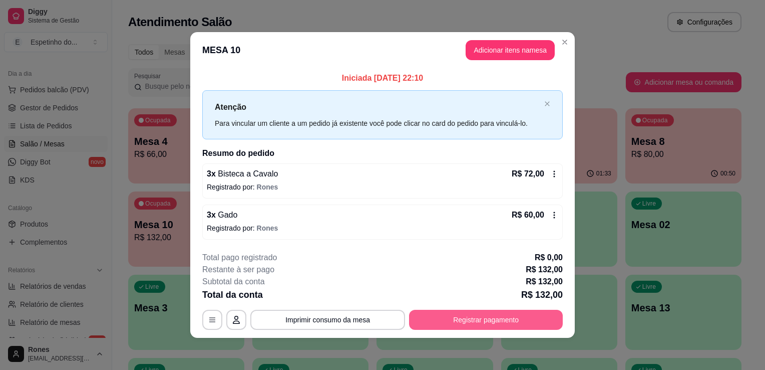
click at [471, 319] on button "Registrar pagamento" at bounding box center [486, 320] width 154 height 20
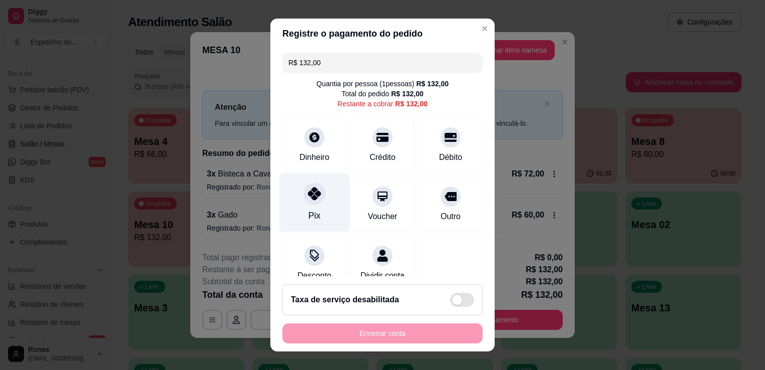
click at [322, 209] on div "Pix" at bounding box center [314, 202] width 71 height 59
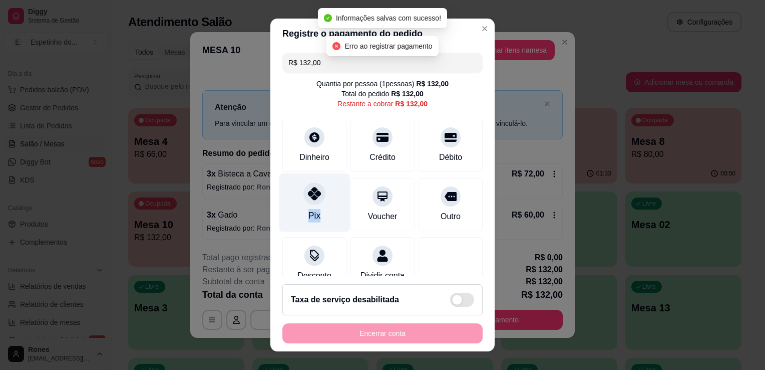
type input "R$ 0,00"
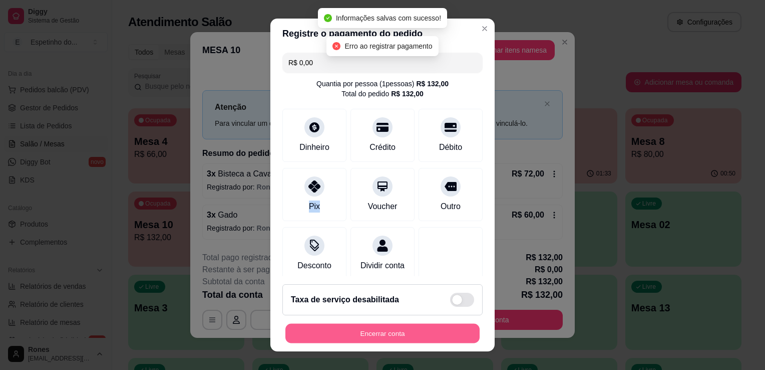
click at [378, 335] on button "Encerrar conta" at bounding box center [382, 334] width 194 height 20
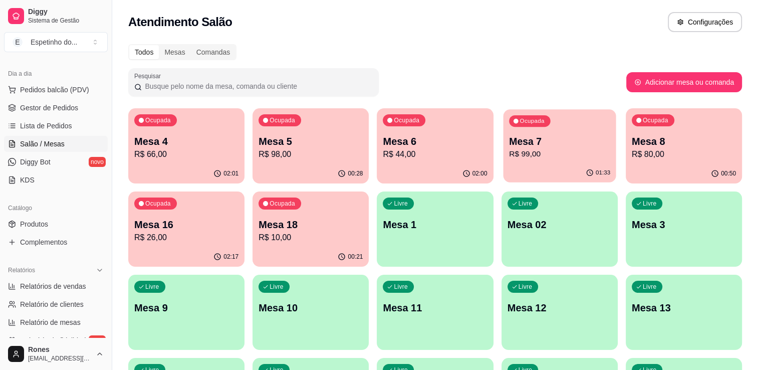
click at [528, 160] on div "Ocupada Mesa 7 R$ 99,00" at bounding box center [559, 136] width 113 height 54
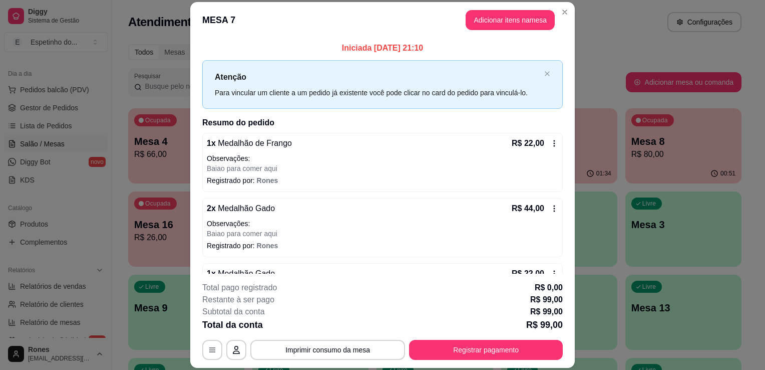
click at [550, 145] on icon at bounding box center [554, 143] width 8 height 8
click at [550, 209] on icon at bounding box center [554, 208] width 8 height 8
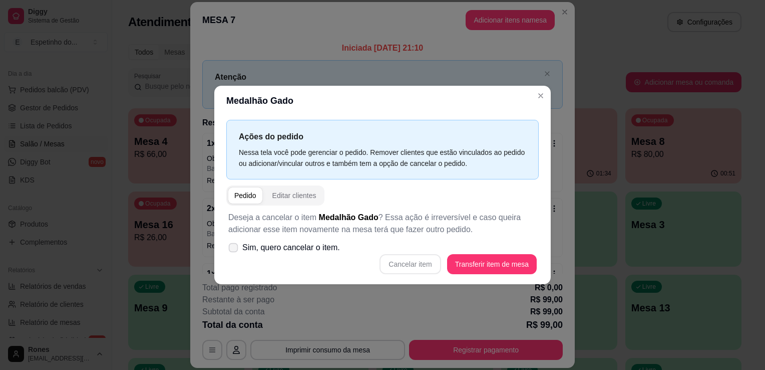
click at [254, 248] on span "Sim, quero cancelar o item." at bounding box center [291, 247] width 98 height 12
click at [234, 249] on input "Sim, quero cancelar o item." at bounding box center [231, 252] width 7 height 7
checkbox input "true"
click at [398, 259] on button "Cancelar item" at bounding box center [410, 264] width 61 height 20
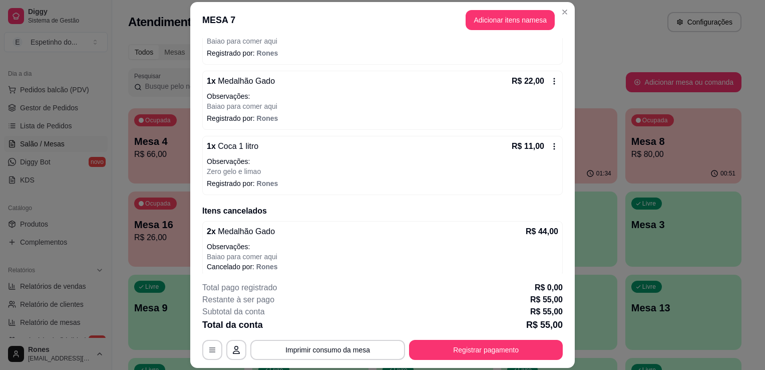
scroll to position [132, 0]
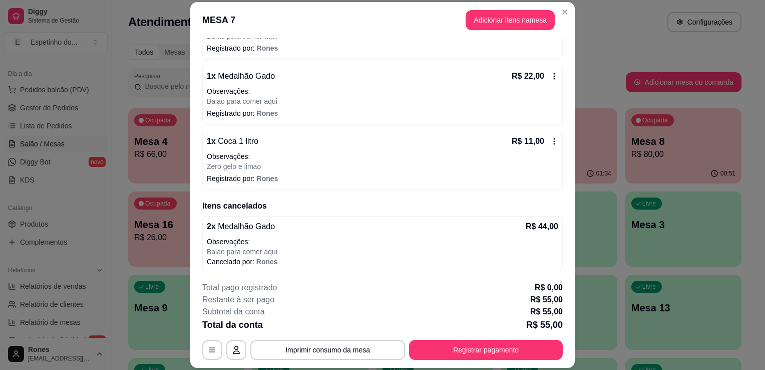
click at [538, 77] on div "R$ 22,00" at bounding box center [535, 76] width 47 height 12
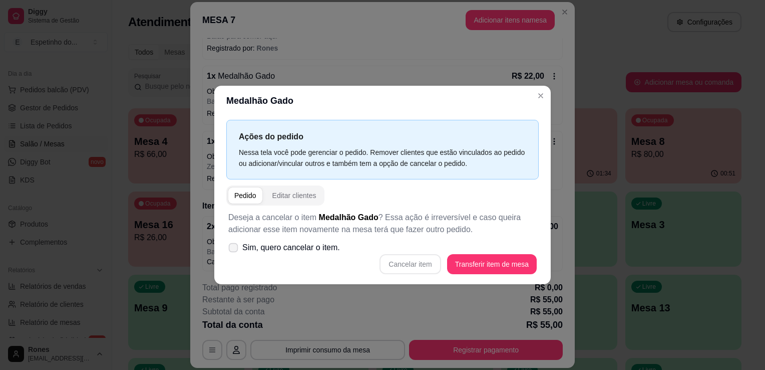
click at [268, 245] on span "Sim, quero cancelar o item." at bounding box center [291, 247] width 98 height 12
click at [234, 249] on input "Sim, quero cancelar o item." at bounding box center [231, 252] width 7 height 7
checkbox input "true"
click at [431, 265] on button "Cancelar item" at bounding box center [411, 264] width 60 height 20
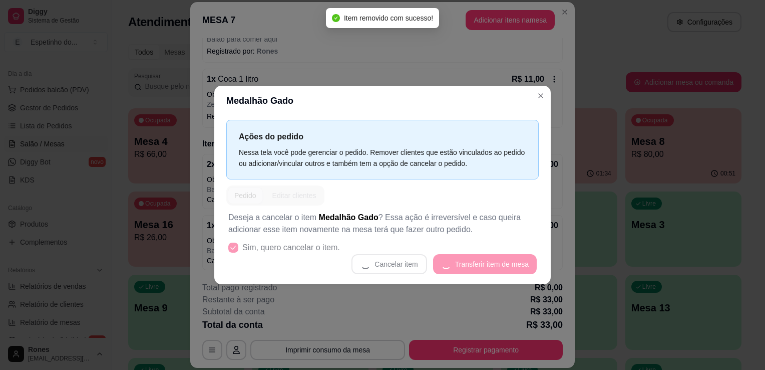
scroll to position [128, 0]
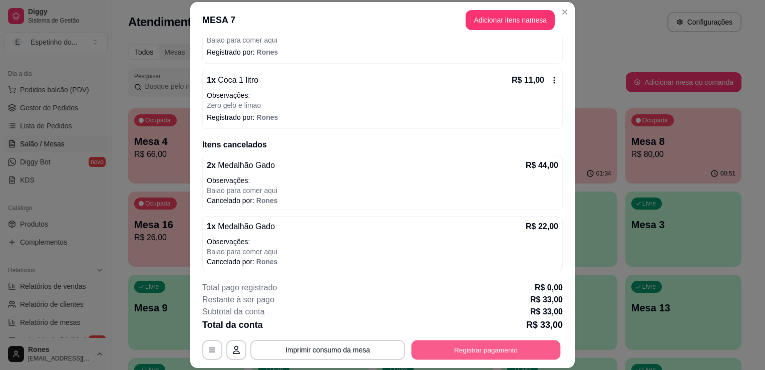
click at [508, 347] on button "Registrar pagamento" at bounding box center [486, 350] width 149 height 20
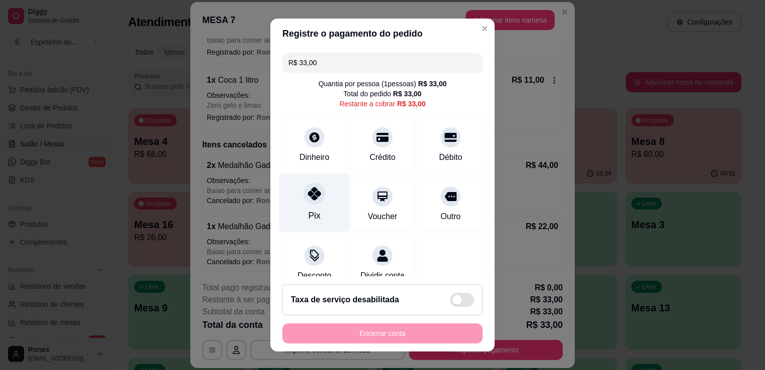
click at [311, 208] on div "Pix" at bounding box center [314, 202] width 71 height 59
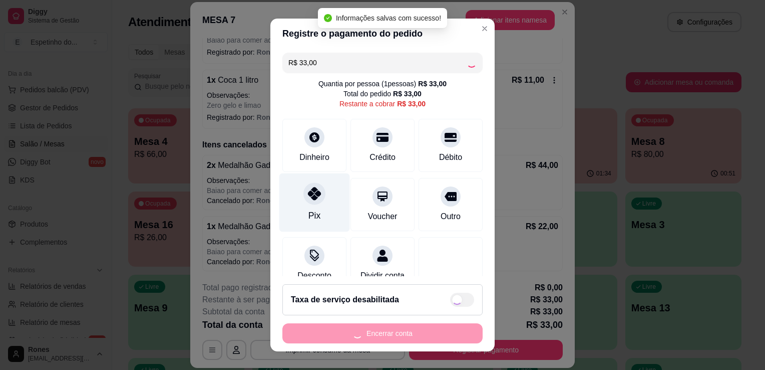
type input "R$ 0,00"
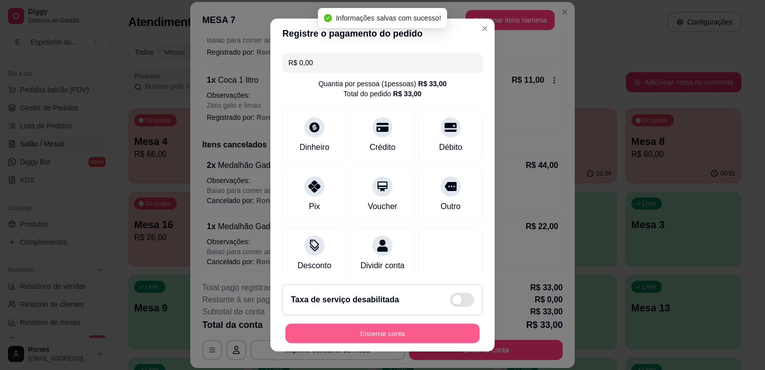
click at [380, 337] on button "Encerrar conta" at bounding box center [382, 334] width 194 height 20
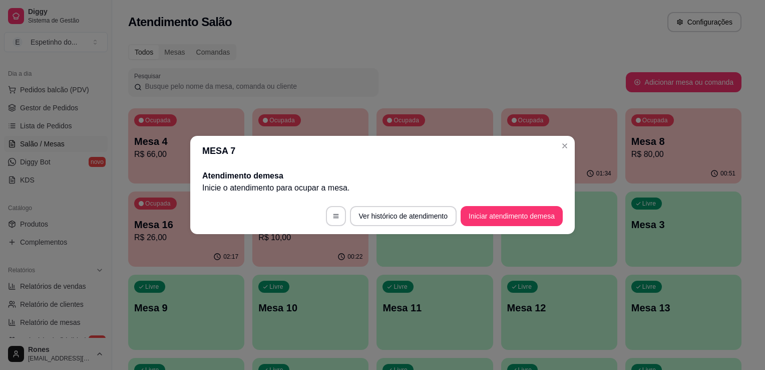
scroll to position [0, 0]
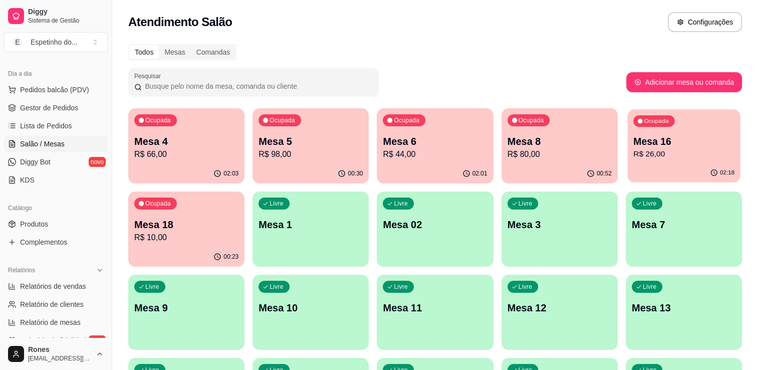
click at [680, 154] on p "R$ 26,00" at bounding box center [683, 154] width 101 height 12
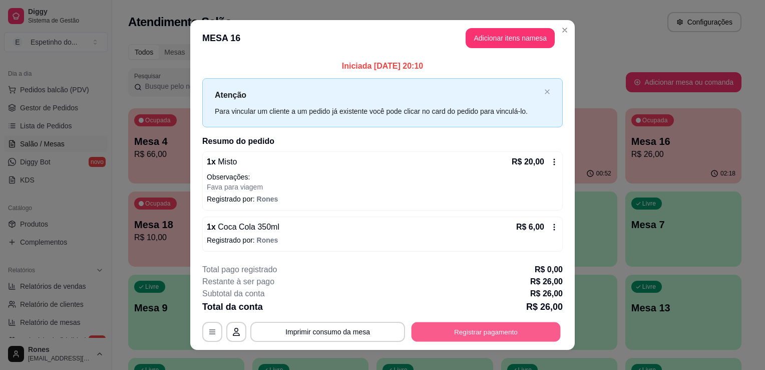
click at [506, 333] on button "Registrar pagamento" at bounding box center [486, 332] width 149 height 20
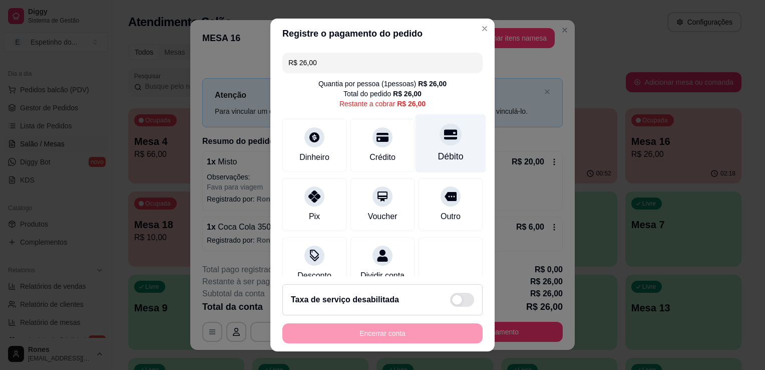
click at [438, 153] on div "Débito" at bounding box center [451, 156] width 26 height 13
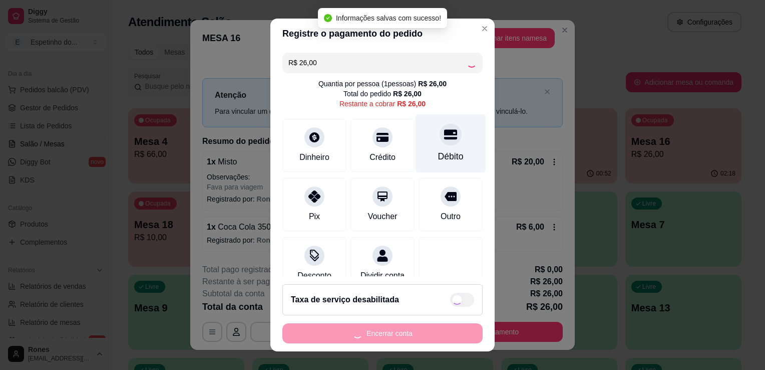
type input "R$ 0,00"
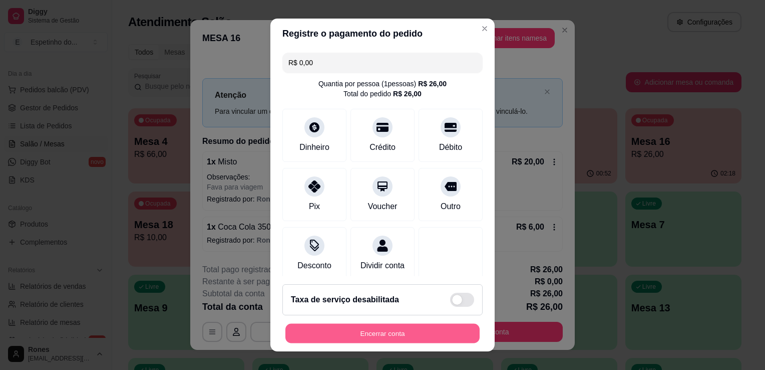
click at [428, 337] on button "Encerrar conta" at bounding box center [382, 334] width 194 height 20
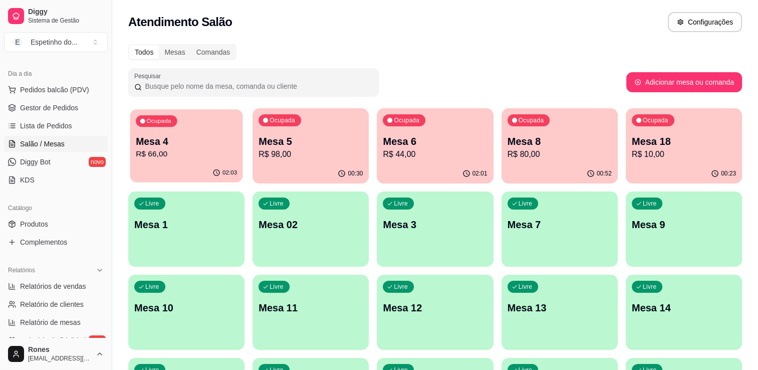
click at [222, 159] on p "R$ 66,00" at bounding box center [186, 154] width 101 height 12
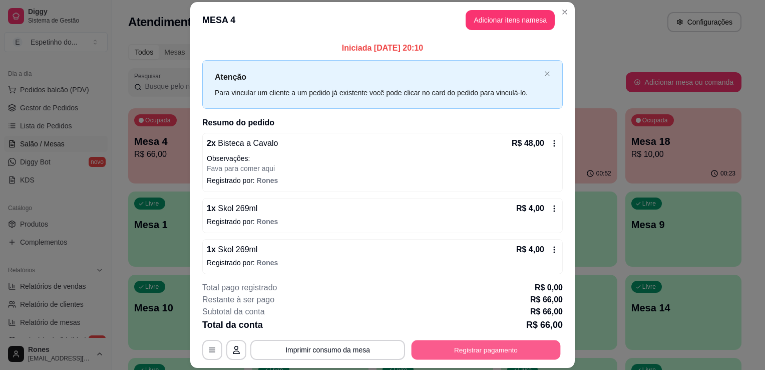
click at [482, 344] on button "Registrar pagamento" at bounding box center [486, 350] width 149 height 20
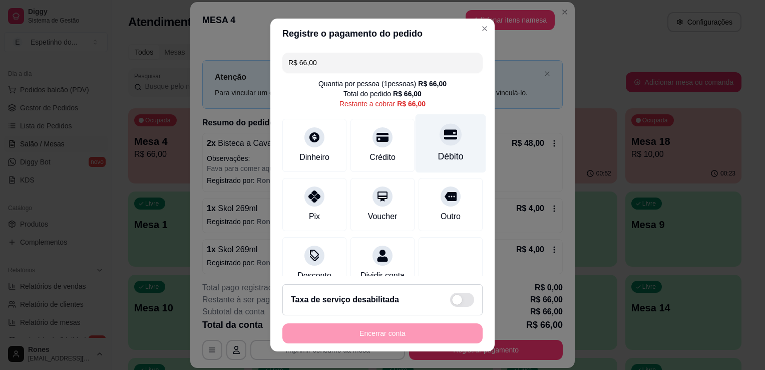
click at [438, 156] on div "Débito" at bounding box center [451, 156] width 26 height 13
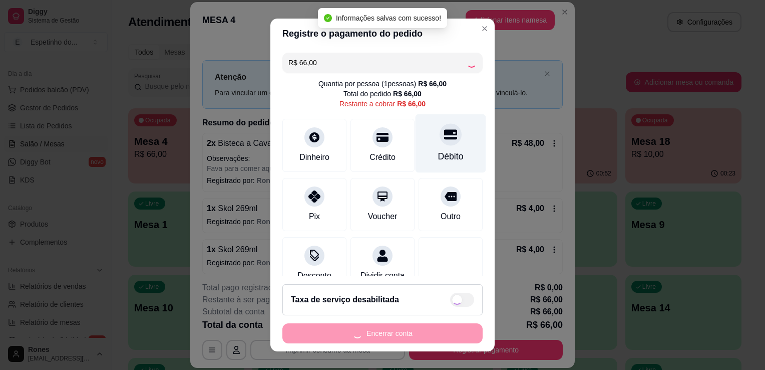
type input "R$ 0,00"
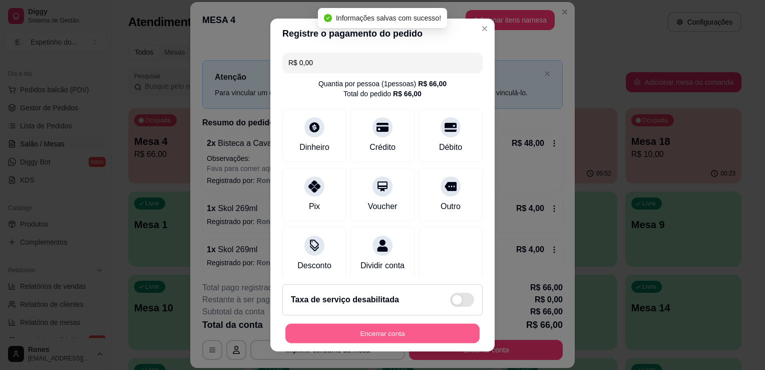
click at [374, 339] on button "Encerrar conta" at bounding box center [382, 334] width 194 height 20
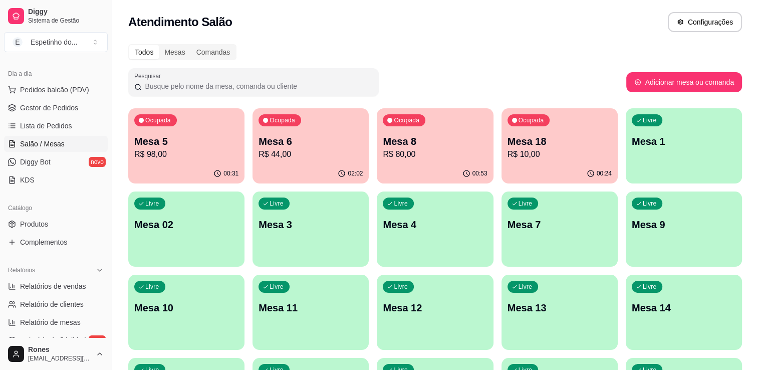
click at [325, 152] on p "R$ 44,00" at bounding box center [310, 154] width 104 height 12
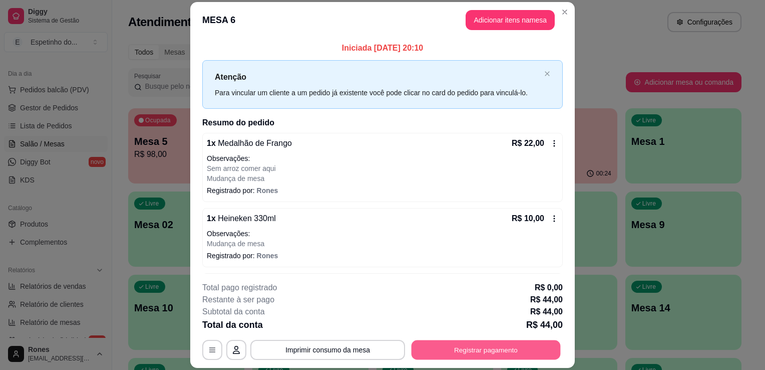
click at [514, 348] on button "Registrar pagamento" at bounding box center [486, 350] width 149 height 20
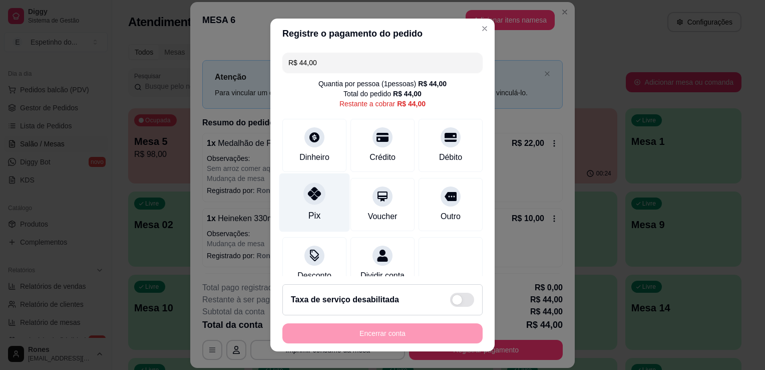
click at [317, 200] on div "Pix" at bounding box center [314, 202] width 71 height 59
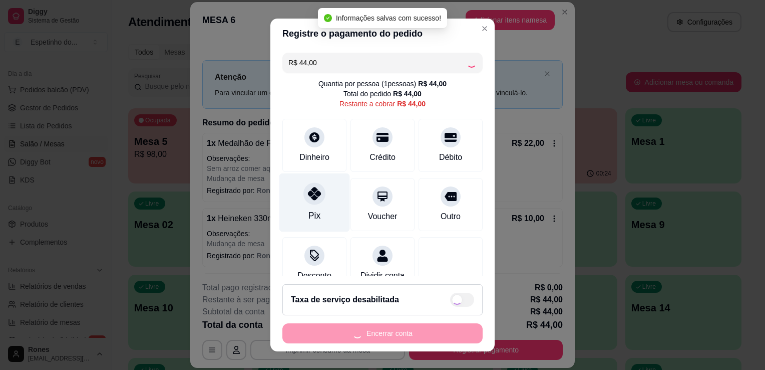
type input "R$ 0,00"
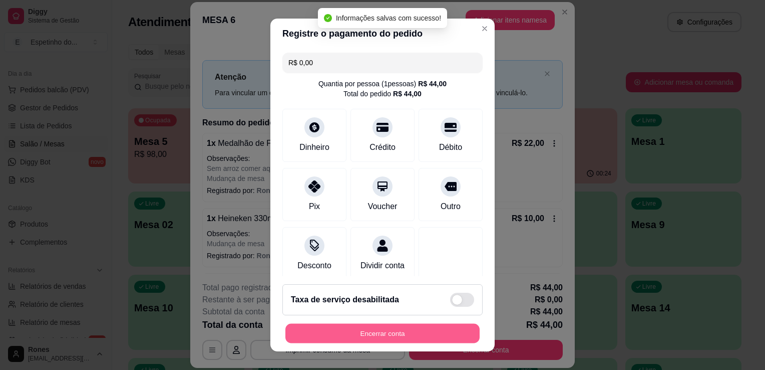
click at [433, 335] on button "Encerrar conta" at bounding box center [382, 334] width 194 height 20
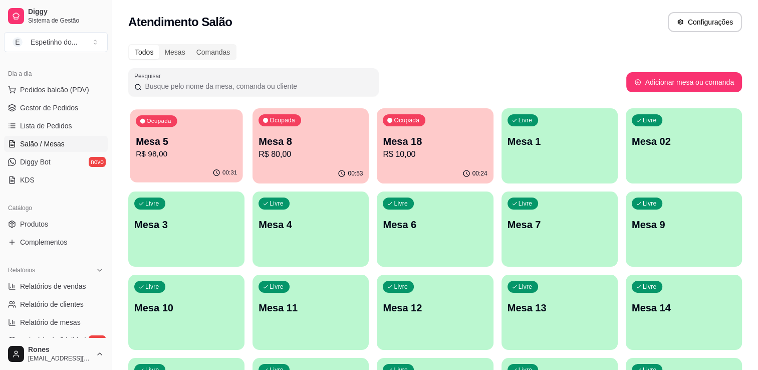
click at [149, 146] on p "Mesa 5" at bounding box center [186, 142] width 101 height 14
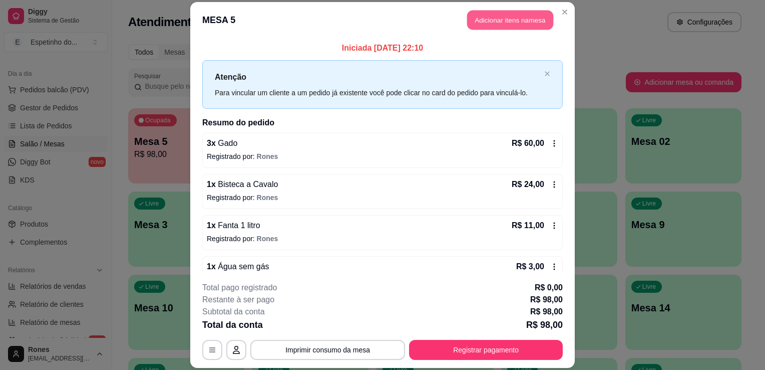
click at [517, 21] on button "Adicionar itens na mesa" at bounding box center [510, 20] width 86 height 20
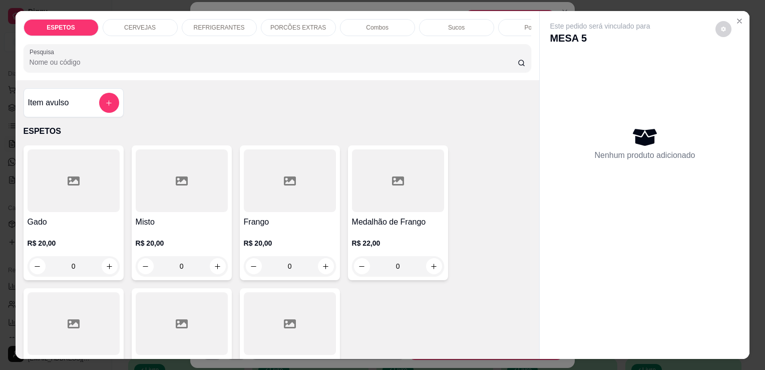
click at [91, 196] on div at bounding box center [74, 180] width 92 height 63
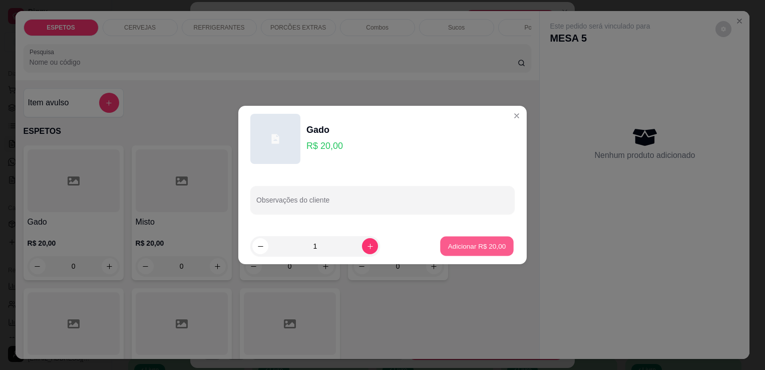
click at [486, 243] on p "Adicionar R$ 20,00" at bounding box center [477, 246] width 58 height 10
type input "1"
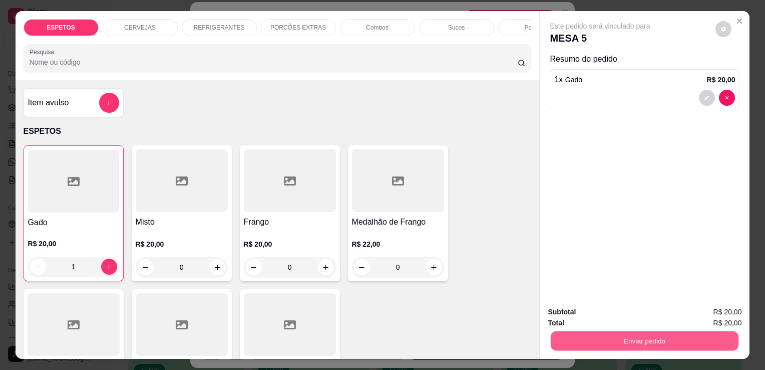
click at [661, 332] on button "Enviar pedido" at bounding box center [645, 341] width 188 height 20
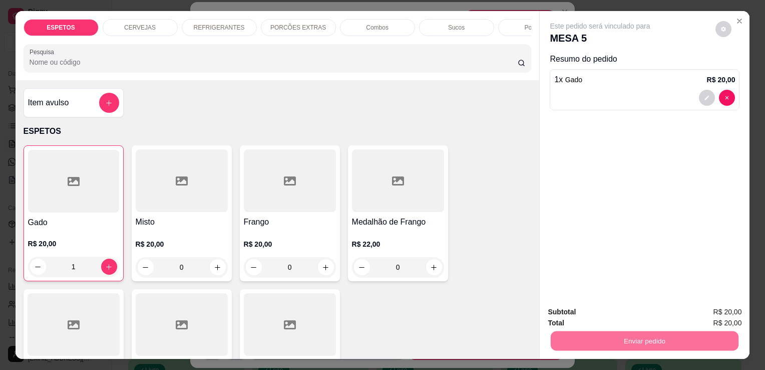
click at [717, 320] on button "Enviar pedido" at bounding box center [715, 312] width 55 height 19
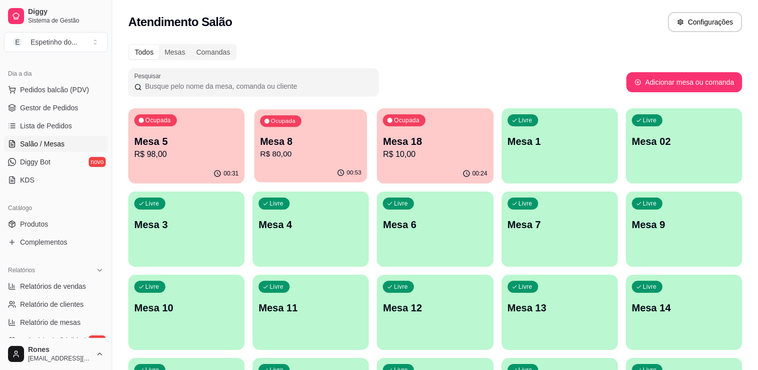
click at [301, 134] on div "Ocupada Mesa 8 R$ 80,00" at bounding box center [310, 136] width 113 height 54
click at [442, 129] on div "Ocupada Mesa 18 R$ 10,00" at bounding box center [435, 136] width 113 height 54
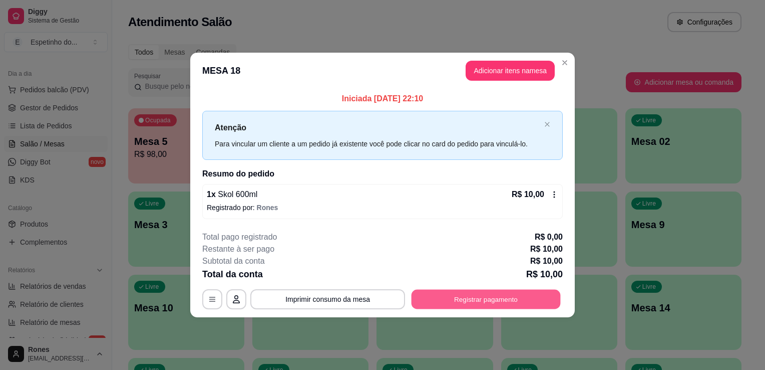
click at [487, 302] on button "Registrar pagamento" at bounding box center [486, 299] width 149 height 20
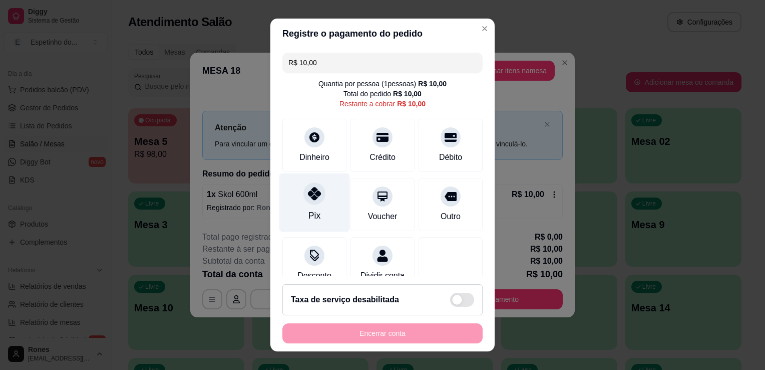
click at [310, 214] on div "Pix" at bounding box center [315, 215] width 12 height 13
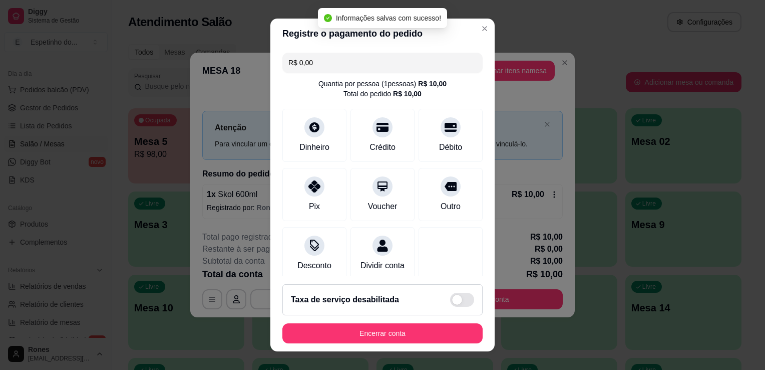
type input "R$ 0,00"
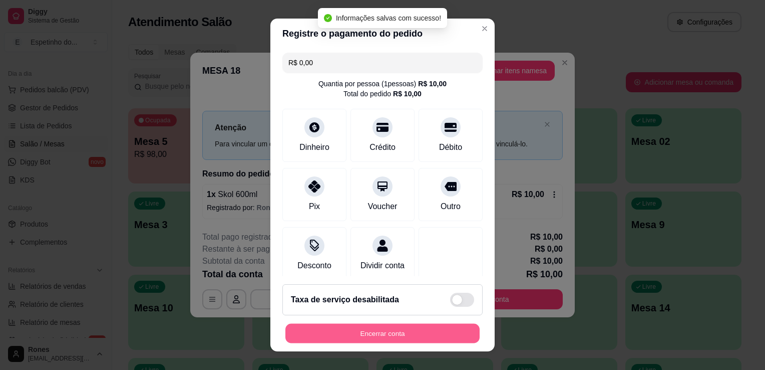
click at [431, 334] on button "Encerrar conta" at bounding box center [382, 334] width 194 height 20
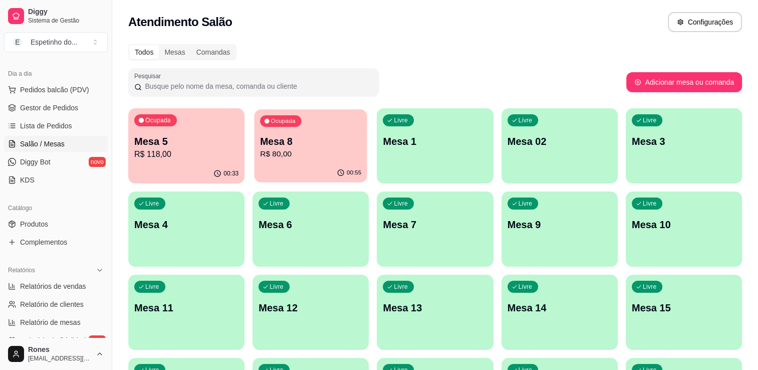
click at [327, 166] on div "00:55" at bounding box center [310, 172] width 113 height 19
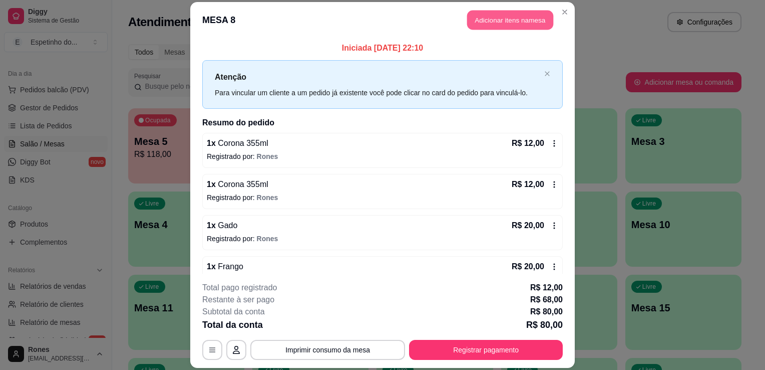
click at [521, 26] on button "Adicionar itens na mesa" at bounding box center [510, 20] width 86 height 20
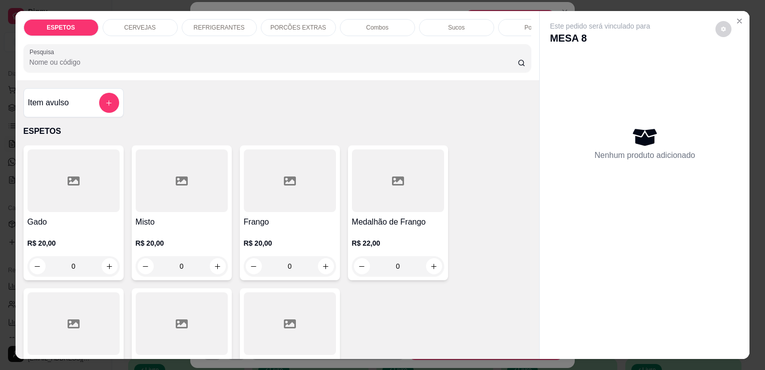
click at [136, 28] on div "CERVEJAS" at bounding box center [140, 27] width 75 height 17
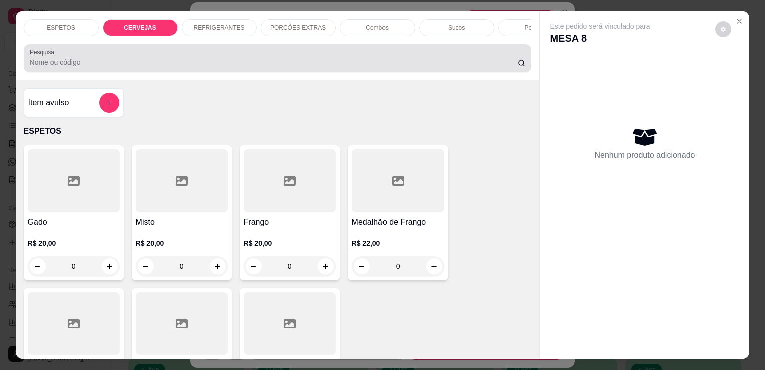
scroll to position [25, 0]
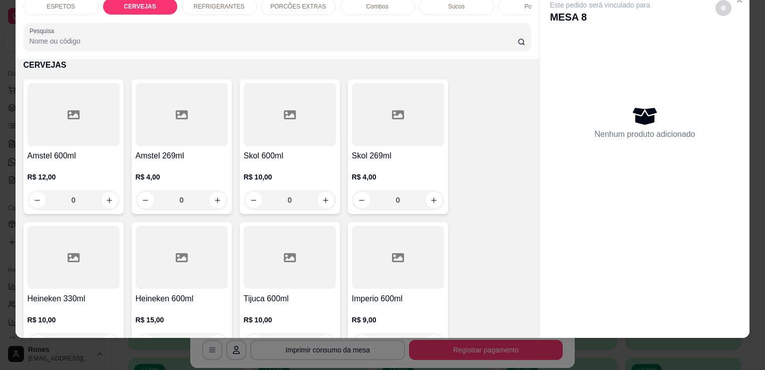
click at [408, 153] on h4 "Skol 269ml" at bounding box center [398, 156] width 92 height 12
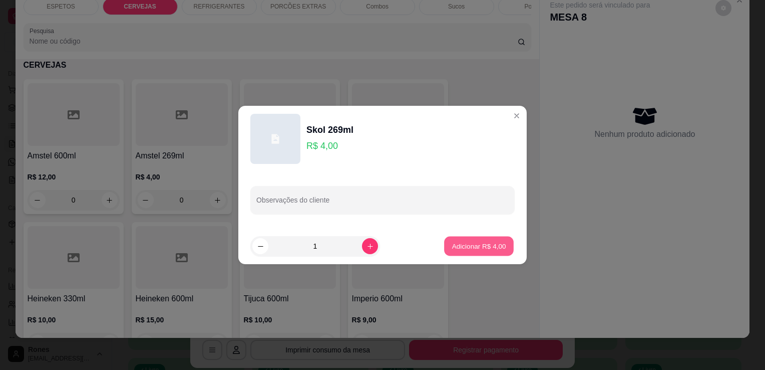
click at [463, 248] on p "Adicionar R$ 4,00" at bounding box center [479, 246] width 54 height 10
type input "1"
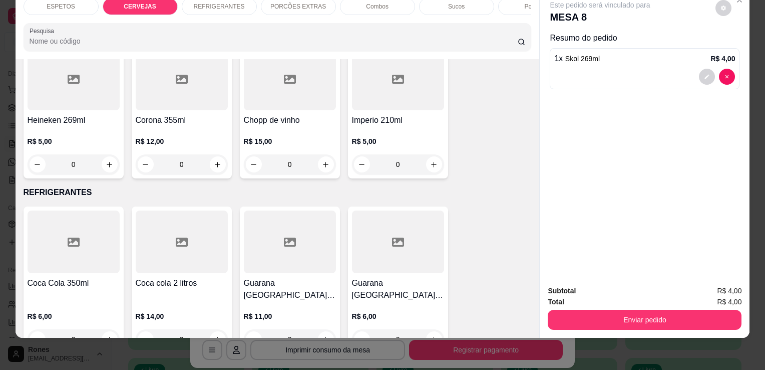
scroll to position [904, 0]
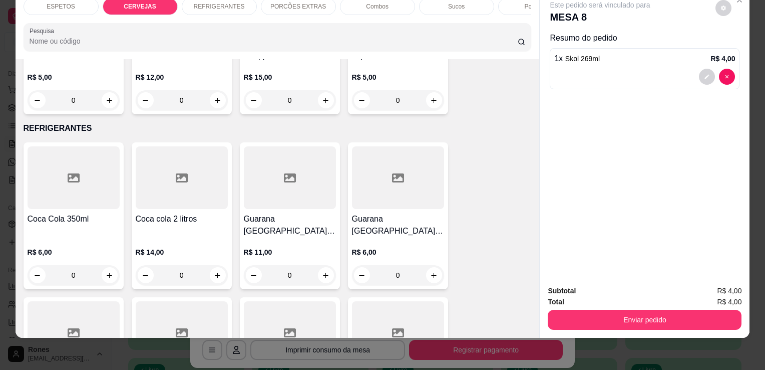
click at [176, 75] on div "R$ 12,00 0" at bounding box center [182, 91] width 92 height 38
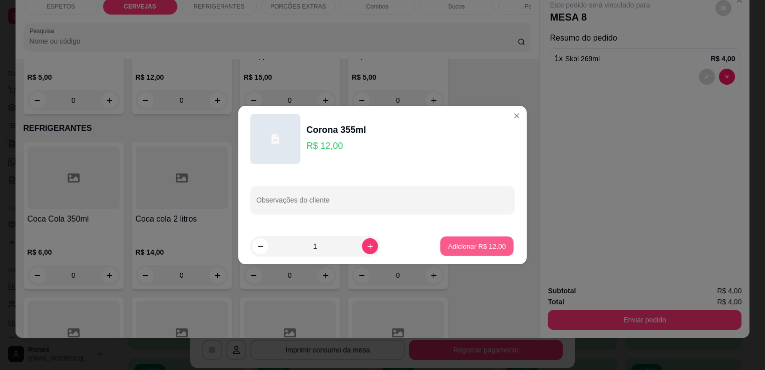
click at [463, 246] on p "Adicionar R$ 12,00" at bounding box center [477, 246] width 58 height 10
type input "1"
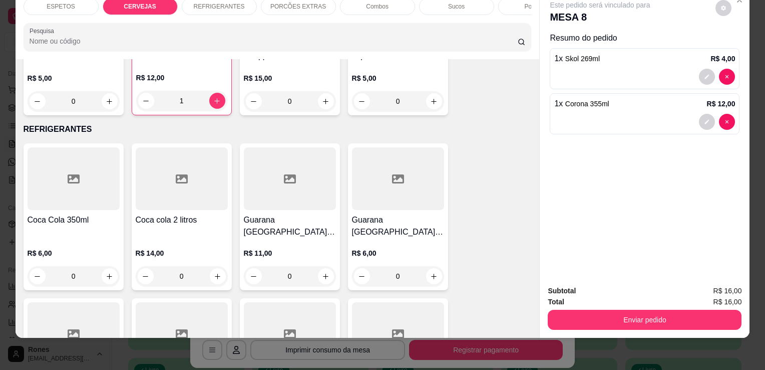
scroll to position [904, 0]
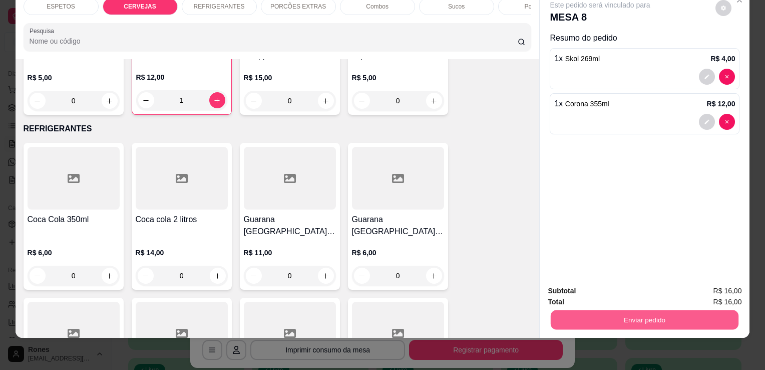
click at [611, 310] on button "Enviar pedido" at bounding box center [645, 320] width 188 height 20
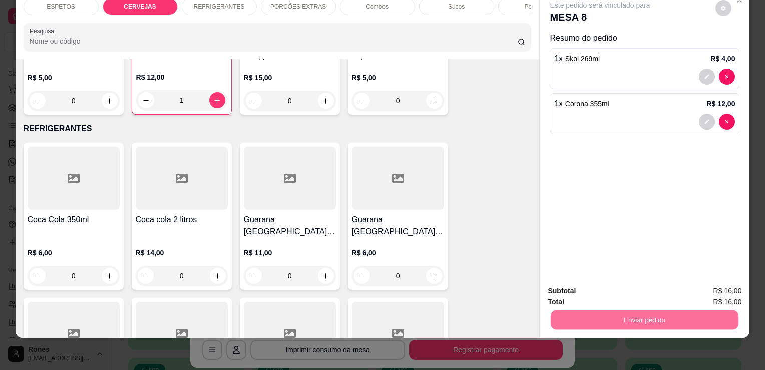
click at [721, 287] on button "Enviar pedido" at bounding box center [715, 287] width 55 height 19
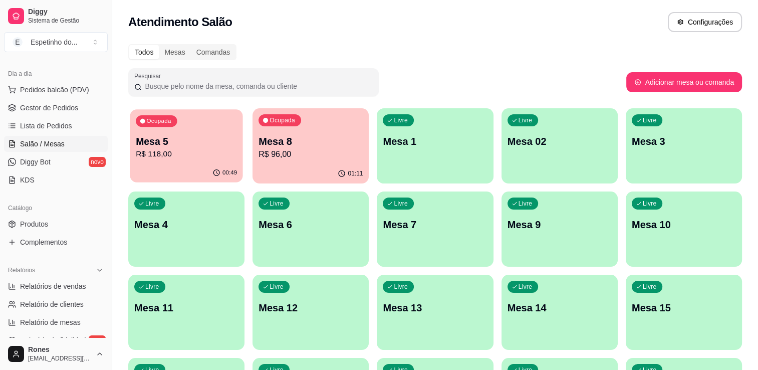
click at [209, 159] on p "R$ 118,00" at bounding box center [186, 154] width 101 height 12
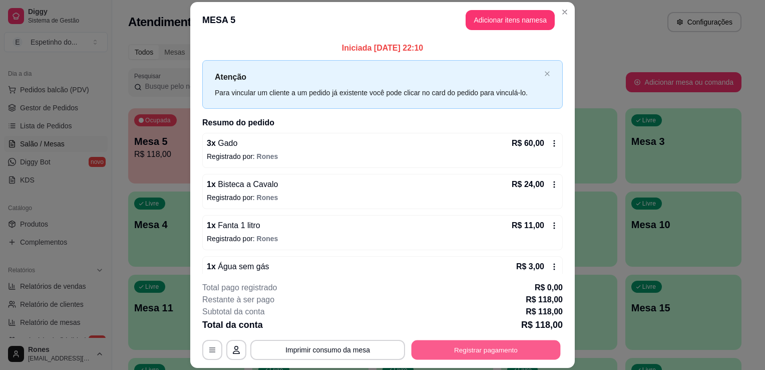
click at [500, 351] on button "Registrar pagamento" at bounding box center [486, 350] width 149 height 20
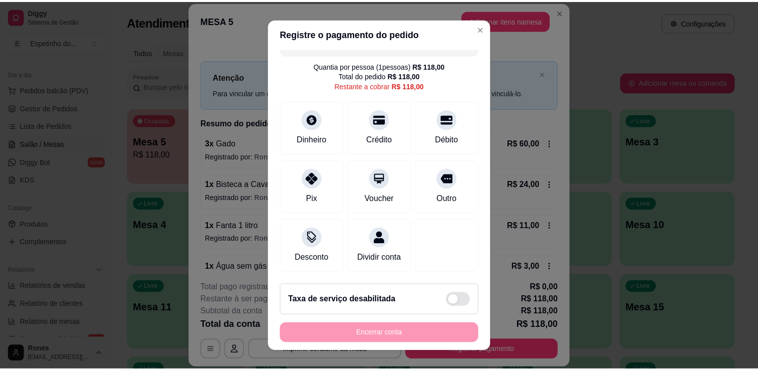
scroll to position [29, 0]
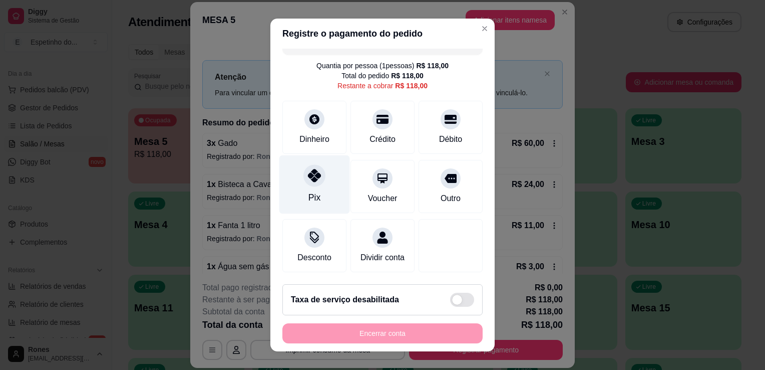
click at [325, 180] on div "Pix" at bounding box center [314, 184] width 71 height 59
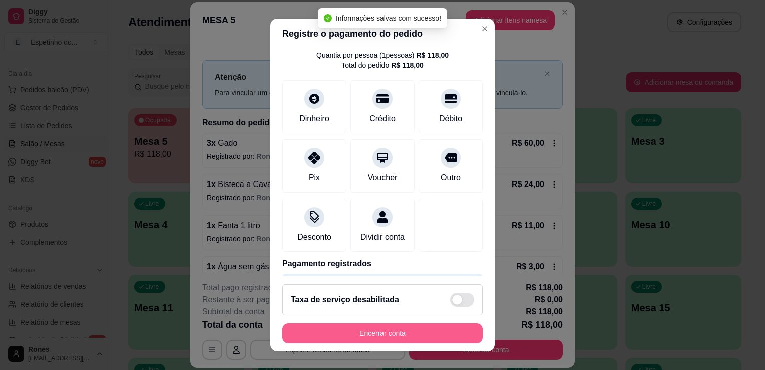
type input "R$ 0,00"
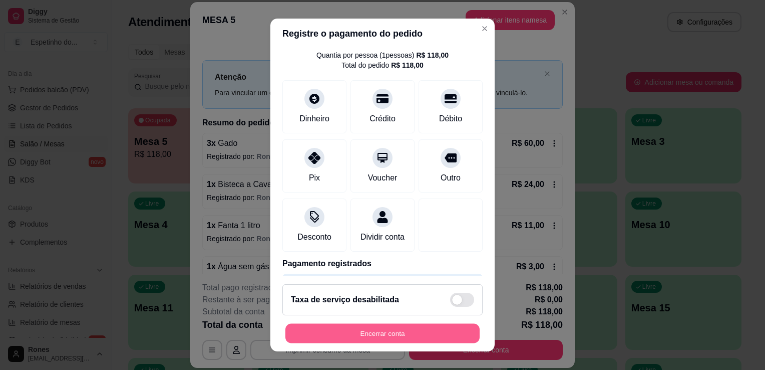
click at [422, 332] on button "Encerrar conta" at bounding box center [382, 334] width 194 height 20
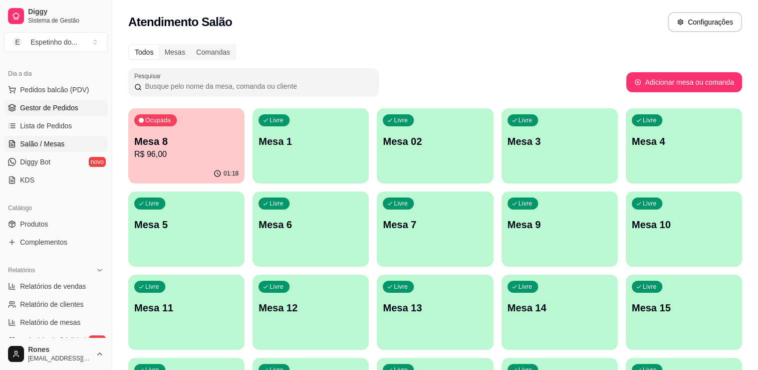
click at [43, 109] on span "Gestor de Pedidos" at bounding box center [49, 108] width 58 height 10
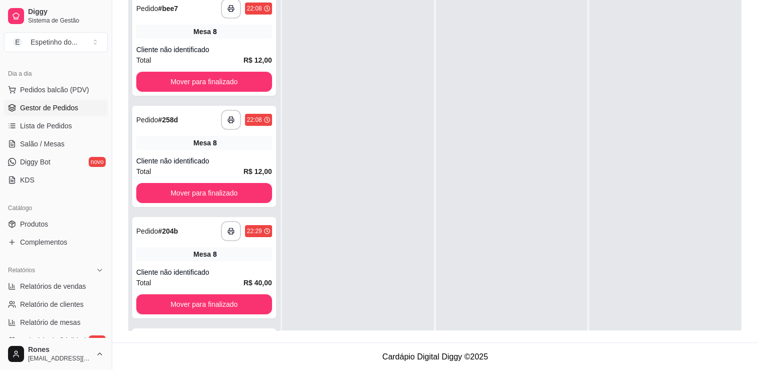
scroll to position [152, 0]
click at [274, 282] on div "**********" at bounding box center [204, 173] width 152 height 370
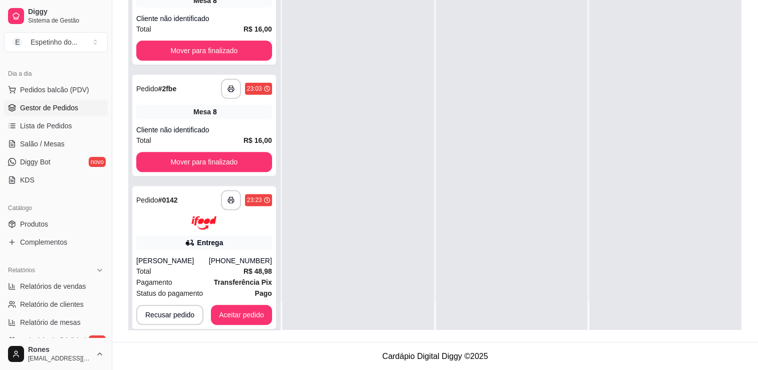
scroll to position [349, 0]
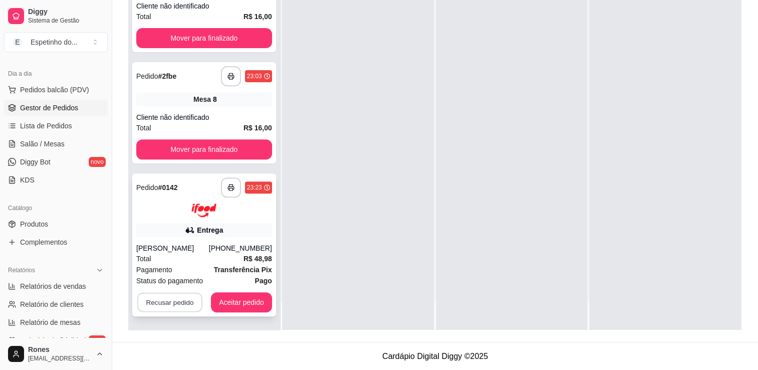
click at [178, 305] on button "Recusar pedido" at bounding box center [169, 302] width 65 height 20
click at [185, 276] on button "Sim" at bounding box center [195, 277] width 37 height 19
click at [34, 146] on span "Salão / Mesas" at bounding box center [42, 144] width 45 height 10
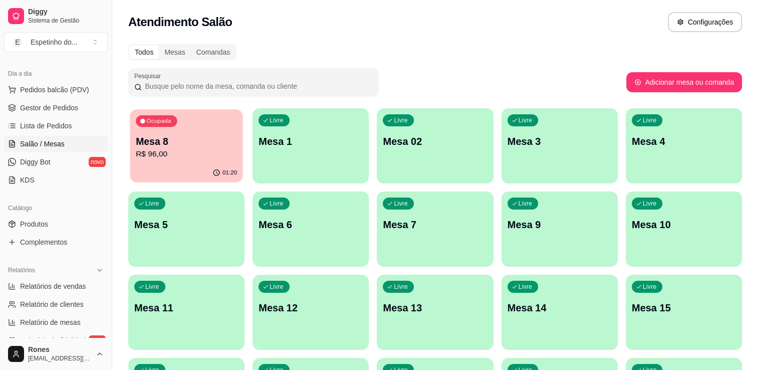
click at [182, 144] on p "Mesa 8" at bounding box center [186, 142] width 101 height 14
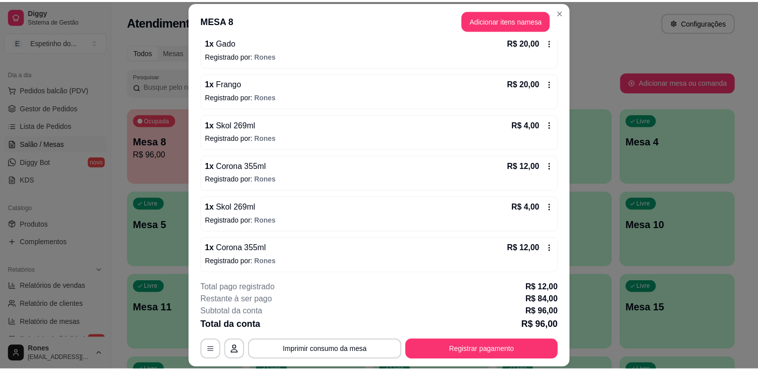
scroll to position [183, 0]
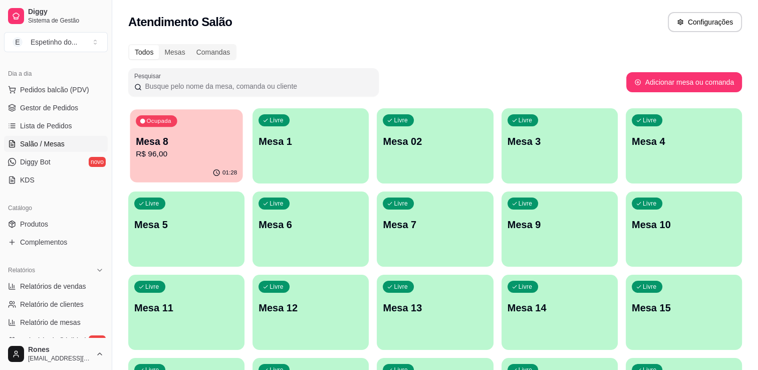
click at [157, 150] on p "R$ 96,00" at bounding box center [186, 154] width 101 height 12
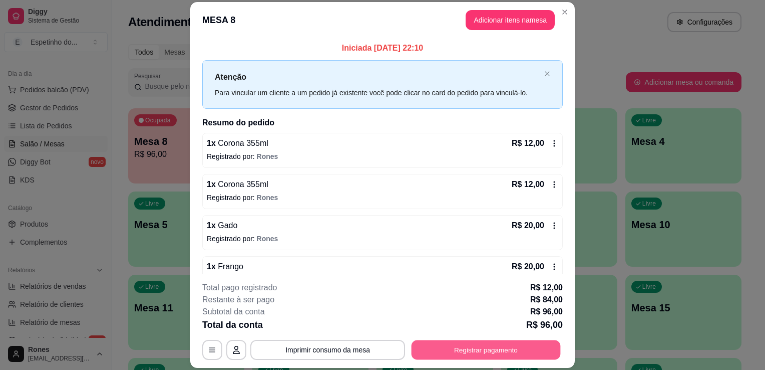
click at [484, 341] on button "Registrar pagamento" at bounding box center [486, 350] width 149 height 20
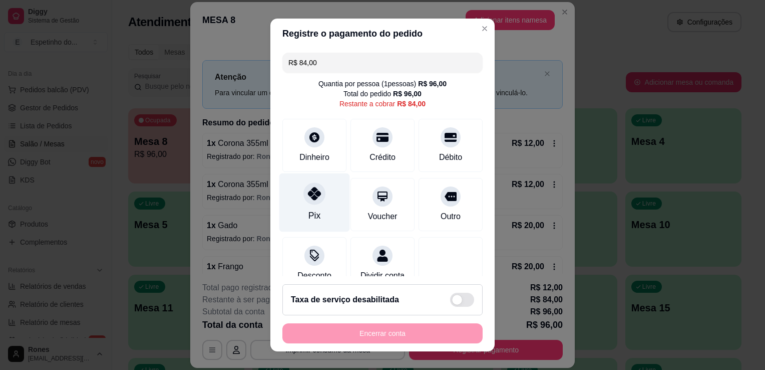
click at [330, 213] on div "Pix" at bounding box center [314, 202] width 71 height 59
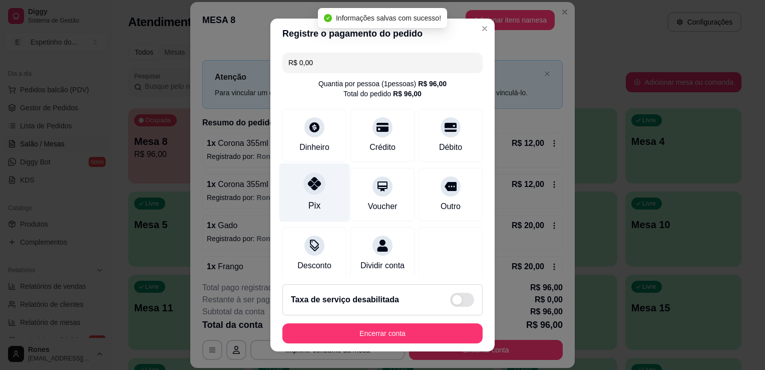
type input "R$ 0,00"
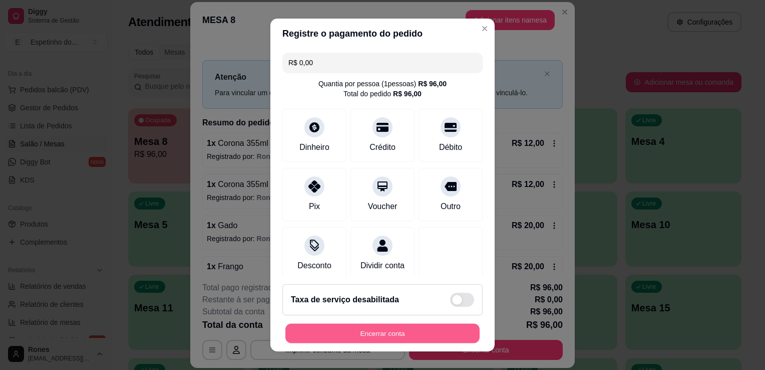
click at [421, 326] on button "Encerrar conta" at bounding box center [382, 334] width 194 height 20
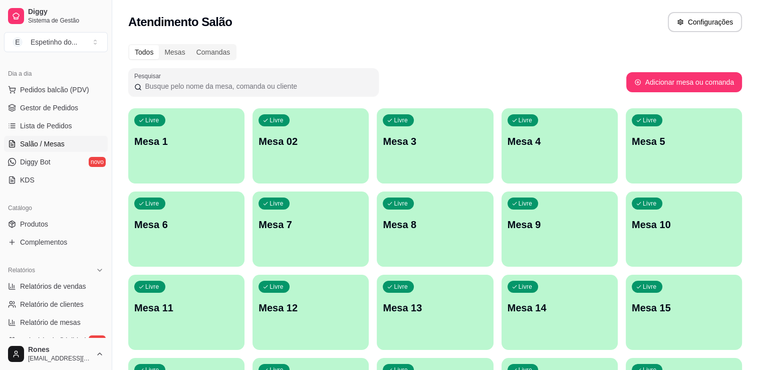
scroll to position [351, 0]
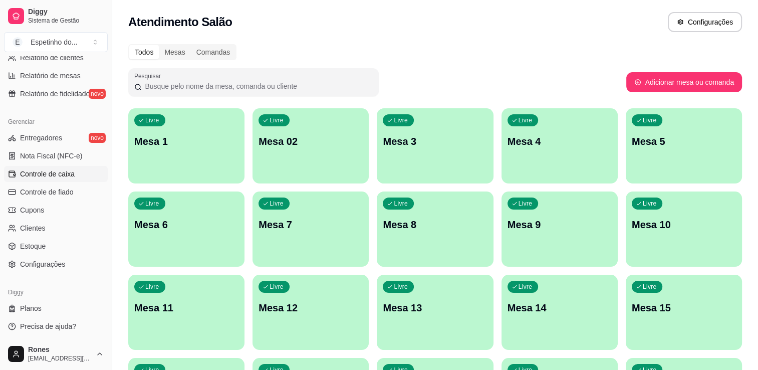
click at [31, 177] on span "Controle de caixa" at bounding box center [47, 174] width 55 height 10
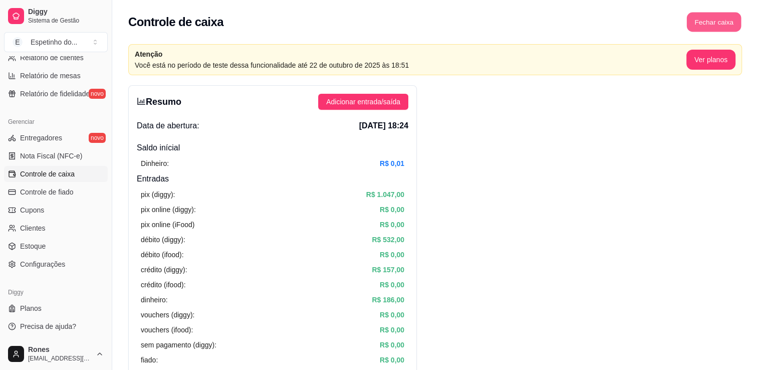
click at [706, 27] on button "Fechar caixa" at bounding box center [714, 23] width 55 height 20
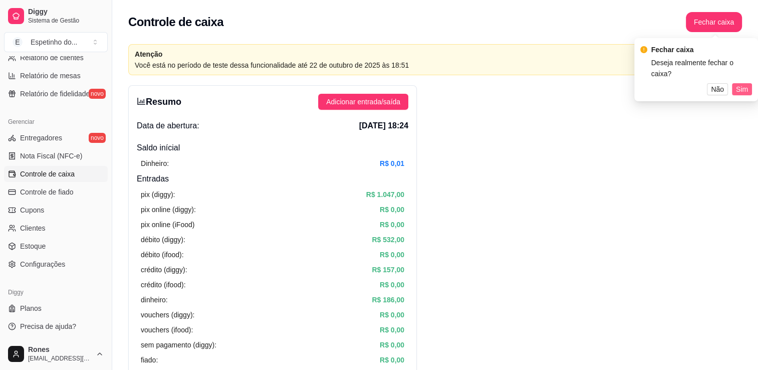
click at [743, 91] on span "Sim" at bounding box center [742, 89] width 12 height 11
